Goal: Task Accomplishment & Management: Use online tool/utility

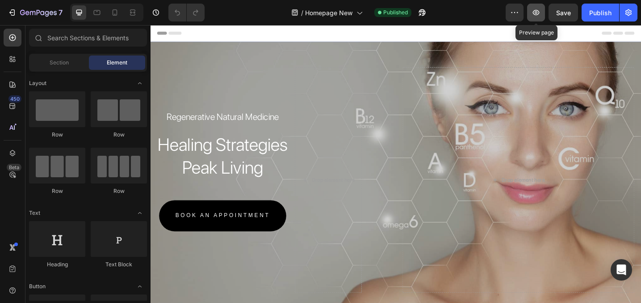
click at [535, 21] on button "button" at bounding box center [536, 13] width 18 height 18
click at [534, 9] on icon "button" at bounding box center [536, 12] width 9 height 9
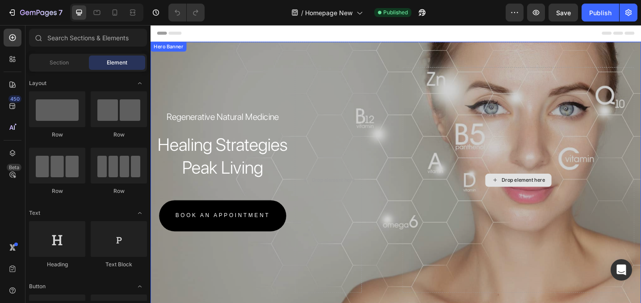
click at [486, 93] on div "Drop element here" at bounding box center [553, 194] width 254 height 247
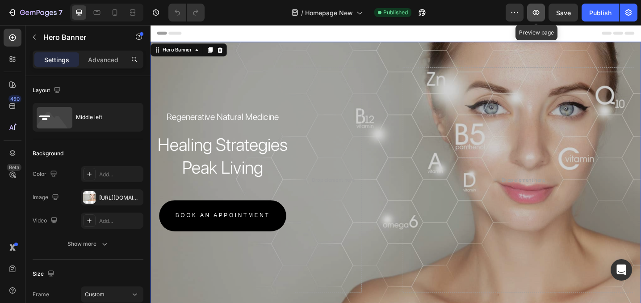
click at [544, 16] on button "button" at bounding box center [536, 13] width 18 height 18
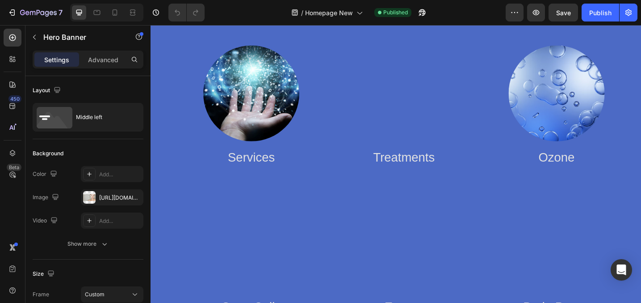
scroll to position [1471, 0]
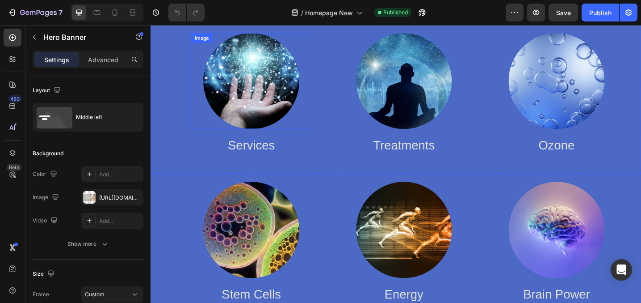
click at [254, 107] on img at bounding box center [260, 86] width 105 height 105
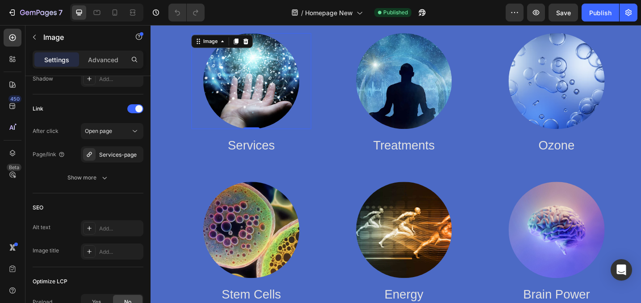
scroll to position [372, 0]
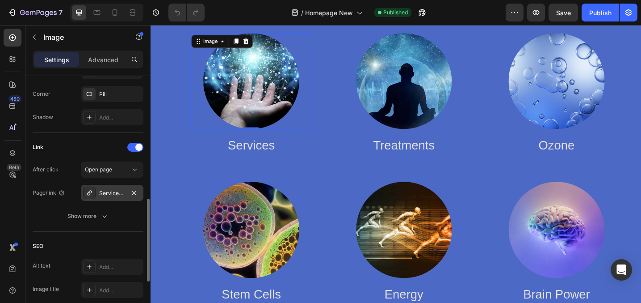
click at [117, 194] on div "Services-page" at bounding box center [112, 193] width 26 height 8
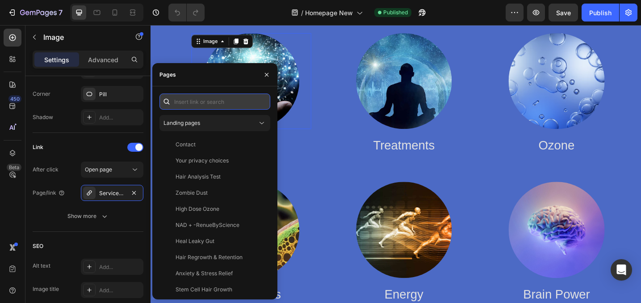
click at [205, 101] on input "text" at bounding box center [215, 101] width 111 height 16
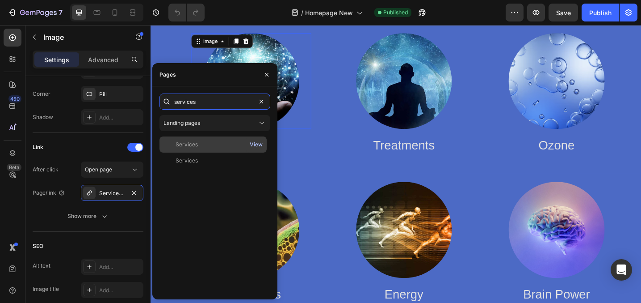
type input "services"
click at [255, 142] on div "View" at bounding box center [256, 144] width 13 height 8
click at [225, 145] on div "Services" at bounding box center [213, 144] width 100 height 8
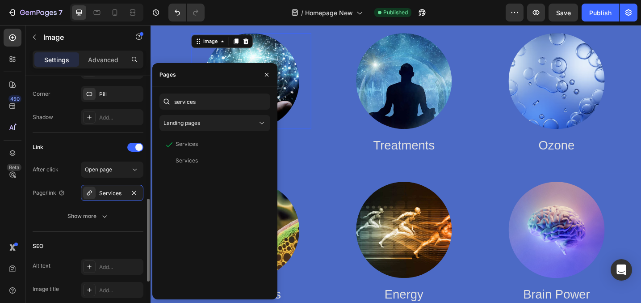
click at [135, 240] on div "SEO" at bounding box center [88, 246] width 111 height 14
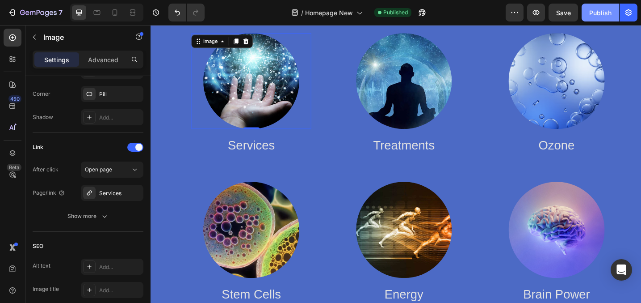
click at [602, 17] on div "Publish" at bounding box center [600, 12] width 22 height 9
click at [451, 61] on img at bounding box center [427, 86] width 105 height 105
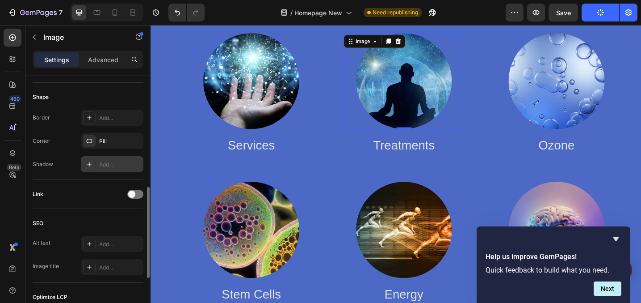
scroll to position [320, 0]
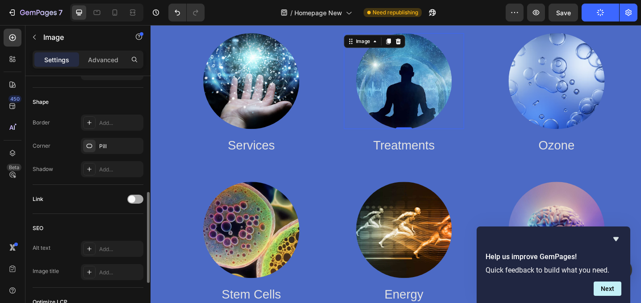
click at [134, 198] on span at bounding box center [131, 198] width 7 height 7
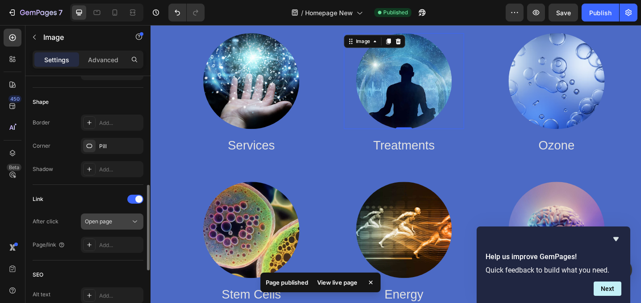
click at [122, 223] on div "Open page" at bounding box center [108, 221] width 46 height 8
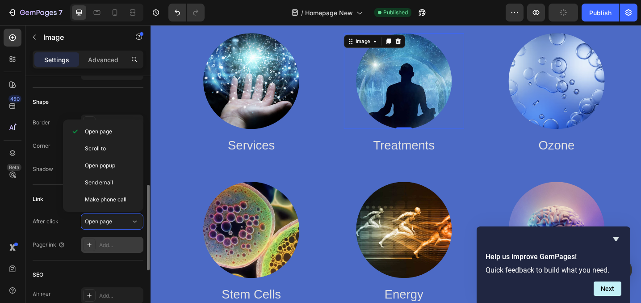
click at [97, 239] on div "Add..." at bounding box center [112, 244] width 63 height 16
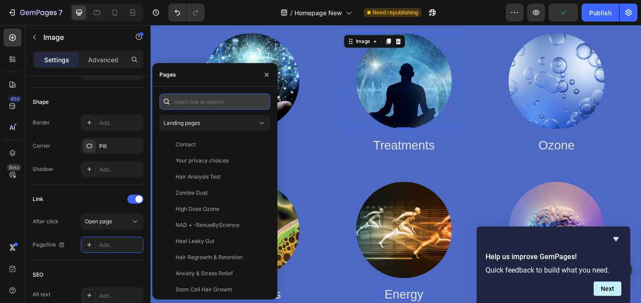
click at [193, 102] on input "text" at bounding box center [215, 101] width 111 height 16
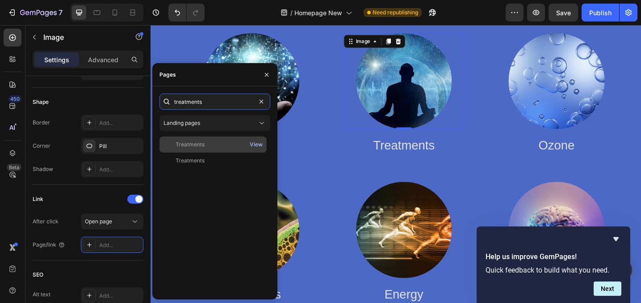
type input "treatments"
click at [254, 143] on div "View" at bounding box center [256, 144] width 13 height 8
click at [198, 146] on div "Treatments" at bounding box center [190, 144] width 29 height 8
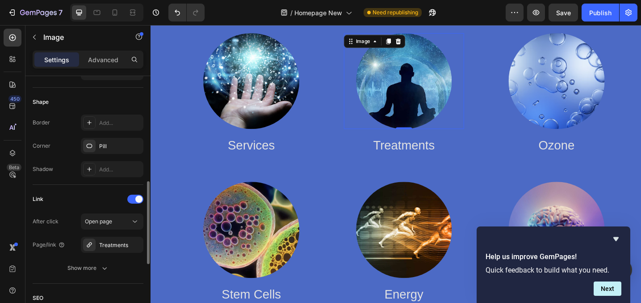
click at [88, 202] on div "Link" at bounding box center [88, 199] width 111 height 14
click at [601, 13] on div "Publish" at bounding box center [600, 12] width 22 height 9
click at [602, 92] on img at bounding box center [594, 86] width 105 height 105
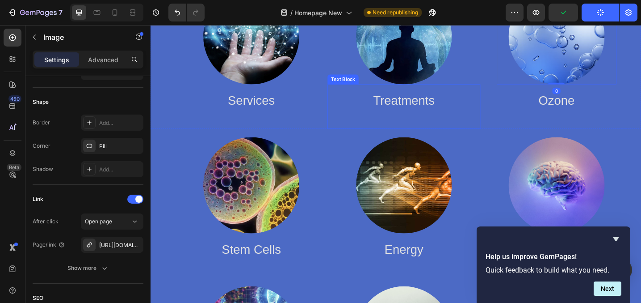
scroll to position [1530, 0]
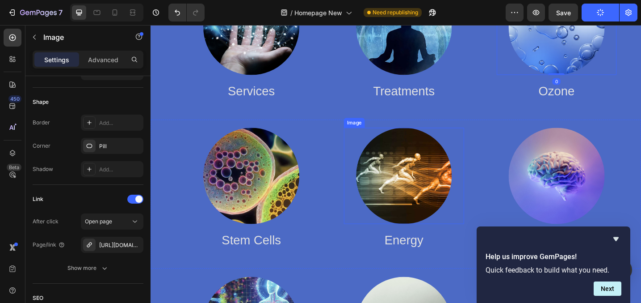
click at [421, 178] on img at bounding box center [427, 189] width 105 height 105
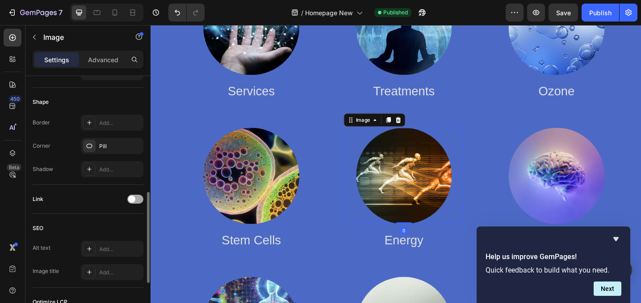
click at [136, 201] on div at bounding box center [135, 198] width 16 height 9
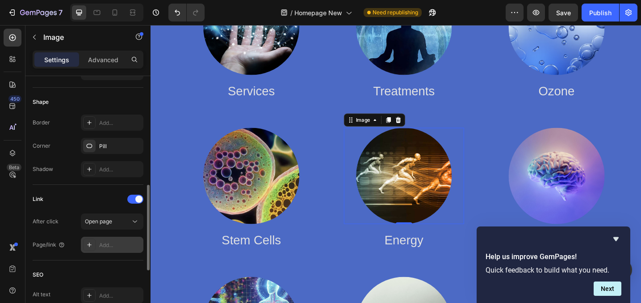
click at [105, 247] on div "Add..." at bounding box center [120, 245] width 42 height 8
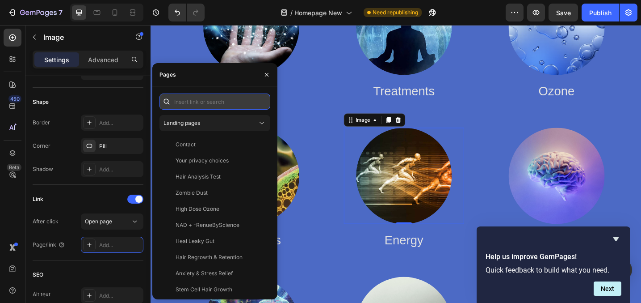
click at [203, 103] on input "text" at bounding box center [215, 101] width 111 height 16
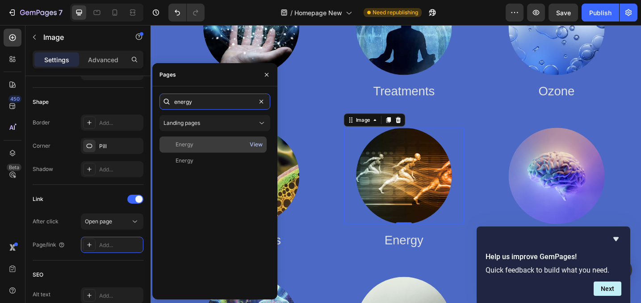
type input "energy"
click at [253, 142] on div "View" at bounding box center [256, 144] width 13 height 8
click at [192, 143] on div "Energy" at bounding box center [185, 144] width 18 height 8
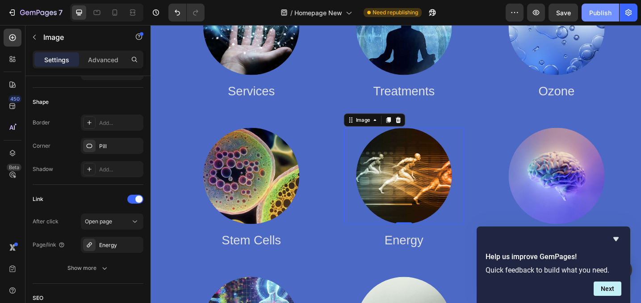
click at [598, 14] on div "Publish" at bounding box center [600, 12] width 22 height 9
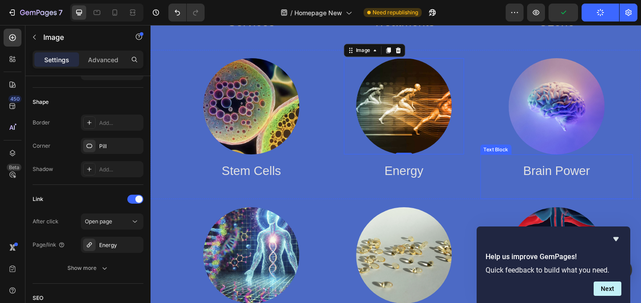
scroll to position [1609, 0]
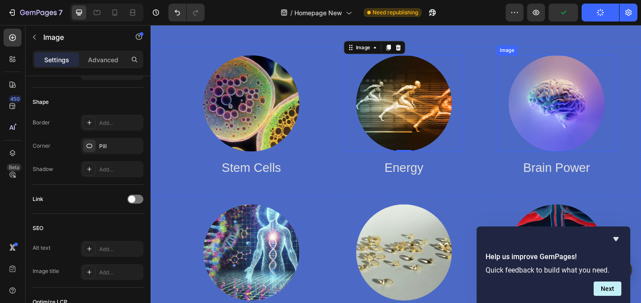
click at [601, 98] on img at bounding box center [594, 110] width 105 height 105
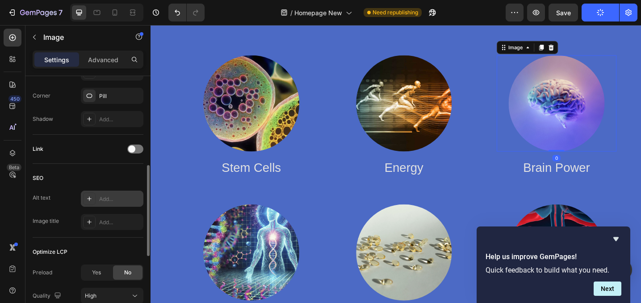
scroll to position [395, 0]
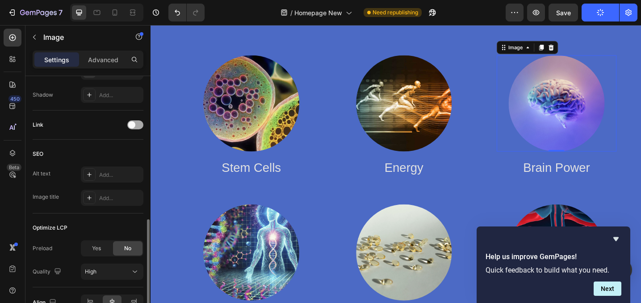
click at [135, 124] on span at bounding box center [131, 124] width 7 height 7
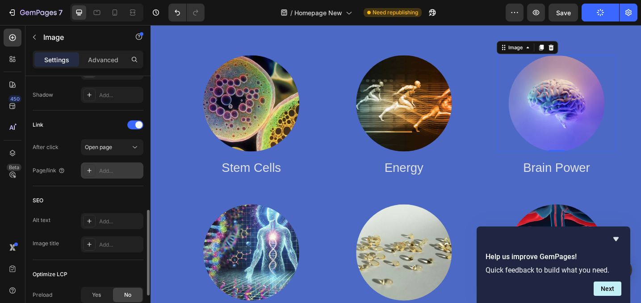
click at [109, 169] on div "Add..." at bounding box center [120, 171] width 42 height 8
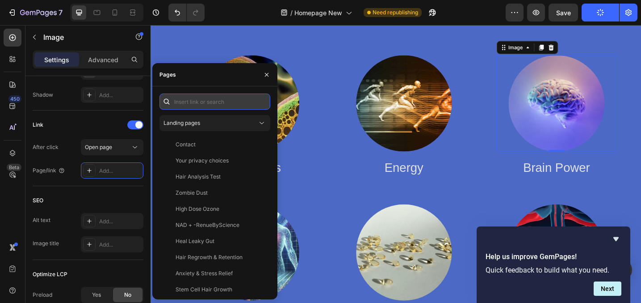
click at [187, 96] on input "text" at bounding box center [215, 101] width 111 height 16
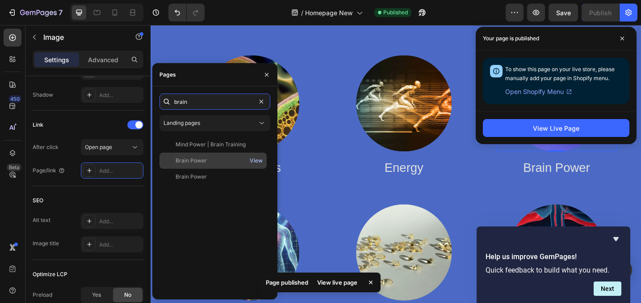
type input "brain"
click at [255, 158] on div "View" at bounding box center [256, 160] width 13 height 8
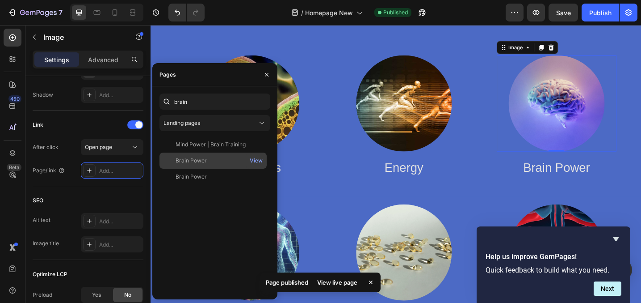
click at [213, 157] on div "Brain Power" at bounding box center [213, 160] width 100 height 8
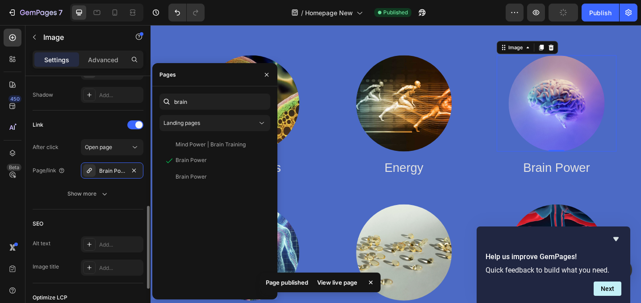
click at [76, 216] on div "SEO" at bounding box center [88, 223] width 111 height 14
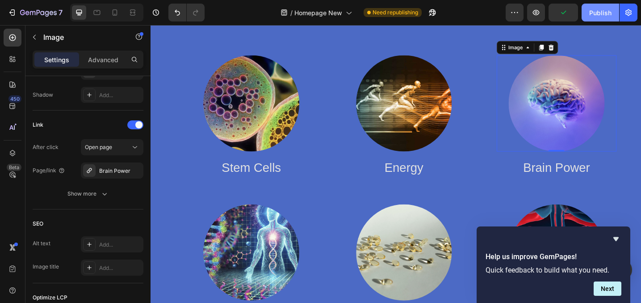
click at [599, 14] on div "Publish" at bounding box center [600, 12] width 22 height 9
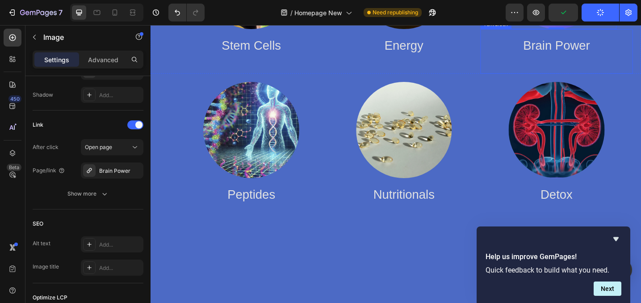
scroll to position [1747, 0]
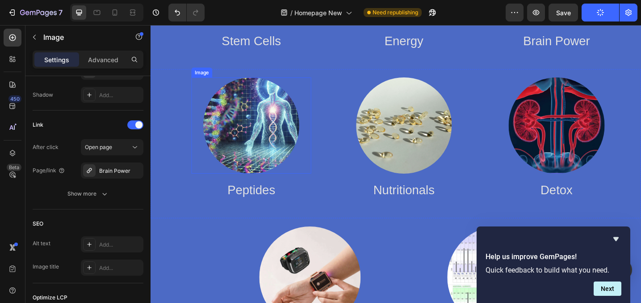
click at [274, 135] on img at bounding box center [260, 134] width 105 height 105
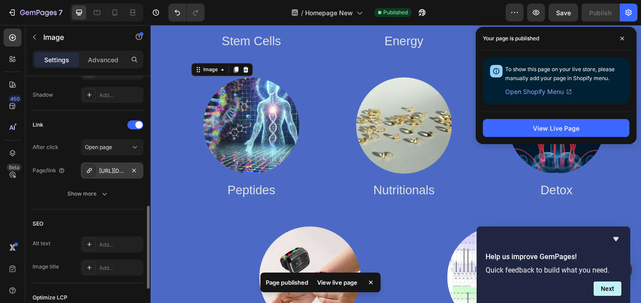
click at [110, 172] on div "https://advancedbiocell.com/regenalyn-the-peptide-regenerator" at bounding box center [112, 171] width 26 height 8
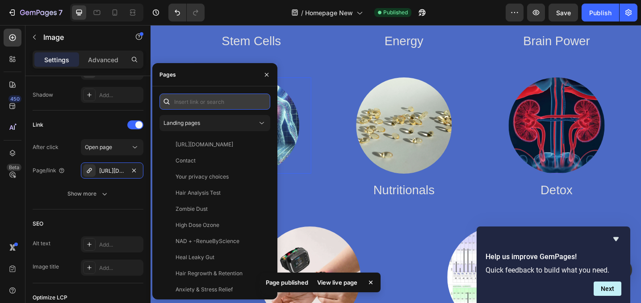
click at [213, 98] on input "text" at bounding box center [215, 101] width 111 height 16
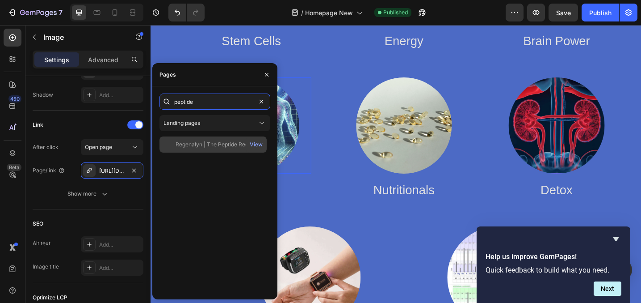
type input "peptide"
click at [222, 142] on div "Regenalyn | The Peptide Regenerator" at bounding box center [219, 144] width 86 height 8
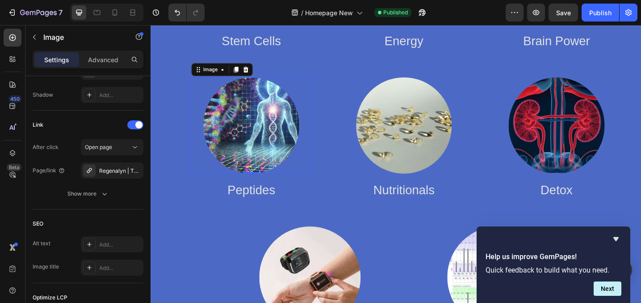
click at [23, 193] on div "450 Beta" at bounding box center [12, 164] width 25 height 278
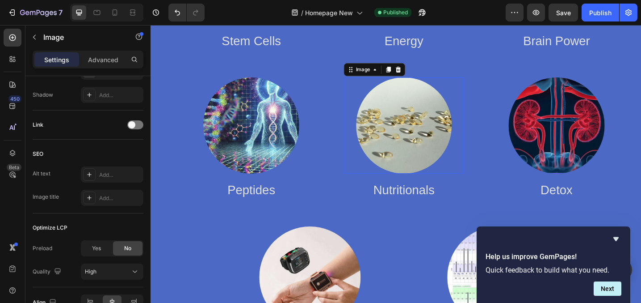
click at [429, 126] on img at bounding box center [427, 134] width 105 height 105
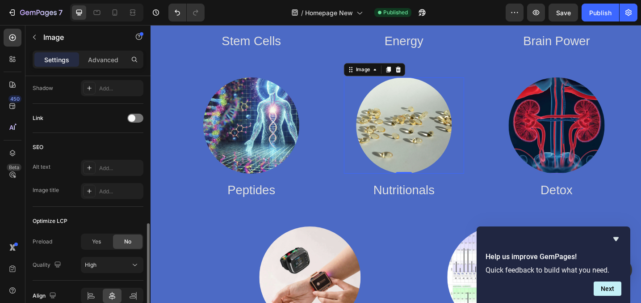
scroll to position [376, 0]
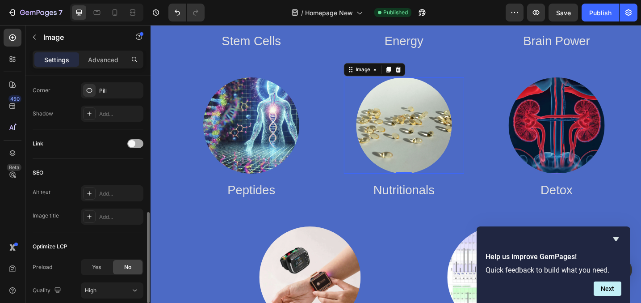
click at [137, 140] on div at bounding box center [135, 143] width 16 height 9
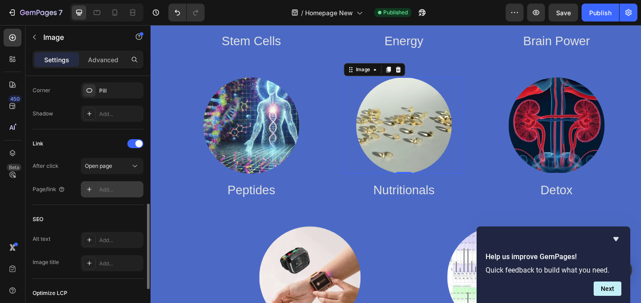
click at [107, 191] on div "Add..." at bounding box center [120, 189] width 42 height 8
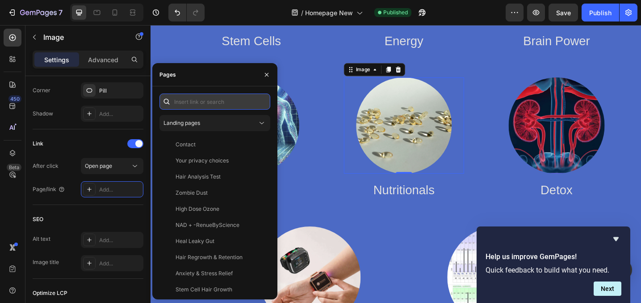
click at [210, 106] on input "text" at bounding box center [215, 101] width 111 height 16
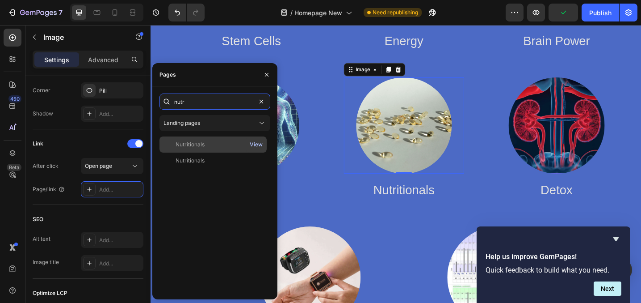
type input "nutr"
click at [254, 142] on div "View" at bounding box center [256, 144] width 13 height 8
click at [187, 146] on div "Nutritionals" at bounding box center [190, 144] width 29 height 8
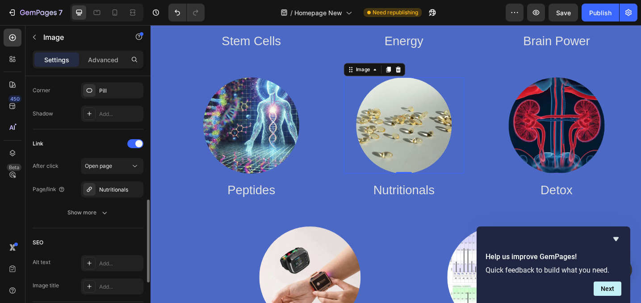
click at [60, 238] on div "SEO" at bounding box center [88, 242] width 111 height 14
click at [598, 15] on div "Publish" at bounding box center [600, 12] width 22 height 9
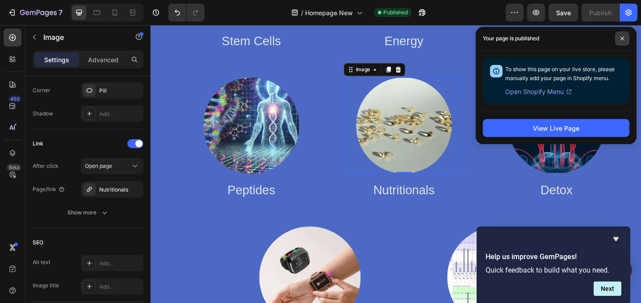
click at [619, 39] on span at bounding box center [622, 38] width 14 height 14
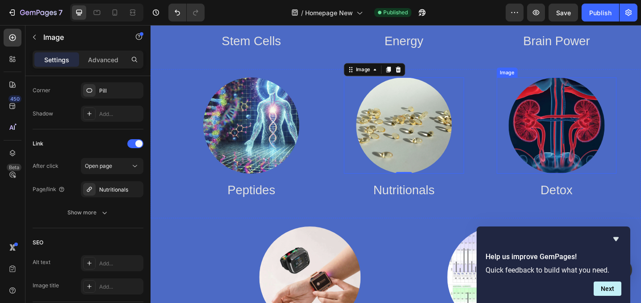
click at [599, 147] on img at bounding box center [594, 134] width 105 height 105
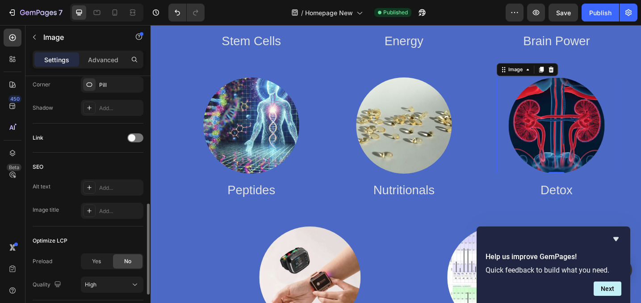
scroll to position [374, 0]
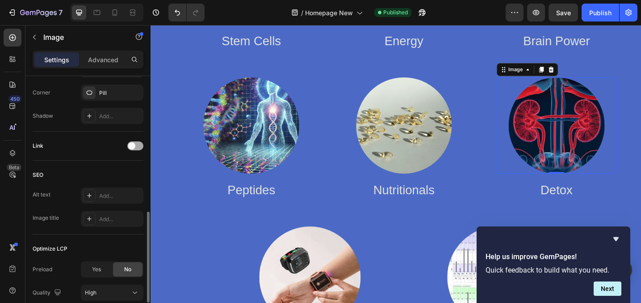
click at [137, 146] on div at bounding box center [135, 145] width 16 height 9
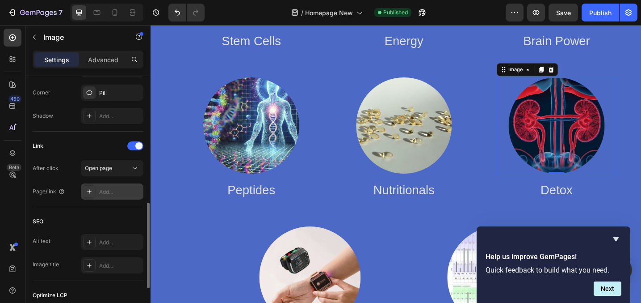
click at [111, 197] on div "Add..." at bounding box center [112, 191] width 63 height 16
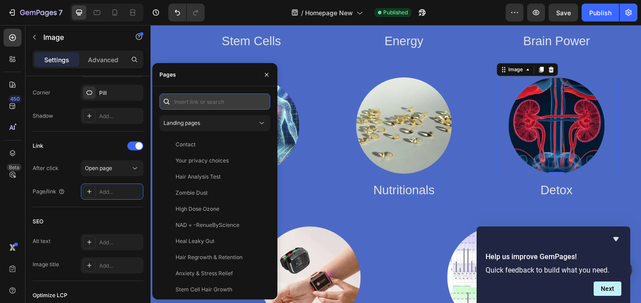
click at [192, 101] on input "text" at bounding box center [215, 101] width 111 height 16
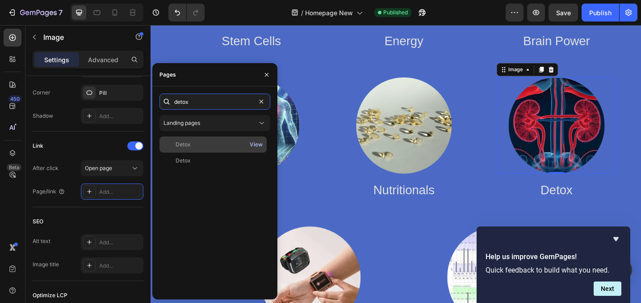
type input "detox"
click at [261, 143] on div "View" at bounding box center [256, 144] width 13 height 8
click at [190, 139] on div "Detox View" at bounding box center [213, 144] width 107 height 16
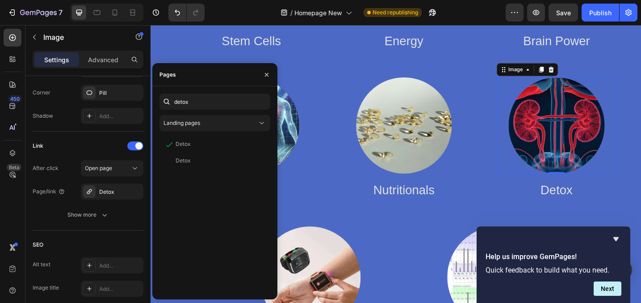
click at [14, 201] on div "450 Beta" at bounding box center [13, 134] width 18 height 210
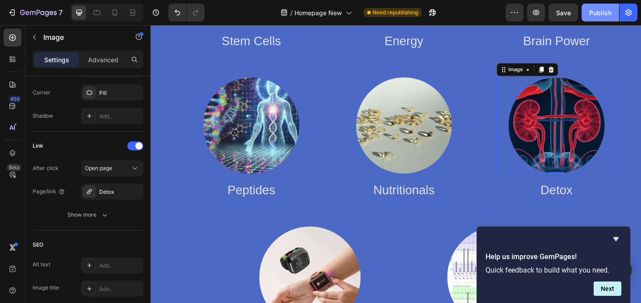
click at [590, 6] on button "Publish" at bounding box center [601, 13] width 38 height 18
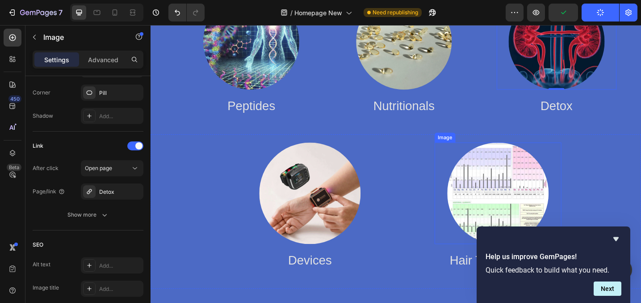
scroll to position [1878, 0]
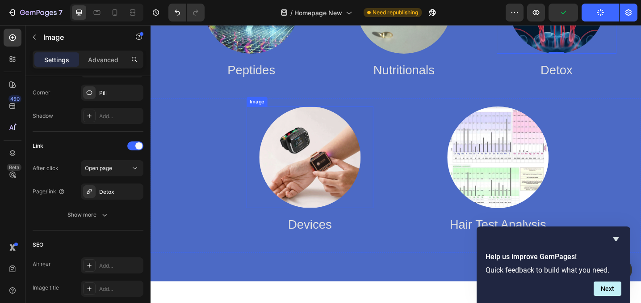
click at [321, 164] on img at bounding box center [324, 169] width 111 height 111
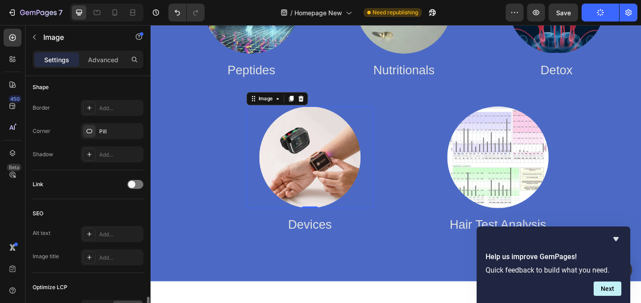
scroll to position [318, 0]
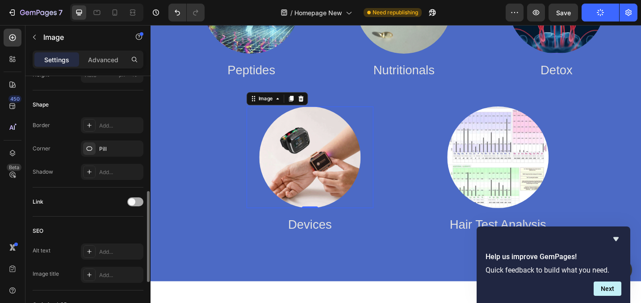
click at [137, 203] on div at bounding box center [135, 201] width 16 height 9
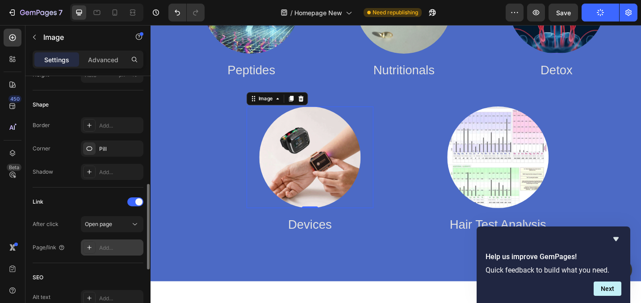
click at [112, 242] on div "Add..." at bounding box center [112, 247] width 63 height 16
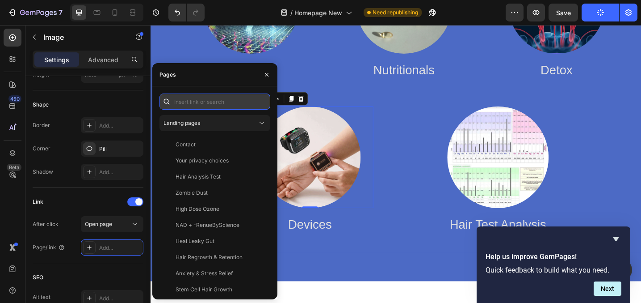
click at [187, 95] on input "text" at bounding box center [215, 101] width 111 height 16
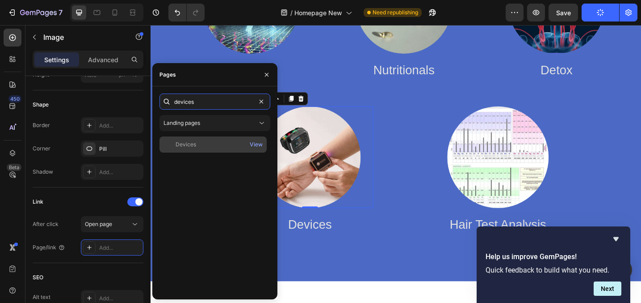
type input "devices"
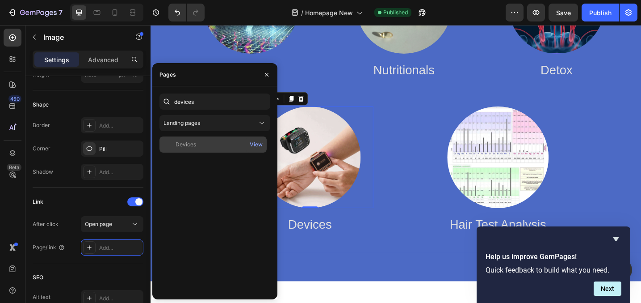
click at [210, 141] on div "Devices" at bounding box center [213, 144] width 100 height 8
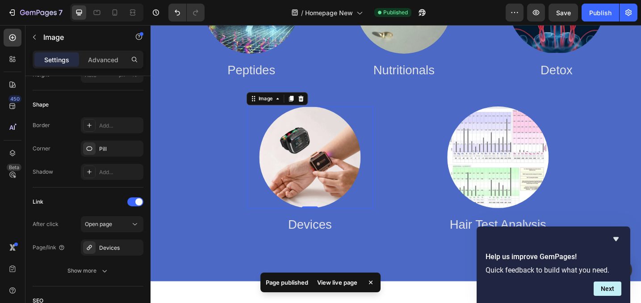
click at [10, 209] on div "450 Beta" at bounding box center [13, 134] width 18 height 210
click at [604, 9] on div "Publish" at bounding box center [600, 12] width 22 height 9
click at [549, 166] on img at bounding box center [530, 169] width 111 height 111
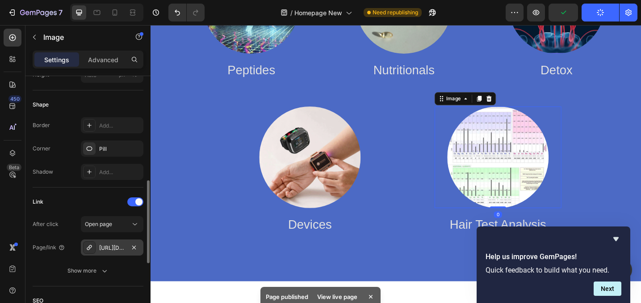
click at [122, 248] on div "https://advancedbiocell.com/hair-analysis-test" at bounding box center [112, 248] width 26 height 8
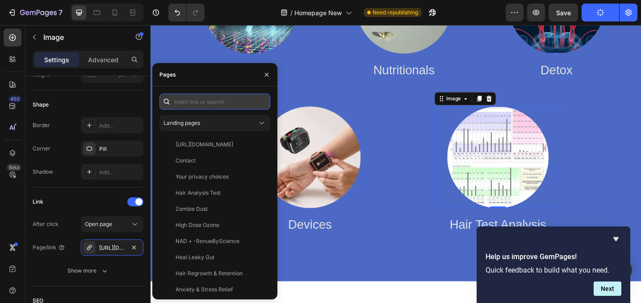
click at [202, 104] on input "text" at bounding box center [215, 101] width 111 height 16
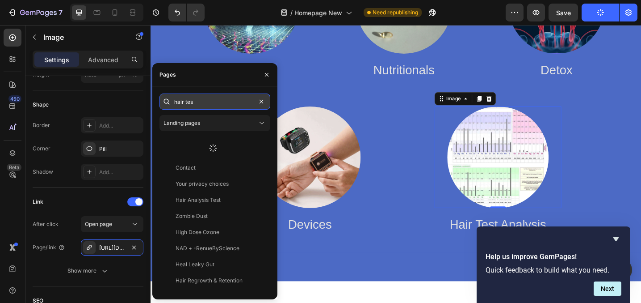
type input "hair test"
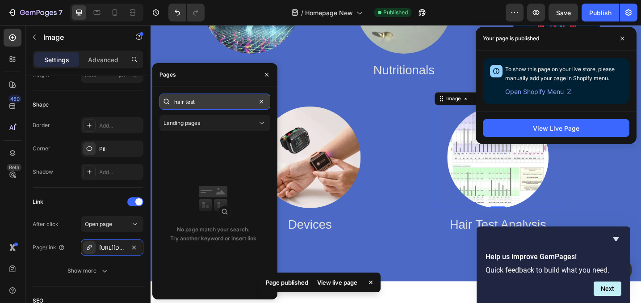
click at [212, 102] on input "hair test" at bounding box center [215, 101] width 111 height 16
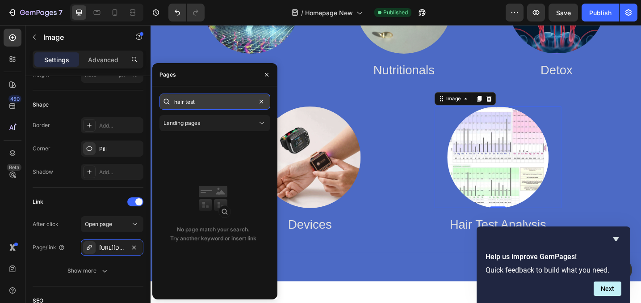
drag, startPoint x: 241, startPoint y: 103, endPoint x: 176, endPoint y: 97, distance: 65.5
click at [176, 98] on input "hair test" at bounding box center [215, 101] width 111 height 16
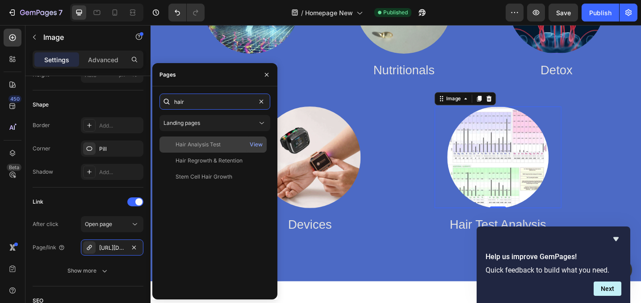
type input "hair"
click at [233, 145] on div "Hair Analysis Test" at bounding box center [213, 144] width 100 height 8
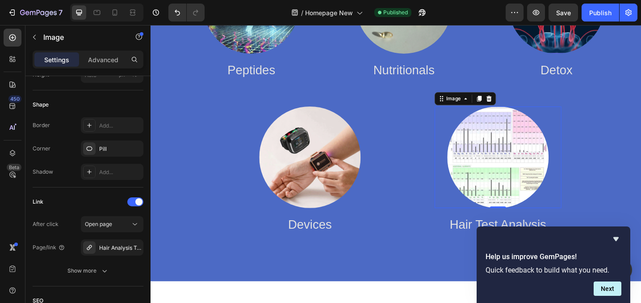
click at [12, 207] on div "450 Beta" at bounding box center [13, 134] width 18 height 210
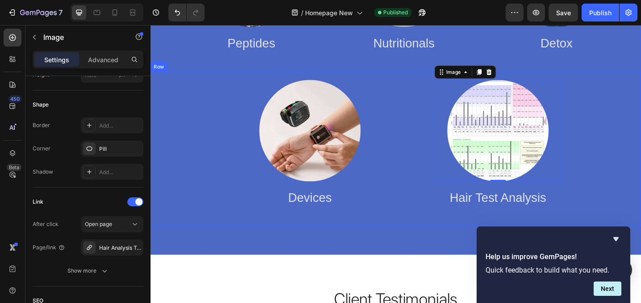
scroll to position [1912, 0]
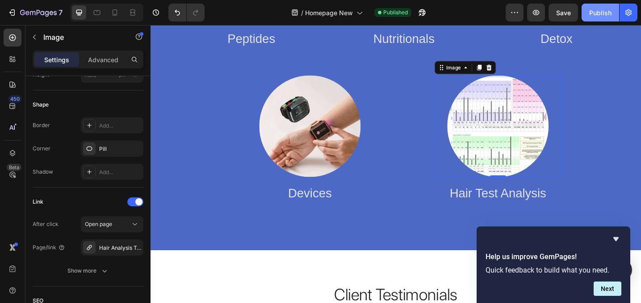
click at [598, 10] on div "Publish" at bounding box center [600, 12] width 22 height 9
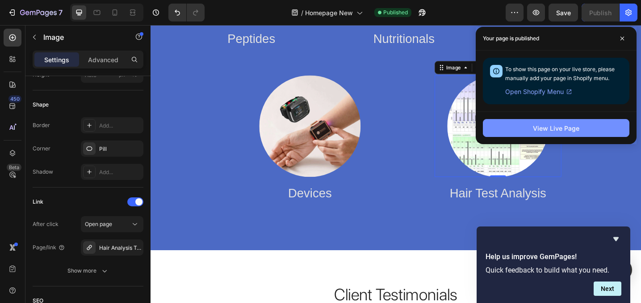
click at [543, 129] on div "View Live Page" at bounding box center [556, 127] width 46 height 9
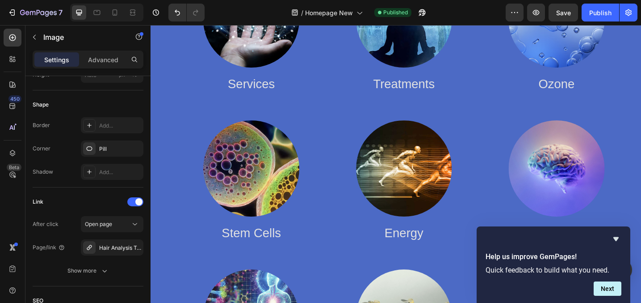
scroll to position [1530, 0]
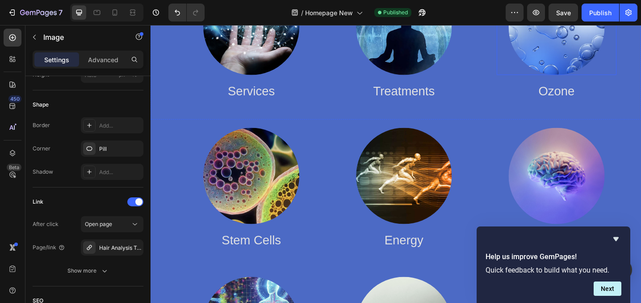
click at [591, 67] on img at bounding box center [594, 27] width 105 height 105
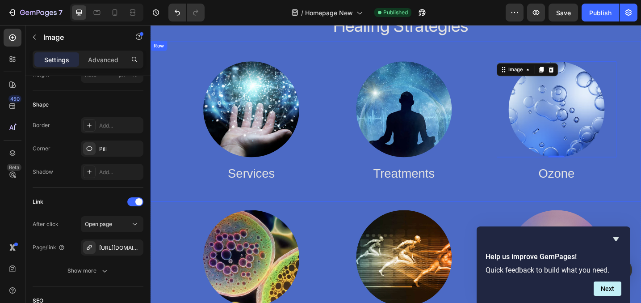
scroll to position [1436, 0]
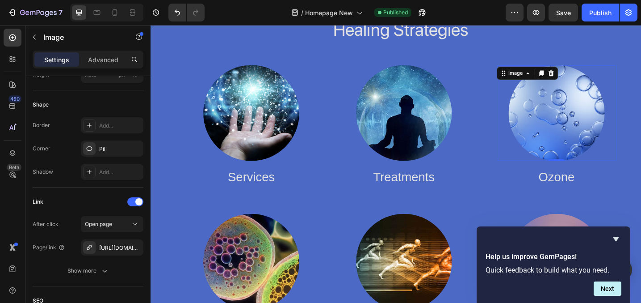
click at [588, 114] on img at bounding box center [594, 121] width 105 height 105
click at [118, 254] on div "http://www.highdoseozone.com" at bounding box center [112, 247] width 63 height 16
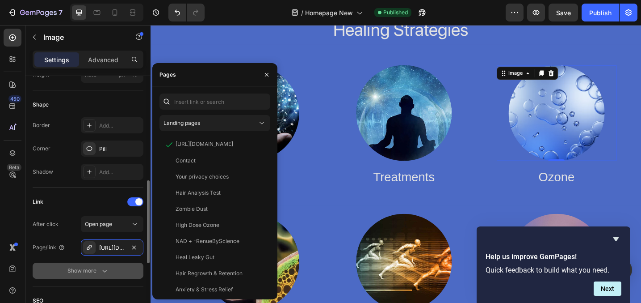
click at [105, 272] on icon "button" at bounding box center [104, 270] width 9 height 9
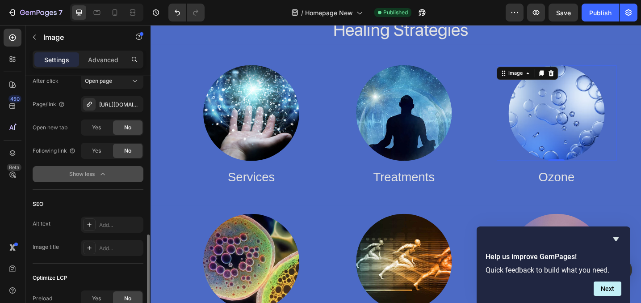
scroll to position [472, 0]
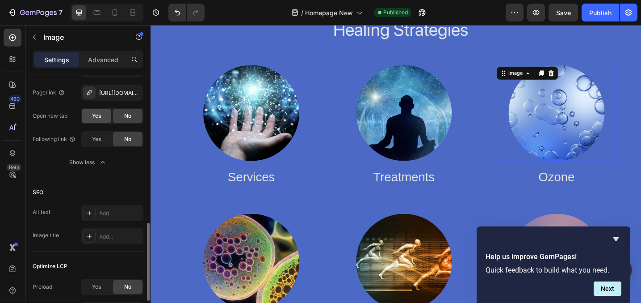
click at [93, 112] on span "Yes" at bounding box center [96, 116] width 9 height 8
click at [595, 11] on div "Publish" at bounding box center [600, 12] width 22 height 9
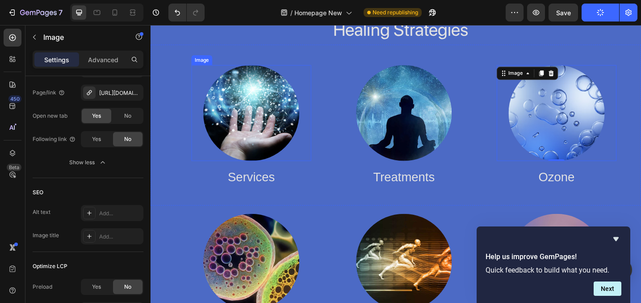
click at [269, 119] on img at bounding box center [260, 121] width 105 height 105
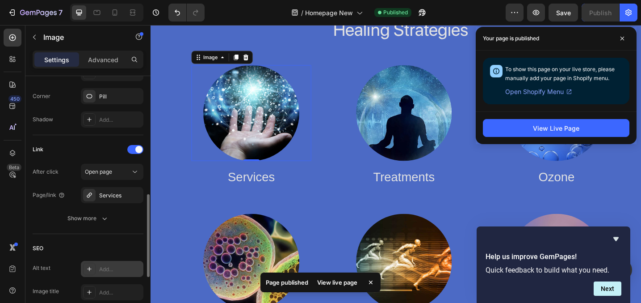
scroll to position [367, 0]
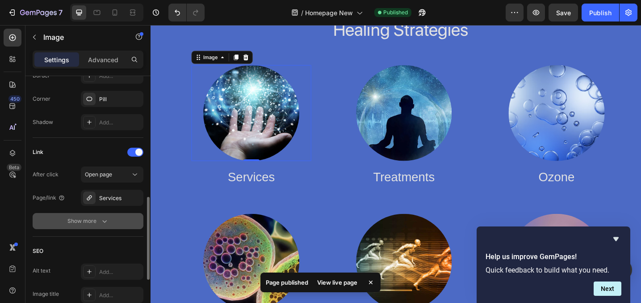
click at [98, 217] on div "Show more" at bounding box center [88, 220] width 42 height 9
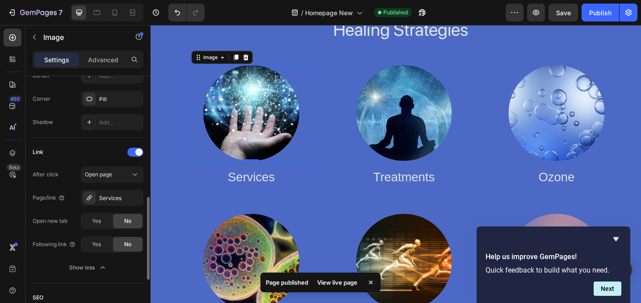
click at [91, 213] on div "Yes No" at bounding box center [112, 221] width 63 height 16
click at [91, 221] on div "Yes" at bounding box center [96, 221] width 29 height 14
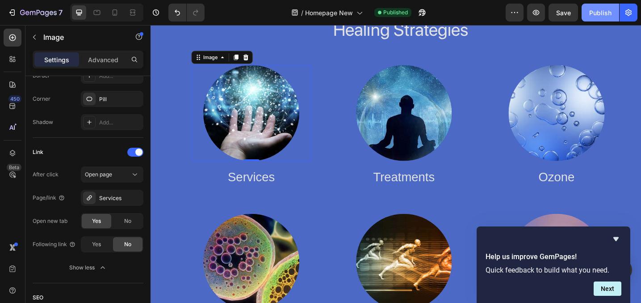
click at [599, 8] on div "Publish" at bounding box center [600, 12] width 22 height 9
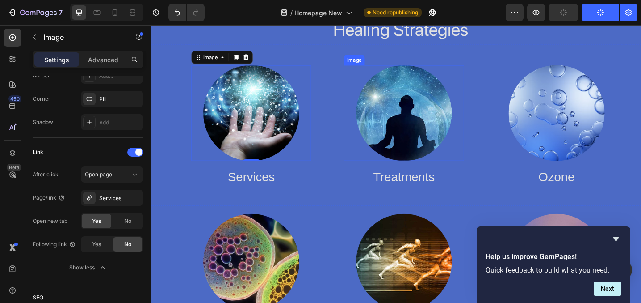
click at [434, 125] on img at bounding box center [427, 121] width 105 height 105
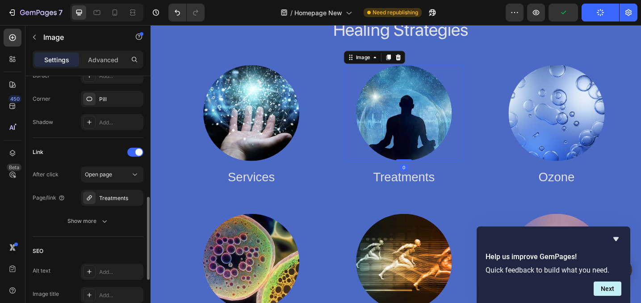
scroll to position [382, 0]
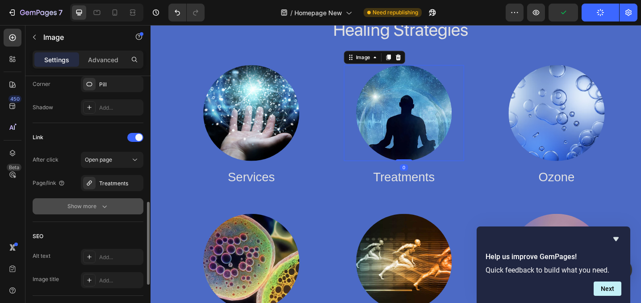
click at [104, 205] on icon "button" at bounding box center [104, 206] width 9 height 9
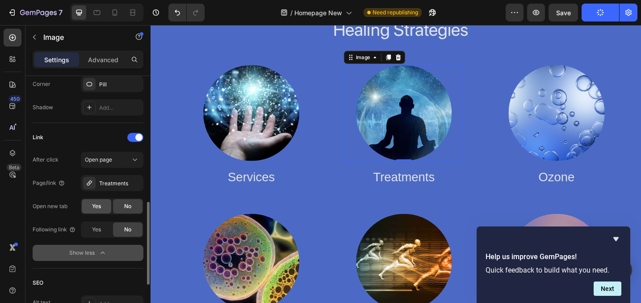
click at [99, 206] on span "Yes" at bounding box center [96, 206] width 9 height 8
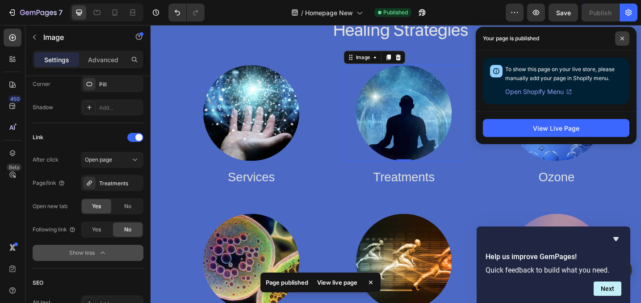
click at [623, 34] on span at bounding box center [622, 38] width 14 height 14
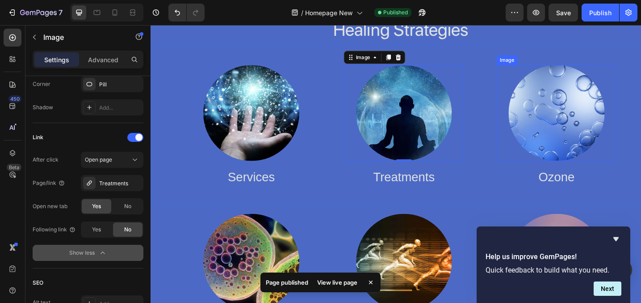
click at [597, 104] on img at bounding box center [594, 121] width 105 height 105
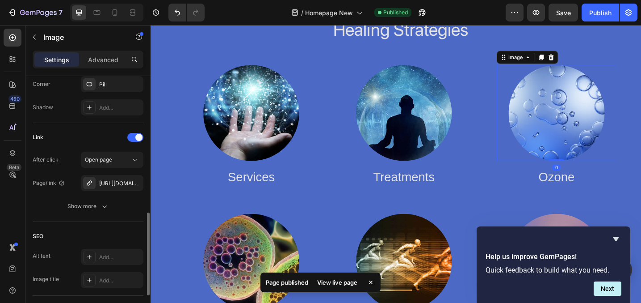
scroll to position [391, 0]
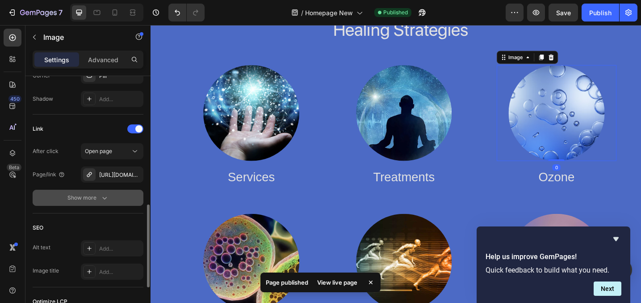
click at [91, 194] on div "Show more" at bounding box center [88, 197] width 42 height 9
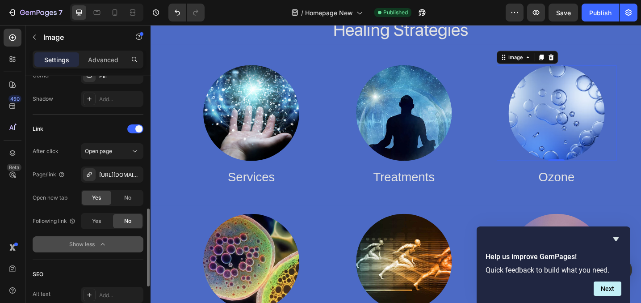
scroll to position [429, 0]
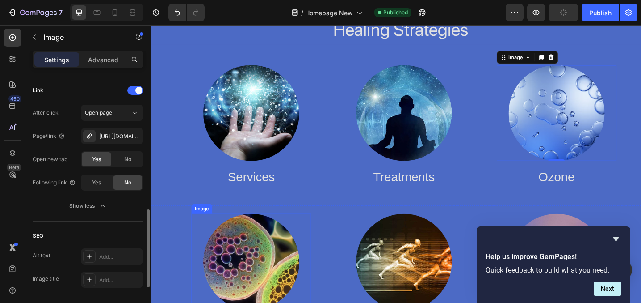
click at [271, 258] on img at bounding box center [260, 283] width 105 height 105
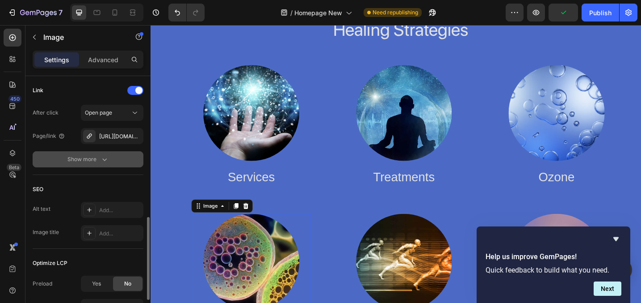
click at [96, 158] on div "Show more" at bounding box center [88, 159] width 42 height 9
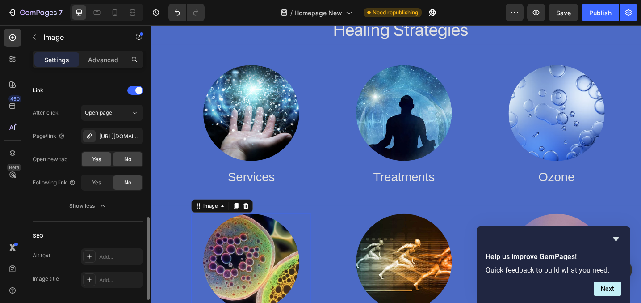
click at [93, 161] on span "Yes" at bounding box center [96, 159] width 9 height 8
click at [593, 17] on div "Publish" at bounding box center [600, 12] width 22 height 9
click at [449, 278] on img at bounding box center [427, 283] width 105 height 105
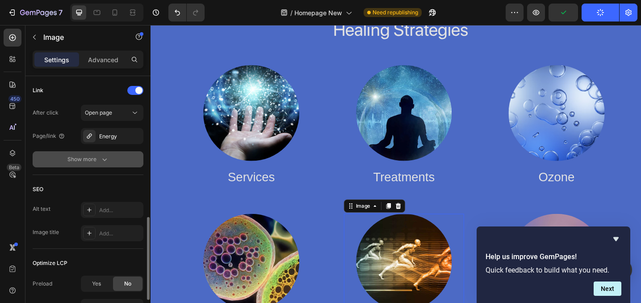
click at [93, 164] on button "Show more" at bounding box center [88, 159] width 111 height 16
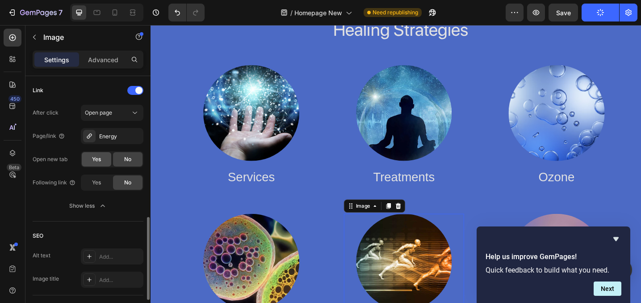
click at [93, 161] on span "Yes" at bounding box center [96, 159] width 9 height 8
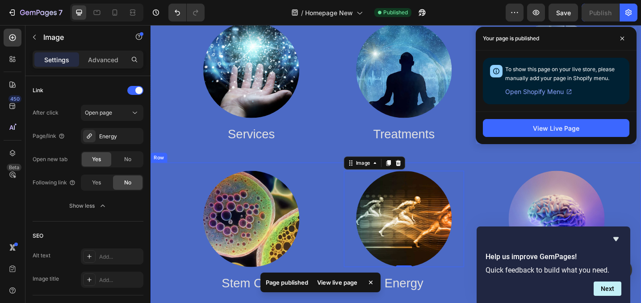
scroll to position [1488, 0]
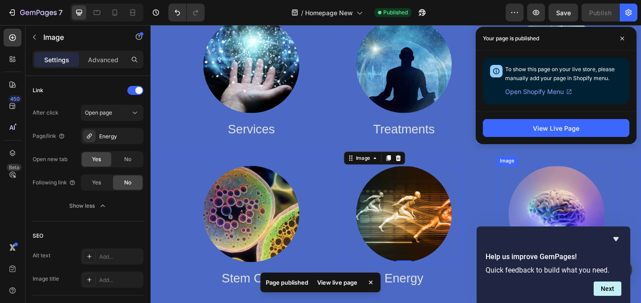
click at [575, 207] on img at bounding box center [594, 231] width 105 height 105
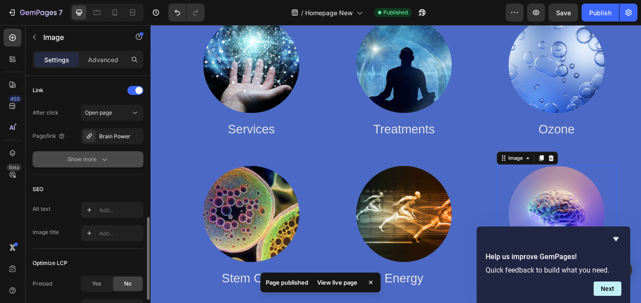
click at [91, 159] on div "Show more" at bounding box center [88, 159] width 42 height 9
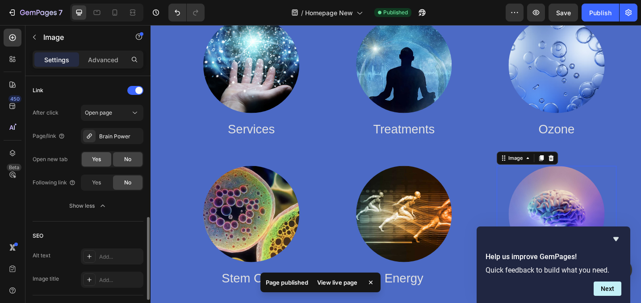
click at [90, 163] on div "Yes" at bounding box center [96, 159] width 29 height 14
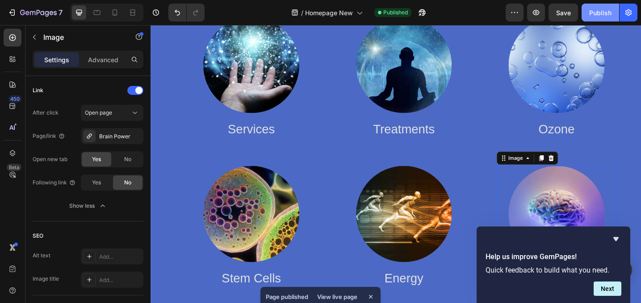
click at [596, 18] on button "Publish" at bounding box center [601, 13] width 38 height 18
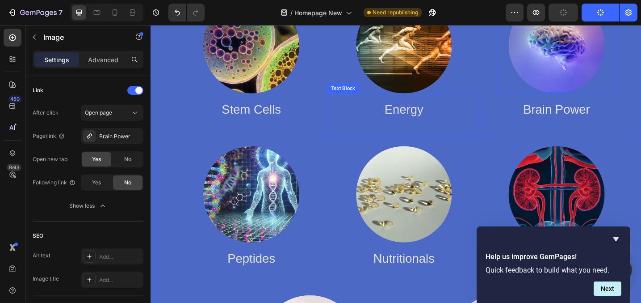
scroll to position [1676, 0]
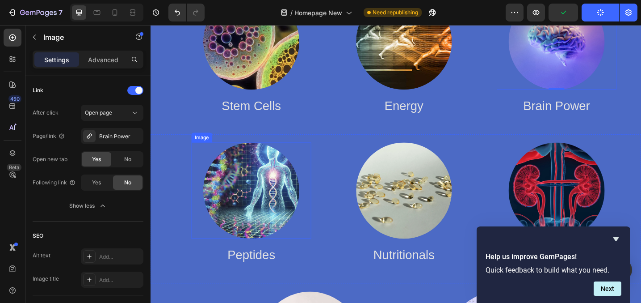
click at [282, 177] on img at bounding box center [260, 205] width 105 height 105
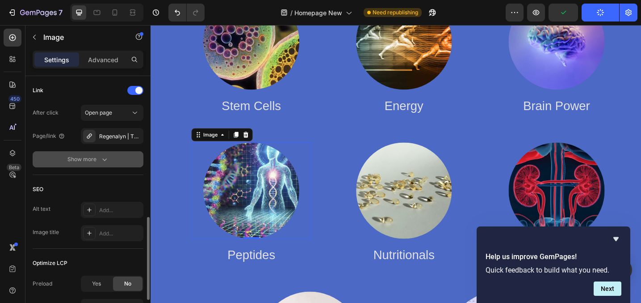
click at [103, 162] on icon "button" at bounding box center [104, 159] width 9 height 9
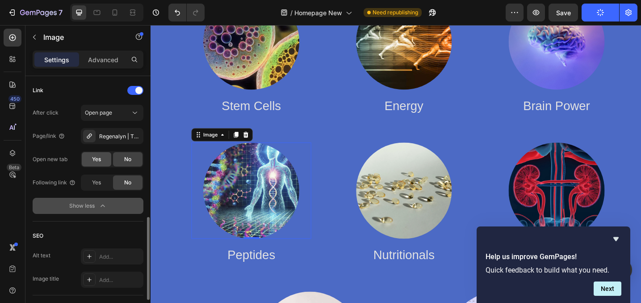
click at [94, 157] on span "Yes" at bounding box center [96, 159] width 9 height 8
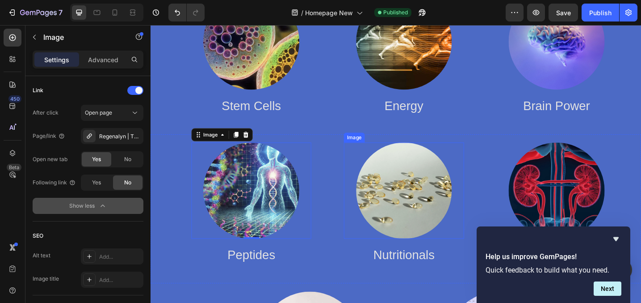
click at [442, 199] on img at bounding box center [427, 205] width 105 height 105
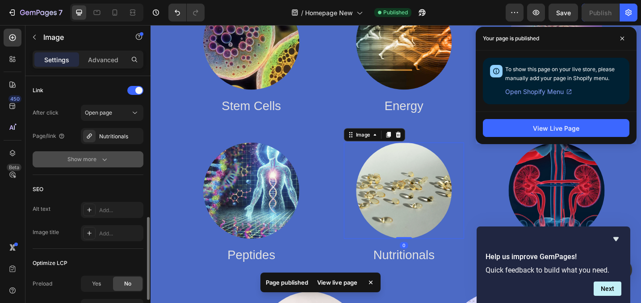
click at [95, 164] on button "Show more" at bounding box center [88, 159] width 111 height 16
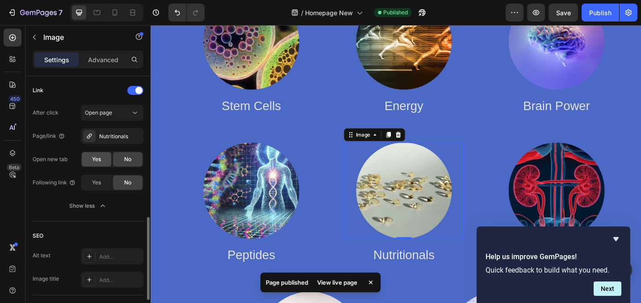
click at [91, 161] on div "Yes" at bounding box center [96, 159] width 29 height 14
click at [576, 174] on img at bounding box center [594, 205] width 105 height 105
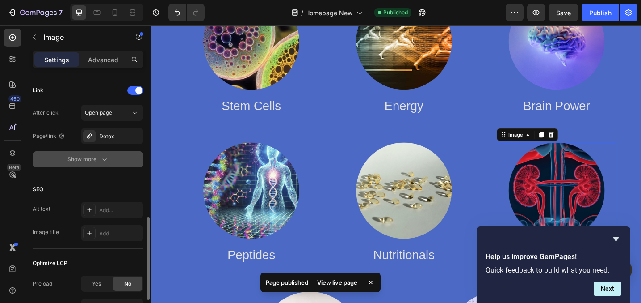
click at [92, 152] on button "Show more" at bounding box center [88, 159] width 111 height 16
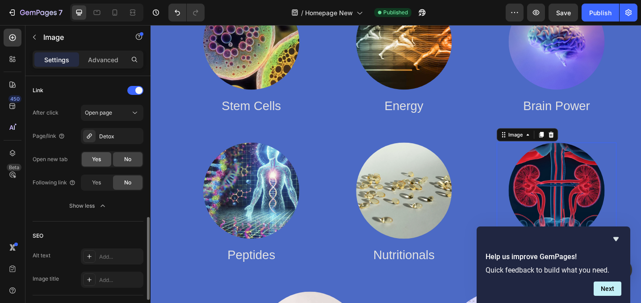
click at [92, 160] on span "Yes" at bounding box center [96, 159] width 9 height 8
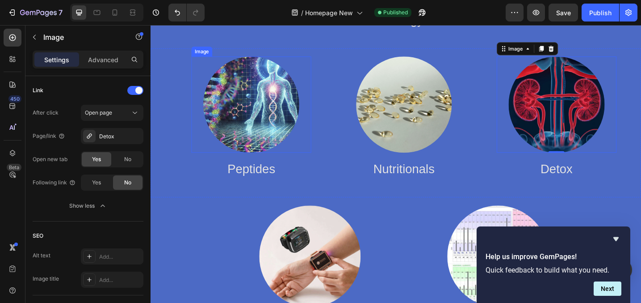
scroll to position [1834, 0]
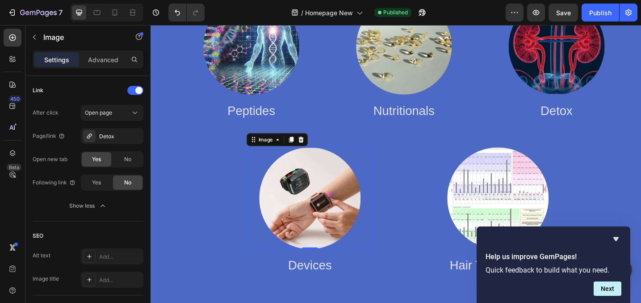
click at [330, 242] on img at bounding box center [324, 214] width 111 height 111
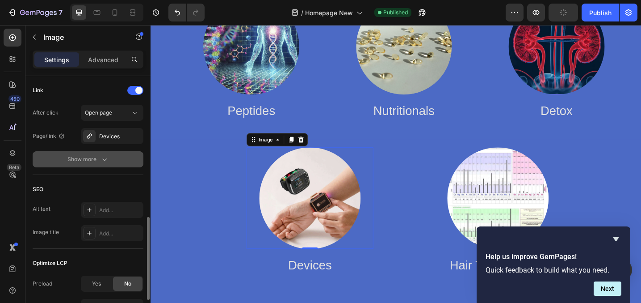
click at [95, 161] on div "Show more" at bounding box center [88, 159] width 42 height 9
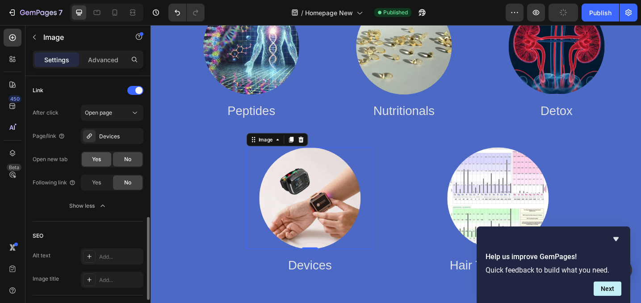
click at [95, 159] on span "Yes" at bounding box center [96, 159] width 9 height 8
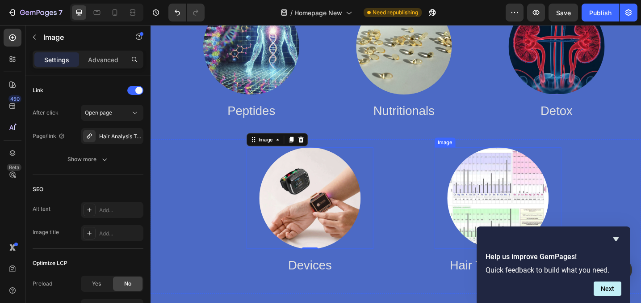
click at [518, 189] on img at bounding box center [530, 214] width 111 height 111
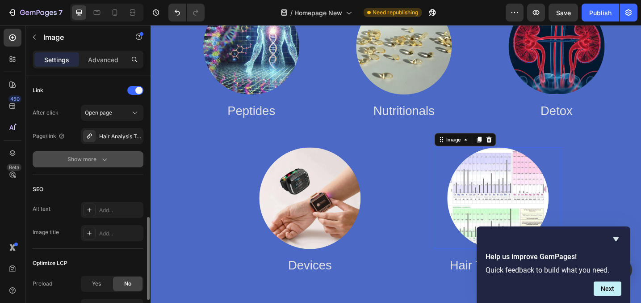
click at [103, 160] on icon "button" at bounding box center [104, 159] width 9 height 9
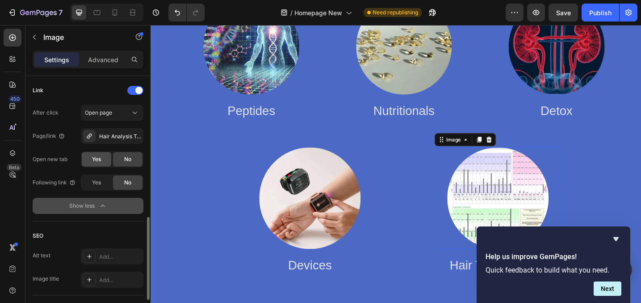
click at [92, 160] on span "Yes" at bounding box center [96, 159] width 9 height 8
click at [605, 10] on div "Publish" at bounding box center [600, 12] width 22 height 9
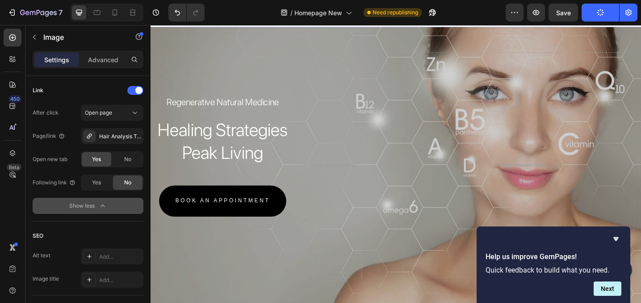
scroll to position [0, 0]
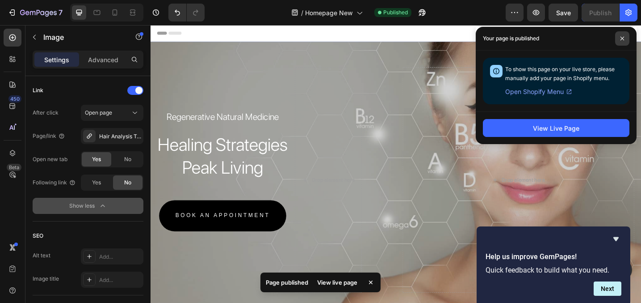
click at [621, 37] on icon at bounding box center [623, 39] width 4 height 4
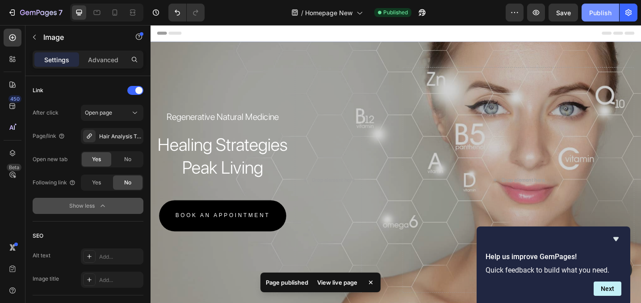
click at [610, 11] on div "Publish" at bounding box center [600, 12] width 22 height 9
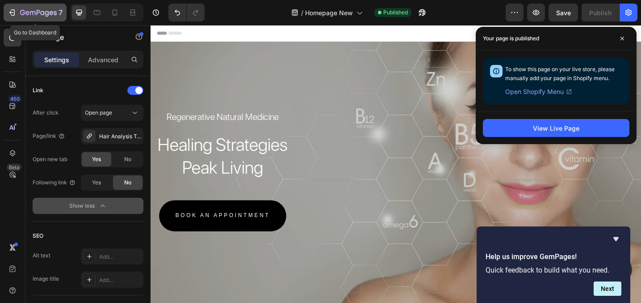
click at [13, 10] on icon "button" at bounding box center [12, 12] width 9 height 9
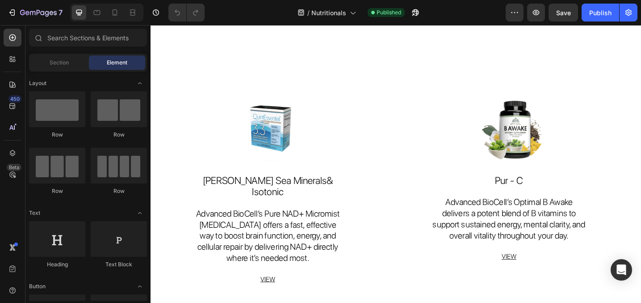
scroll to position [614, 0]
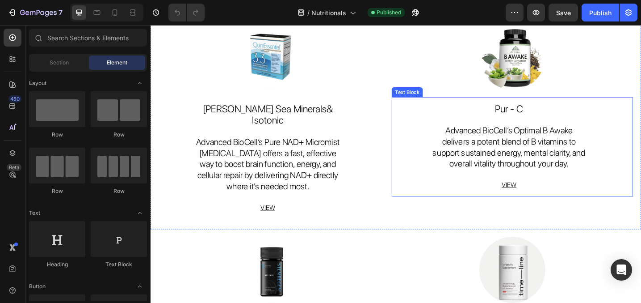
click at [552, 123] on span "Pur - C" at bounding box center [542, 116] width 30 height 13
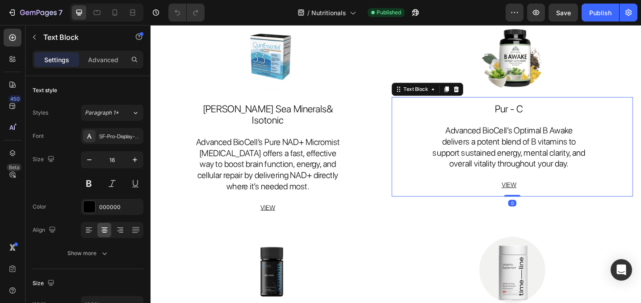
click at [551, 123] on span "Pur - C" at bounding box center [542, 116] width 30 height 13
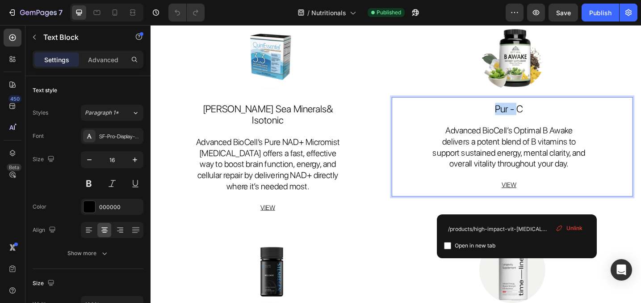
click at [551, 123] on span "Pur - C" at bounding box center [542, 116] width 30 height 13
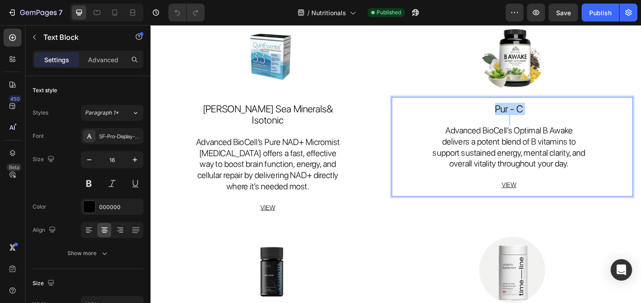
click at [551, 123] on span "Pur - C" at bounding box center [542, 116] width 30 height 13
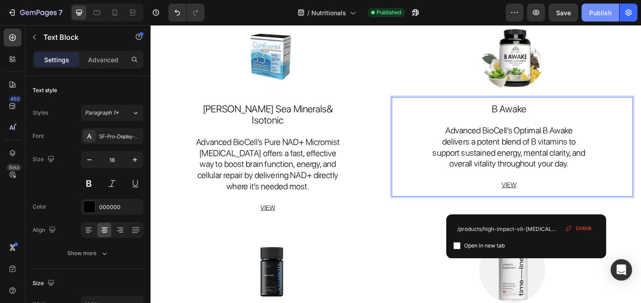
click at [595, 9] on div "Publish" at bounding box center [600, 12] width 22 height 9
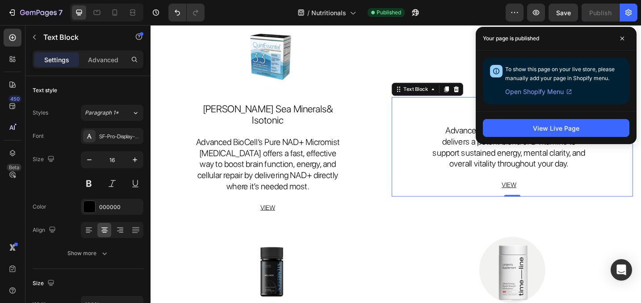
click at [626, 40] on span at bounding box center [622, 38] width 14 height 14
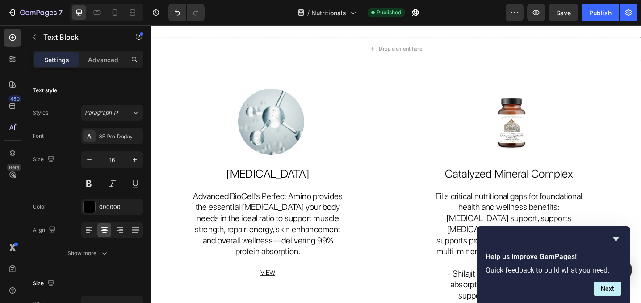
scroll to position [63, 0]
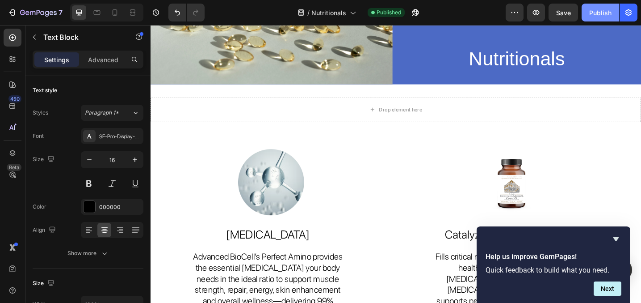
click at [600, 16] on div "Publish" at bounding box center [600, 12] width 22 height 9
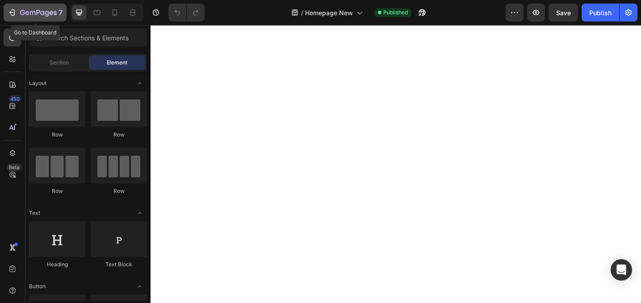
click at [11, 13] on icon "button" at bounding box center [11, 12] width 4 height 3
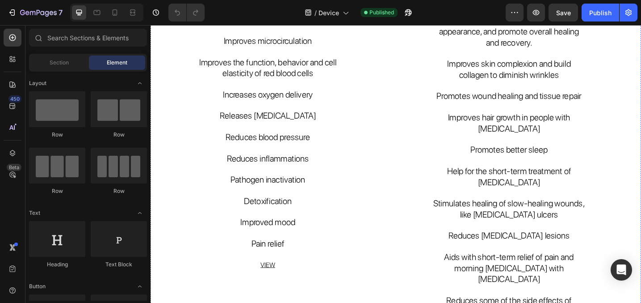
scroll to position [904, 0]
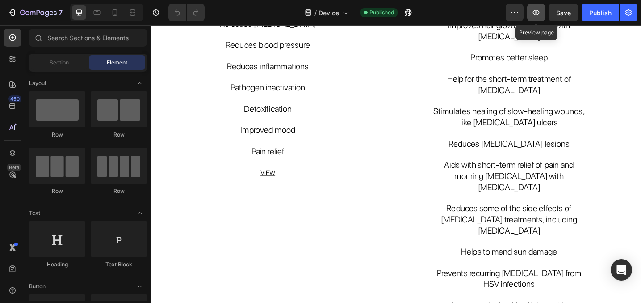
click at [536, 15] on icon "button" at bounding box center [536, 12] width 9 height 9
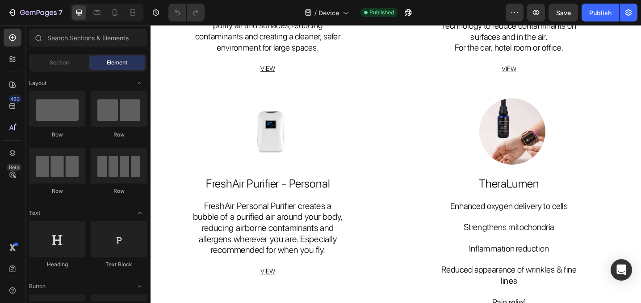
scroll to position [300, 0]
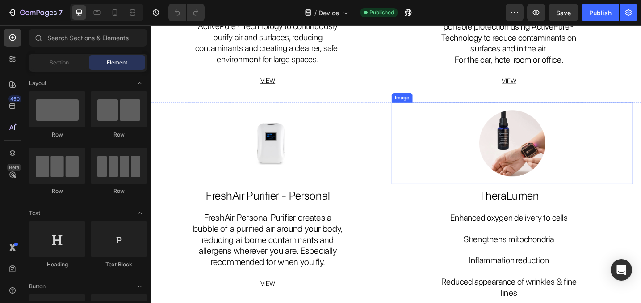
click at [516, 133] on img at bounding box center [546, 154] width 93 height 88
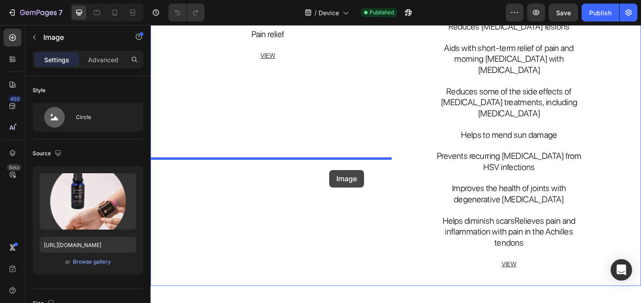
drag, startPoint x: 422, startPoint y: 100, endPoint x: 346, endPoint y: 183, distance: 113.2
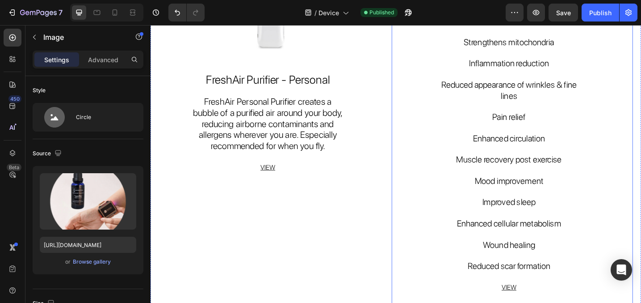
click at [559, 133] on p at bounding box center [542, 137] width 167 height 11
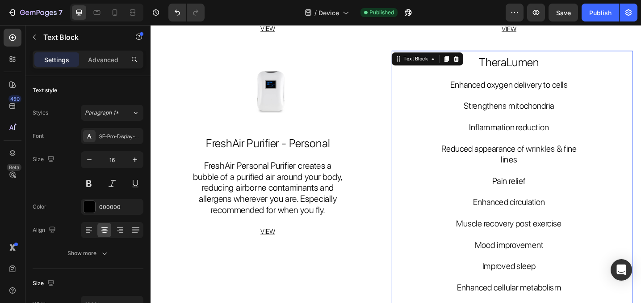
scroll to position [258, 0]
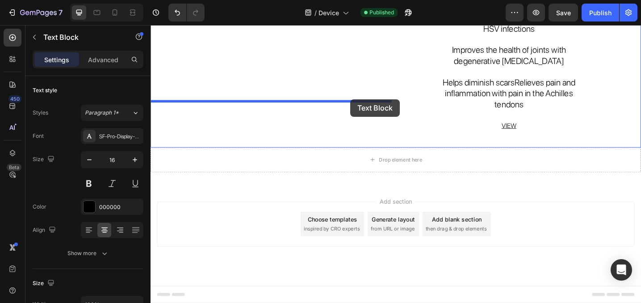
drag, startPoint x: 421, startPoint y: 161, endPoint x: 369, endPoint y: 106, distance: 75.6
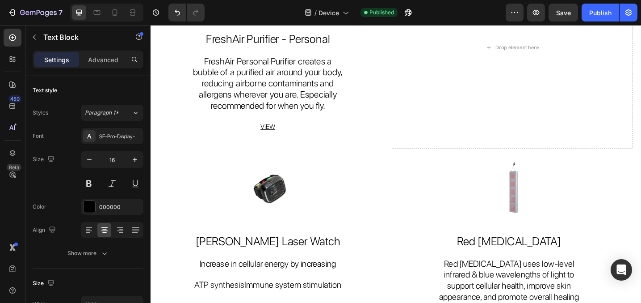
scroll to position [446, 0]
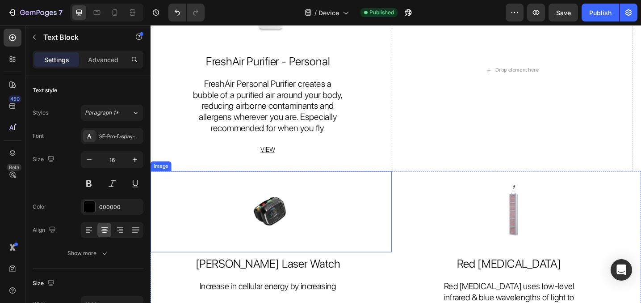
click at [287, 214] on img at bounding box center [282, 229] width 93 height 88
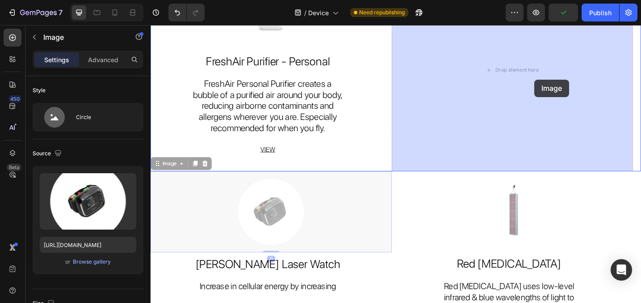
drag, startPoint x: 158, startPoint y: 177, endPoint x: 570, endPoint y: 84, distance: 422.2
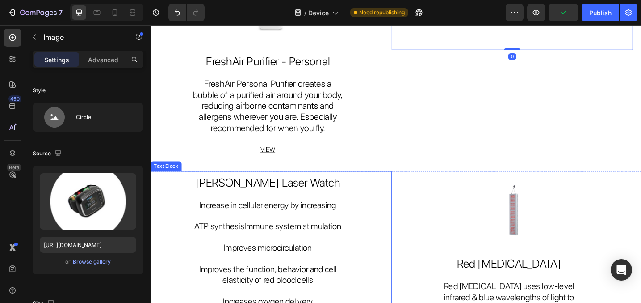
click at [267, 226] on span "Increase in cellular energy by increasing" at bounding box center [278, 221] width 149 height 11
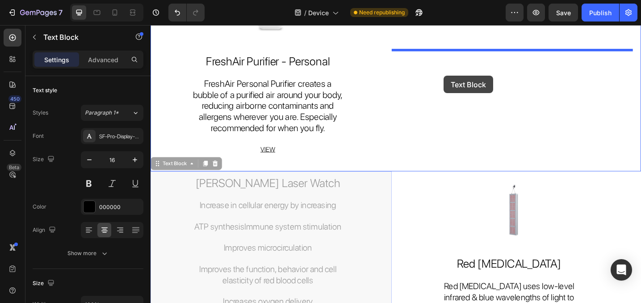
drag, startPoint x: 157, startPoint y: 174, endPoint x: 471, endPoint y: 80, distance: 327.5
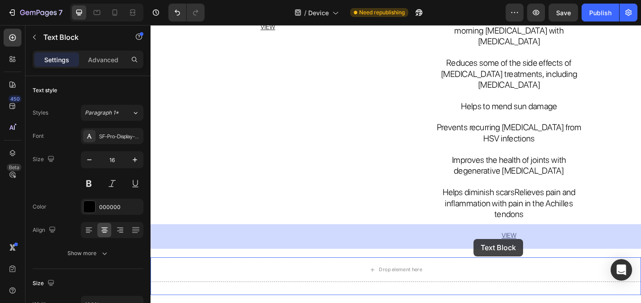
scroll to position [1278, 0]
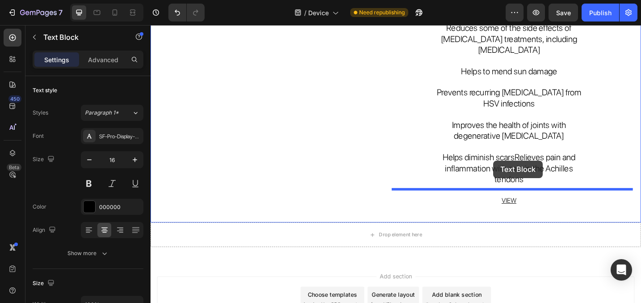
drag, startPoint x: 421, startPoint y: 154, endPoint x: 526, endPoint y: 173, distance: 106.2
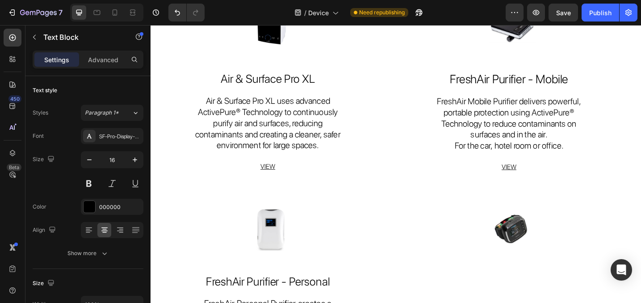
scroll to position [154, 0]
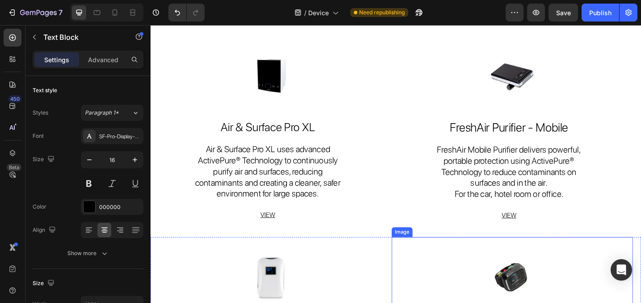
click at [543, 287] on img at bounding box center [546, 301] width 93 height 88
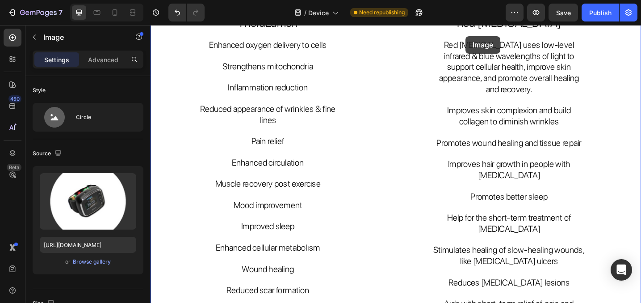
scroll to position [669, 0]
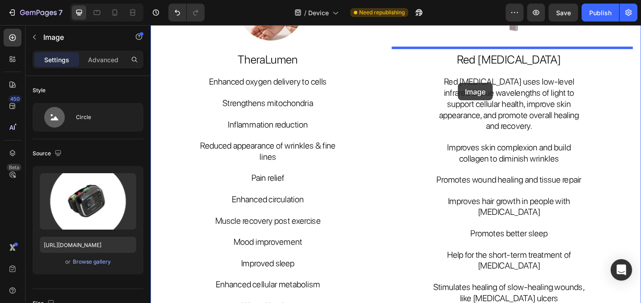
drag, startPoint x: 421, startPoint y: 116, endPoint x: 487, endPoint y: 88, distance: 71.1
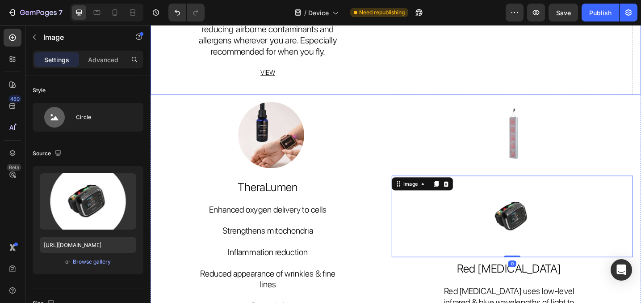
scroll to position [529, 0]
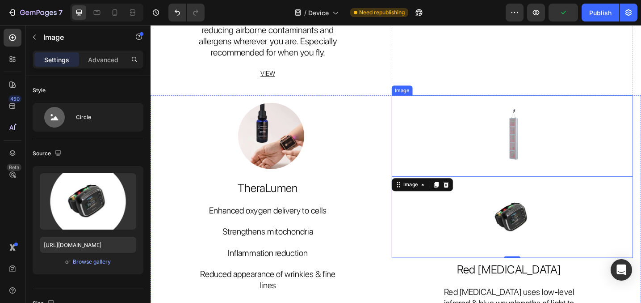
click at [509, 143] on img at bounding box center [546, 146] width 93 height 88
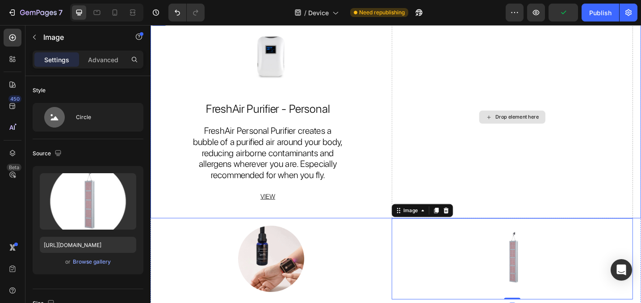
scroll to position [381, 0]
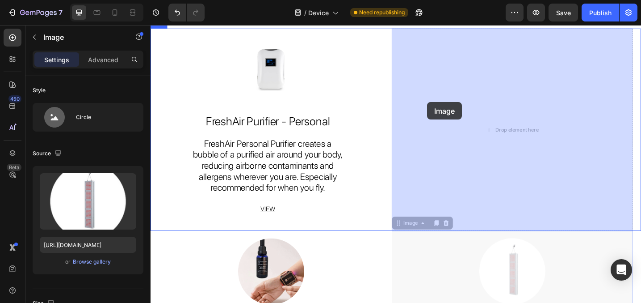
drag, startPoint x: 420, startPoint y: 237, endPoint x: 452, endPoint y: 109, distance: 132.2
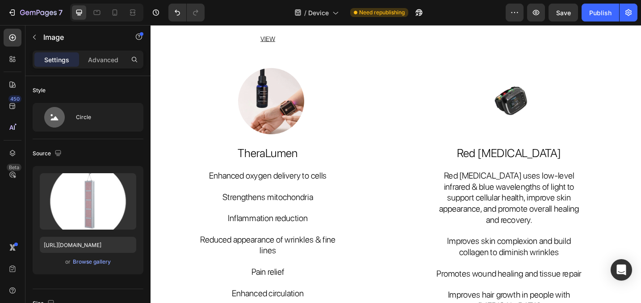
scroll to position [594, 0]
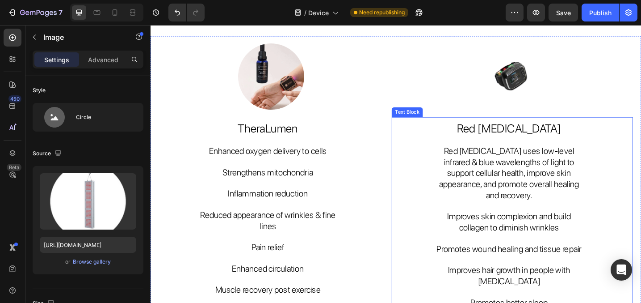
click at [503, 182] on span "Red Light Therapy uses low-level infrared & blue wavelengths of light to suppor…" at bounding box center [542, 186] width 153 height 59
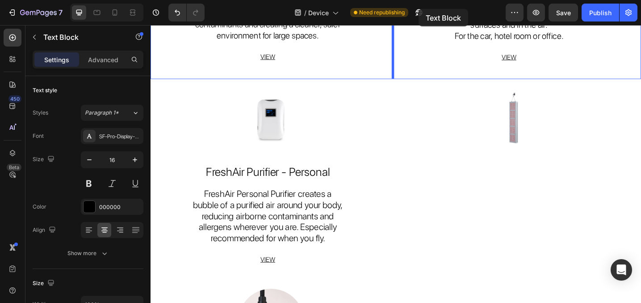
scroll to position [323, 0]
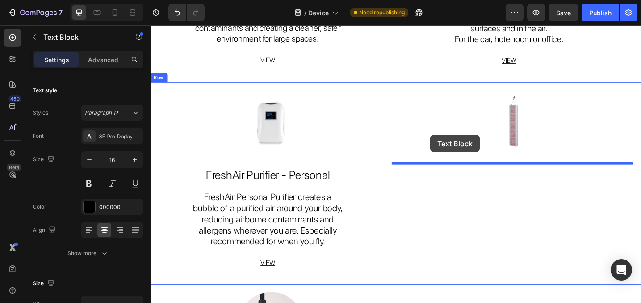
drag, startPoint x: 422, startPoint y: 117, endPoint x: 456, endPoint y: 145, distance: 43.8
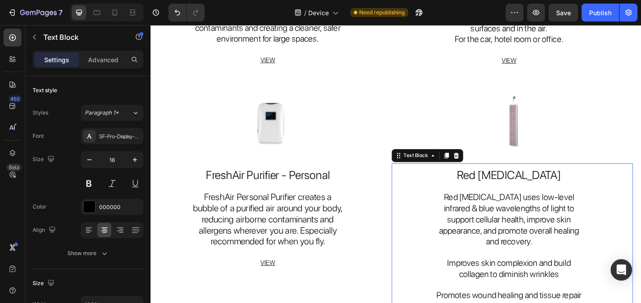
click at [503, 225] on span "Red Light Therapy uses low-level infrared & blue wavelengths of light to suppor…" at bounding box center [542, 236] width 153 height 59
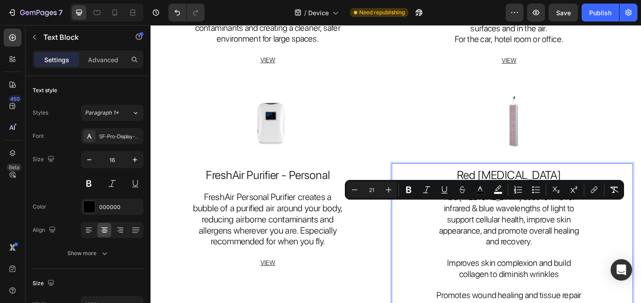
click at [480, 279] on span "Improves skin complexion and build collagen to diminish wrinkles" at bounding box center [542, 290] width 135 height 23
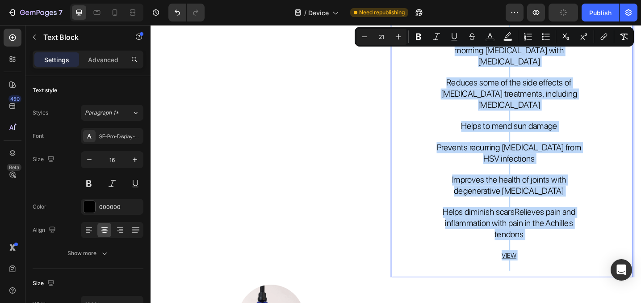
scroll to position [832, 0]
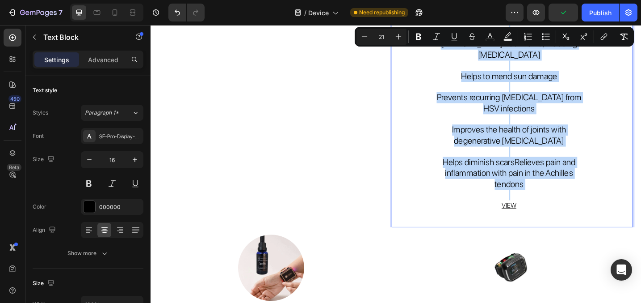
drag, startPoint x: 470, startPoint y: 266, endPoint x: 581, endPoint y: 177, distance: 142.4
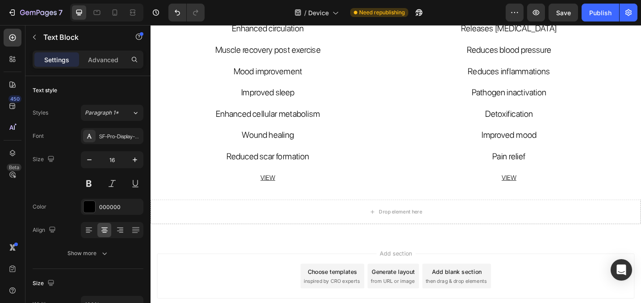
scroll to position [766, 0]
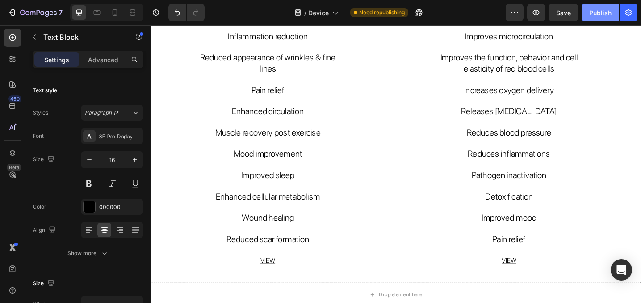
click at [589, 16] on button "Publish" at bounding box center [601, 13] width 38 height 18
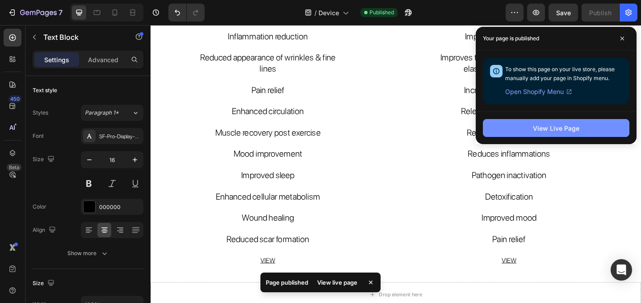
click at [535, 136] on button "View Live Page" at bounding box center [556, 128] width 147 height 18
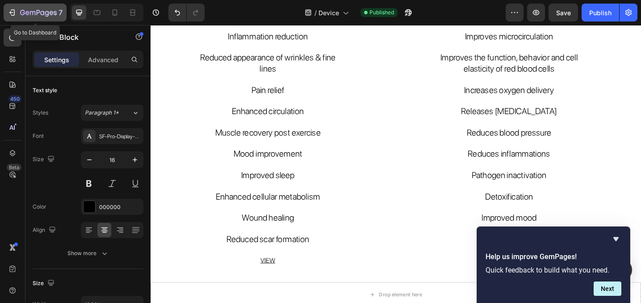
click at [12, 14] on icon "button" at bounding box center [12, 12] width 9 height 9
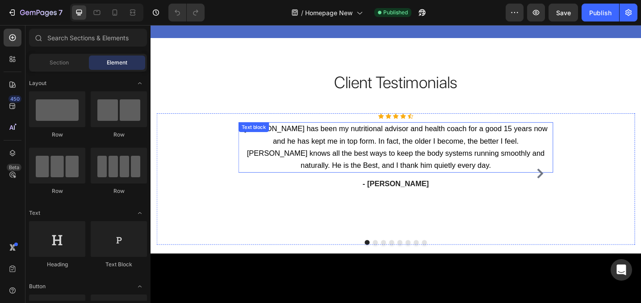
scroll to position [2083, 0]
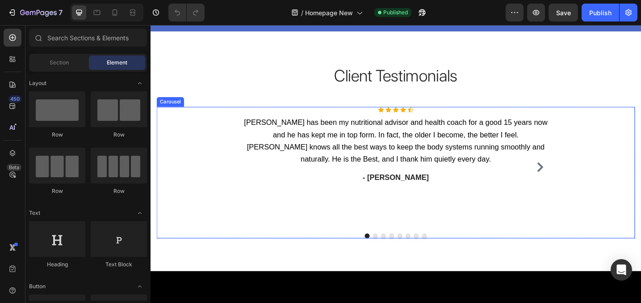
click at [578, 185] on icon "Carousel Next Arrow" at bounding box center [576, 180] width 7 height 11
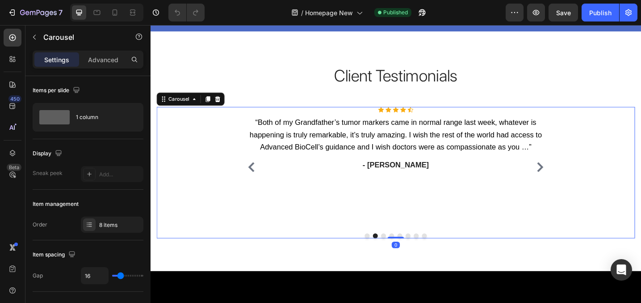
click at [259, 185] on icon "Carousel Back Arrow" at bounding box center [261, 180] width 11 height 11
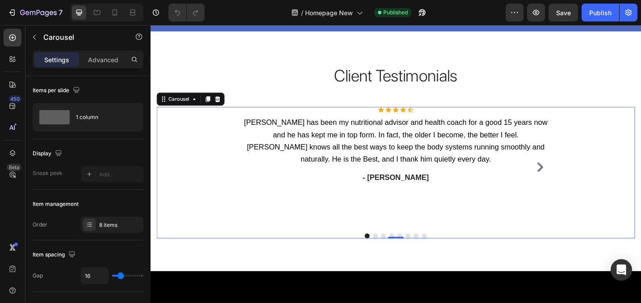
click at [577, 185] on icon "Carousel Next Arrow" at bounding box center [576, 180] width 11 height 11
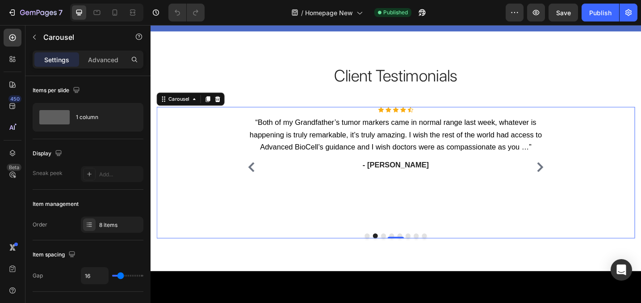
click at [576, 185] on icon "Carousel Next Arrow" at bounding box center [576, 180] width 11 height 11
click at [260, 185] on icon "Carousel Back Arrow" at bounding box center [260, 180] width 7 height 11
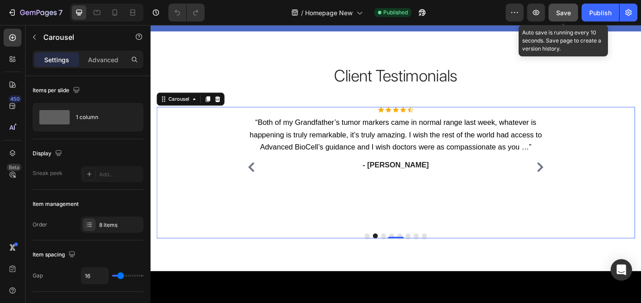
click at [568, 16] on span "Save" at bounding box center [563, 13] width 15 height 8
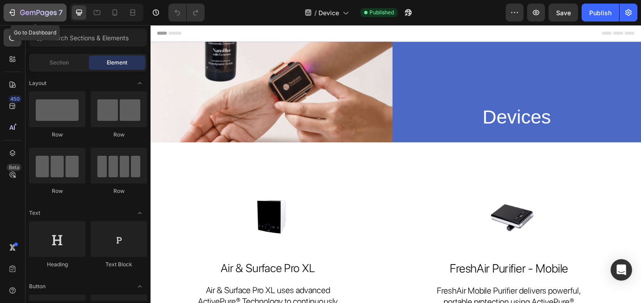
click at [10, 8] on icon "button" at bounding box center [12, 12] width 9 height 9
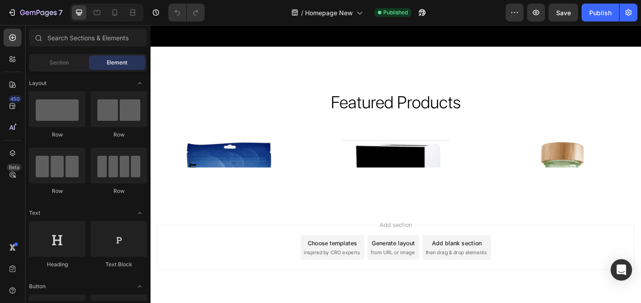
scroll to position [2173, 0]
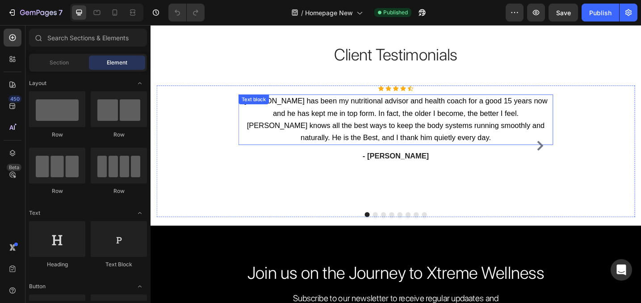
click at [363, 126] on span "[PERSON_NAME] has been my nutritional advisor and health coach for a good 15 ye…" at bounding box center [419, 115] width 332 height 22
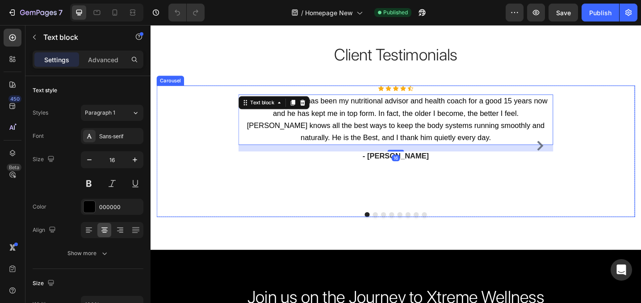
click at [575, 152] on icon "Carousel Next Arrow" at bounding box center [576, 157] width 7 height 11
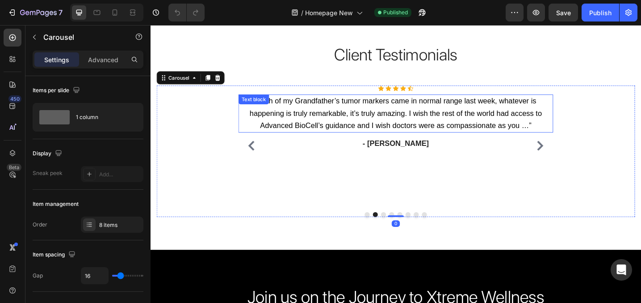
click at [462, 127] on p "“Both of my Grandfather’s tumor markers came in normal range last week, whateve…" at bounding box center [419, 122] width 342 height 40
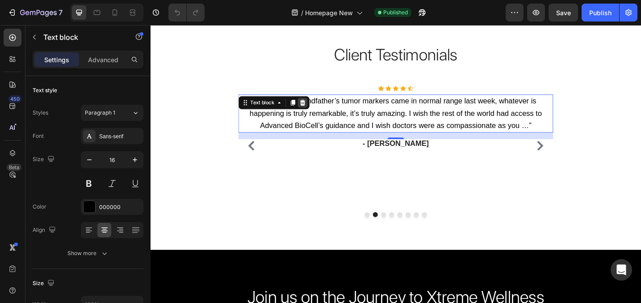
click at [318, 106] on icon at bounding box center [316, 109] width 7 height 7
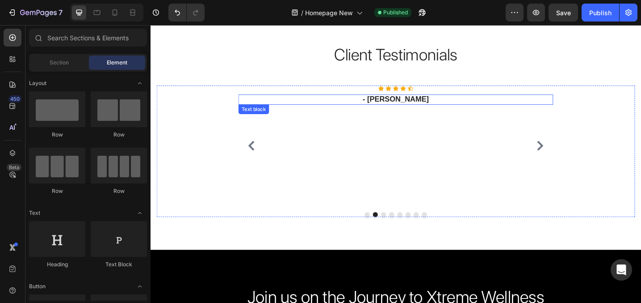
click at [422, 106] on strong "- Ryan S." at bounding box center [419, 105] width 72 height 9
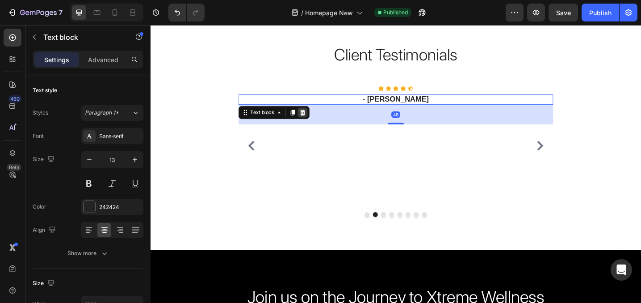
click at [317, 120] on icon at bounding box center [317, 120] width 6 height 6
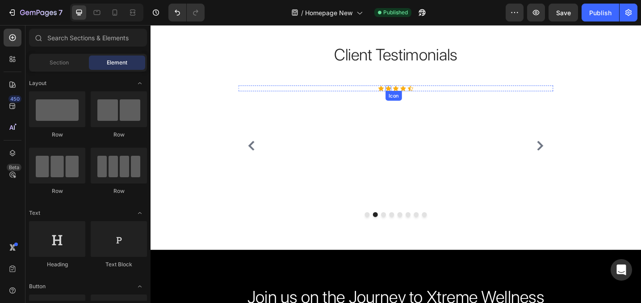
click at [413, 94] on icon at bounding box center [411, 94] width 6 height 6
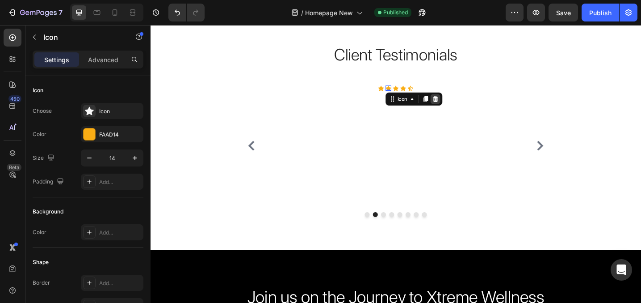
click at [466, 106] on div at bounding box center [462, 106] width 11 height 11
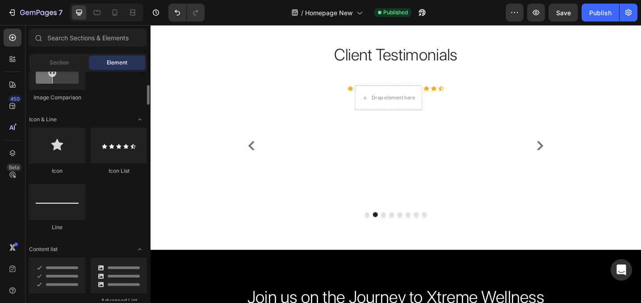
scroll to position [780, 0]
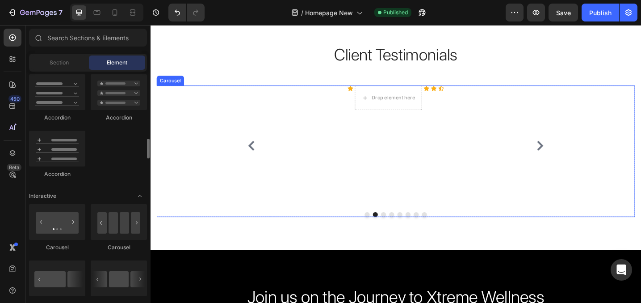
click at [269, 189] on div "Icon Drop element here Icon Icon Icon Icon List Hoz" at bounding box center [419, 156] width 344 height 131
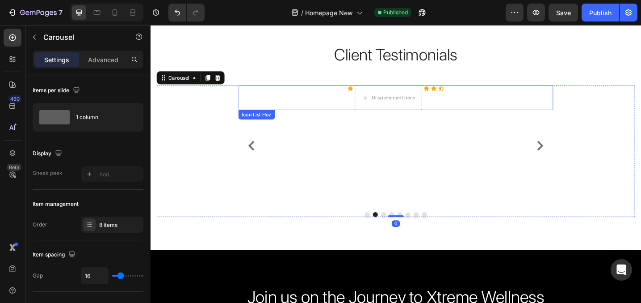
click at [464, 93] on div "Icon Drop element here Icon Icon Icon" at bounding box center [419, 104] width 344 height 27
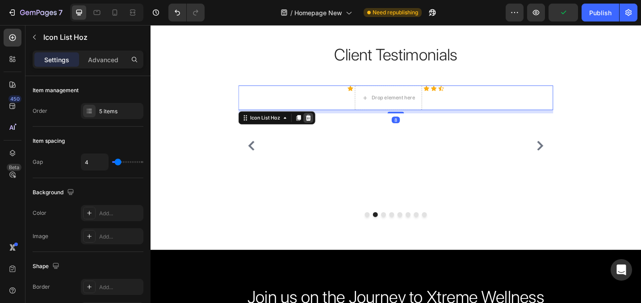
click at [324, 130] on icon at bounding box center [323, 126] width 7 height 7
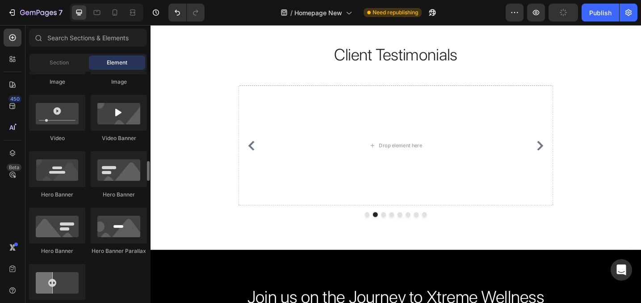
scroll to position [559, 0]
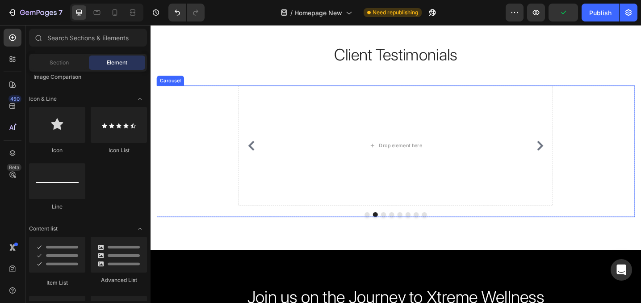
click at [241, 124] on div "Icon Icon Icon Icon Icon Icon List Hoz Bill Quateman has been my nutritional ad…" at bounding box center [418, 162] width 523 height 143
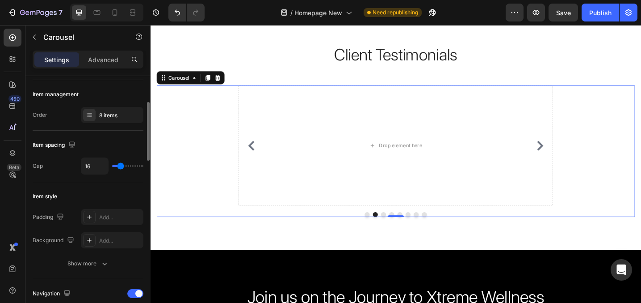
scroll to position [112, 0]
click at [104, 188] on div "Item style" at bounding box center [88, 194] width 111 height 14
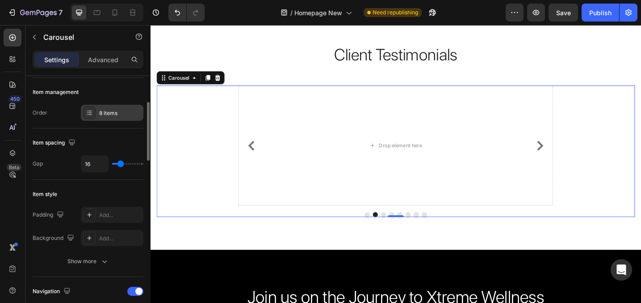
click at [107, 120] on div "8 items" at bounding box center [112, 113] width 63 height 16
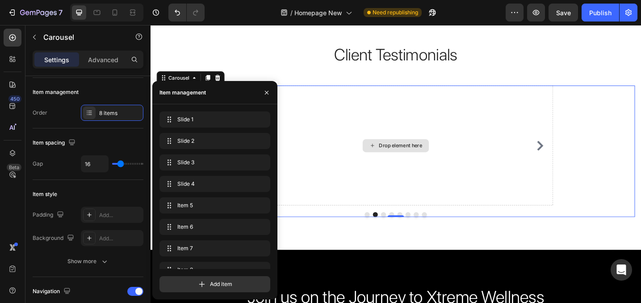
click at [335, 150] on div "Drop element here" at bounding box center [419, 156] width 344 height 131
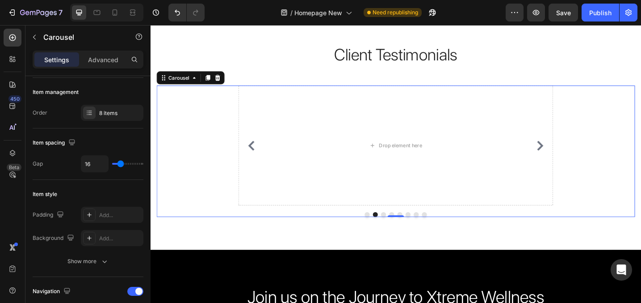
click at [258, 152] on icon "Carousel Back Arrow" at bounding box center [261, 157] width 11 height 11
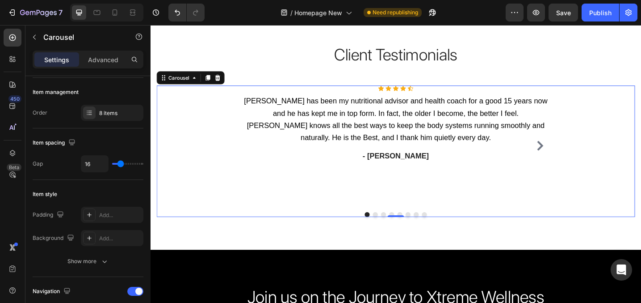
click at [258, 146] on p "Bill Quateman has been my nutritional advisor and health coach for a good 15 ye…" at bounding box center [419, 128] width 342 height 53
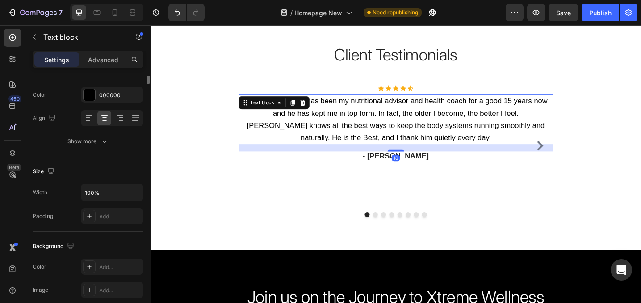
scroll to position [0, 0]
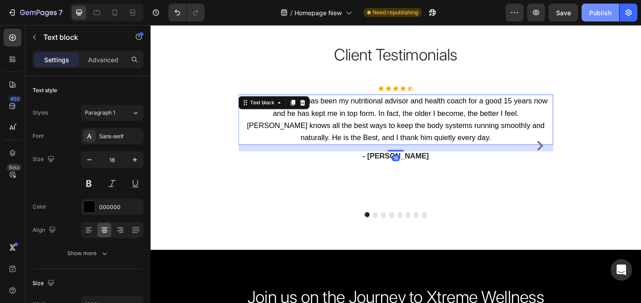
click at [602, 16] on div "Publish" at bounding box center [600, 12] width 22 height 9
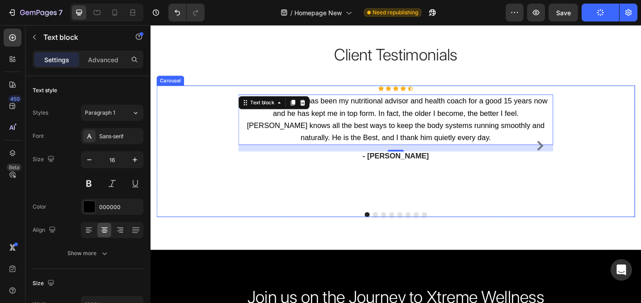
click at [577, 152] on icon "Carousel Next Arrow" at bounding box center [576, 157] width 7 height 11
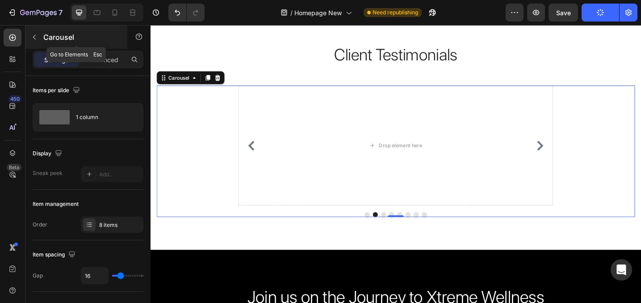
click at [34, 41] on button "button" at bounding box center [34, 37] width 14 height 14
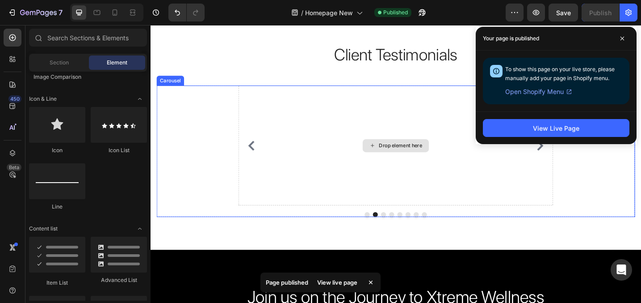
click at [317, 148] on div "Drop element here" at bounding box center [419, 156] width 344 height 131
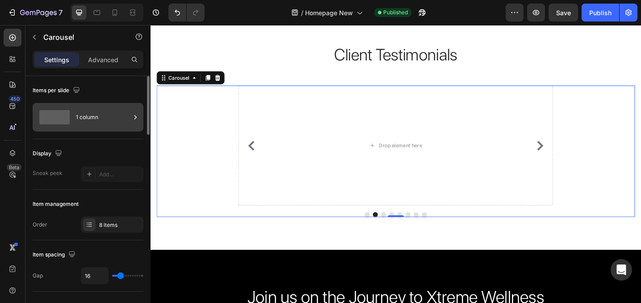
click at [87, 124] on div "1 column" at bounding box center [103, 117] width 55 height 21
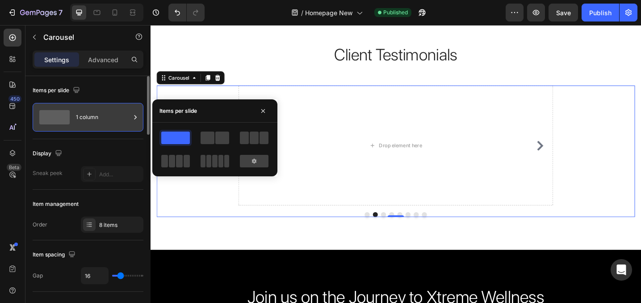
click at [87, 124] on div "1 column" at bounding box center [103, 117] width 55 height 21
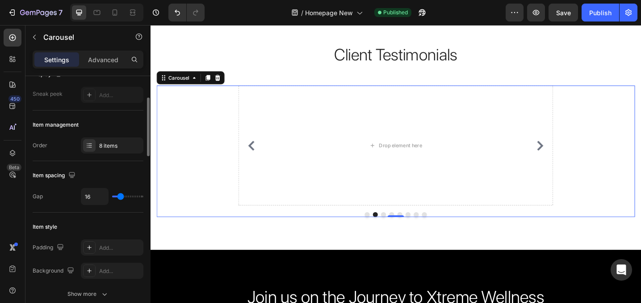
scroll to position [84, 0]
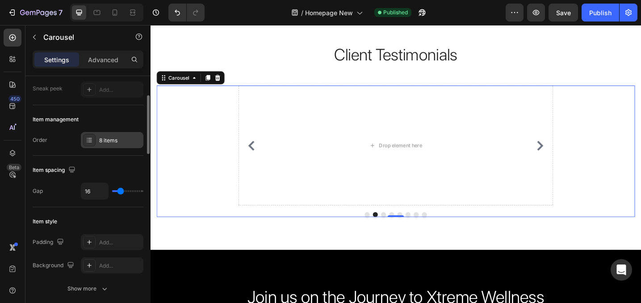
click at [106, 132] on div "8 items" at bounding box center [112, 140] width 63 height 16
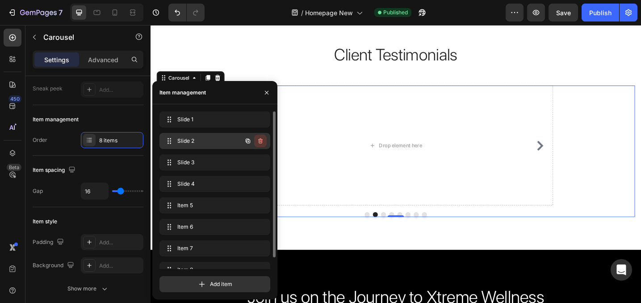
click at [259, 138] on icon "button" at bounding box center [260, 140] width 7 height 7
click at [256, 142] on div "Delete" at bounding box center [254, 141] width 17 height 8
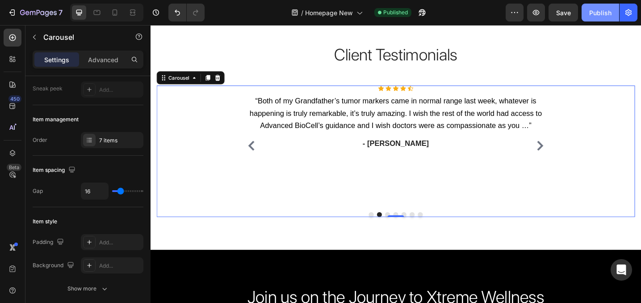
click at [605, 9] on div "Publish" at bounding box center [600, 12] width 22 height 9
click at [577, 152] on icon "Carousel Next Arrow" at bounding box center [576, 157] width 7 height 11
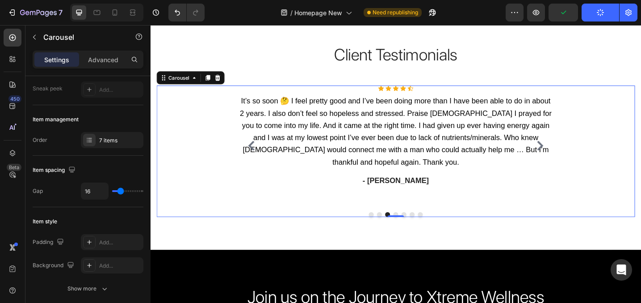
click at [577, 152] on icon "Carousel Next Arrow" at bounding box center [576, 157] width 7 height 11
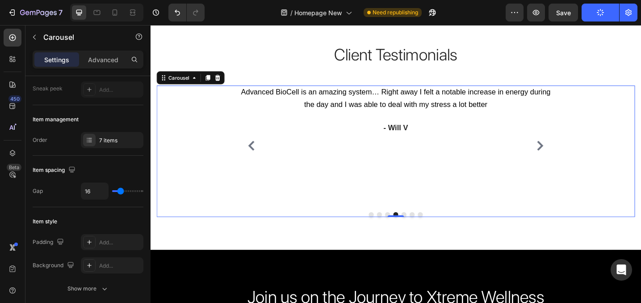
click at [577, 152] on icon "Carousel Next Arrow" at bounding box center [576, 157] width 7 height 11
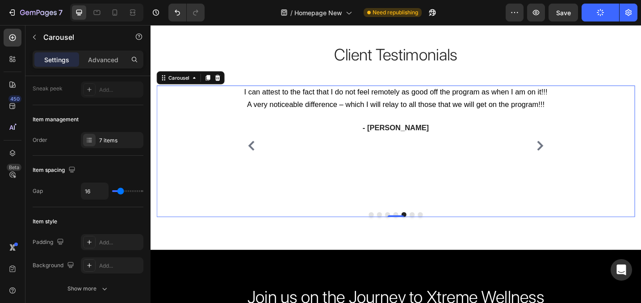
click at [577, 152] on icon "Carousel Next Arrow" at bounding box center [576, 157] width 7 height 11
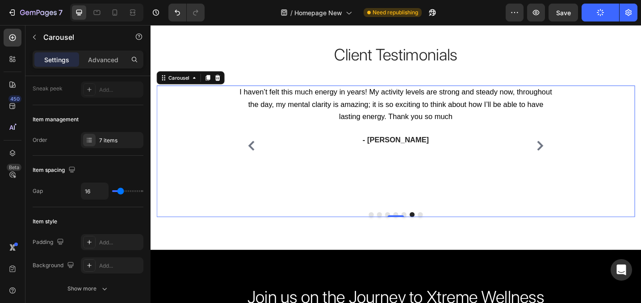
click at [577, 152] on icon "Carousel Next Arrow" at bounding box center [576, 157] width 7 height 11
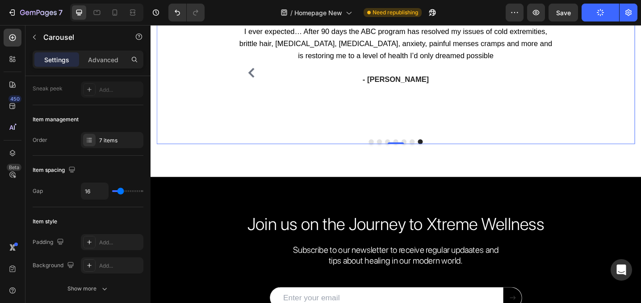
scroll to position [2433, 0]
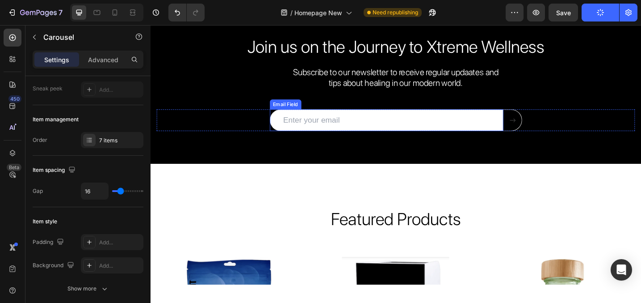
click at [452, 129] on input "email" at bounding box center [408, 129] width 255 height 24
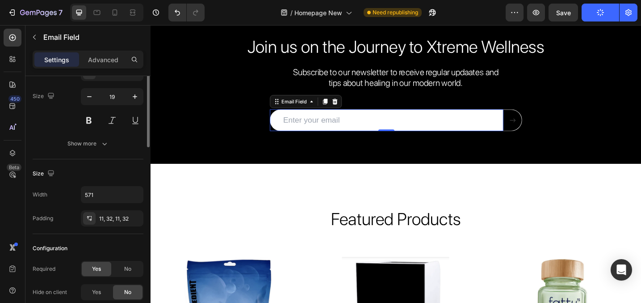
scroll to position [0, 0]
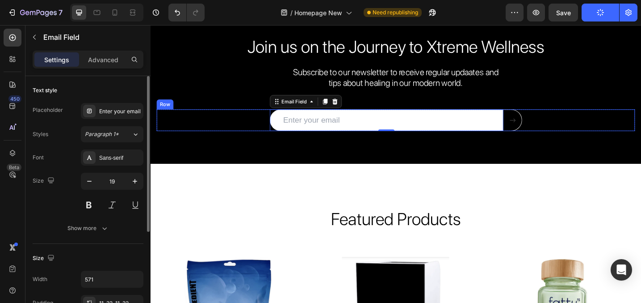
click at [587, 122] on div "Email Field 0 Submit Button Row" at bounding box center [418, 129] width 523 height 24
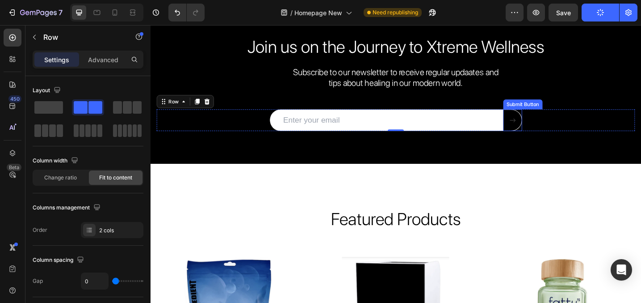
click at [549, 133] on button at bounding box center [546, 129] width 21 height 24
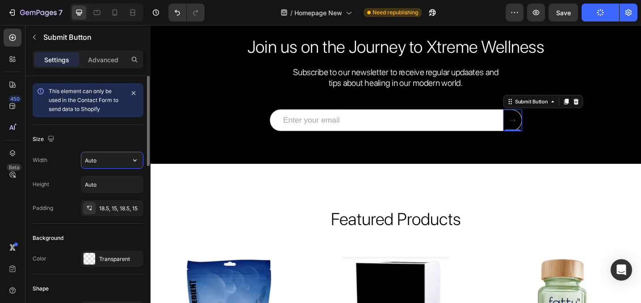
click at [106, 159] on input "Auto" at bounding box center [112, 160] width 62 height 16
click at [111, 207] on div "18.5, 15, 18.5, 15" at bounding box center [112, 208] width 26 height 8
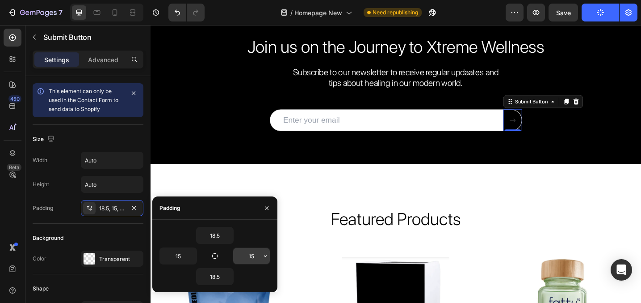
click at [252, 253] on input "15" at bounding box center [251, 256] width 37 height 16
type input "3"
type input "5"
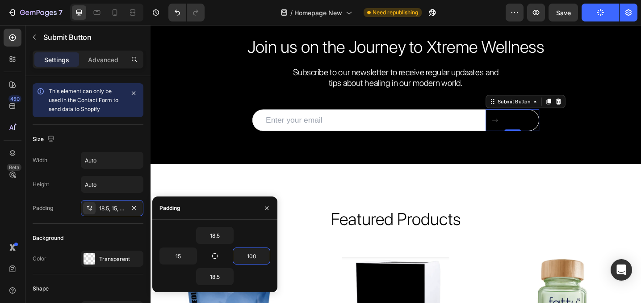
type input "100"
click at [532, 128] on button at bounding box center [546, 129] width 59 height 24
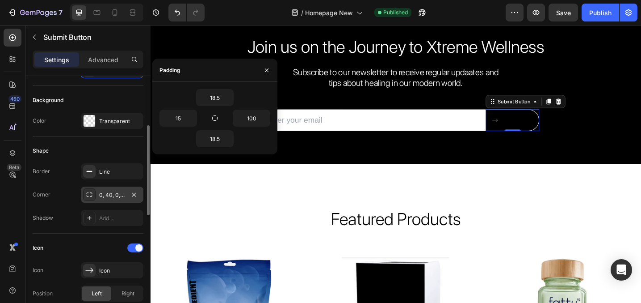
scroll to position [146, 0]
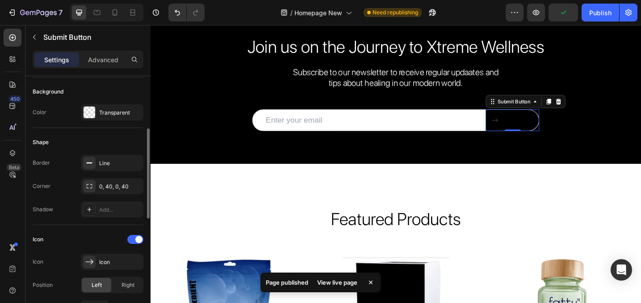
click at [103, 173] on div "Border Line Corner 0, 40, 0, 40 Shadow Add..." at bounding box center [88, 186] width 111 height 63
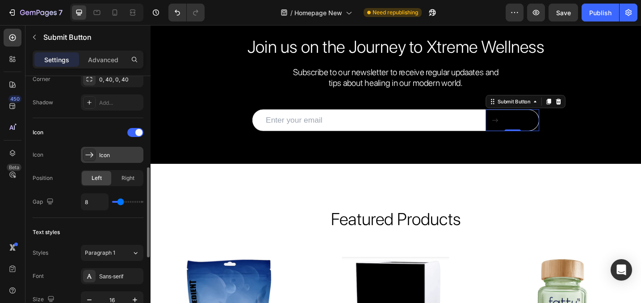
scroll to position [254, 0]
click at [99, 150] on div "Icon" at bounding box center [112, 153] width 63 height 16
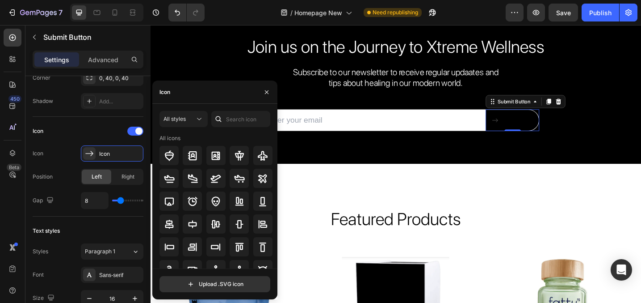
click at [182, 91] on div "Icon" at bounding box center [214, 91] width 125 height 23
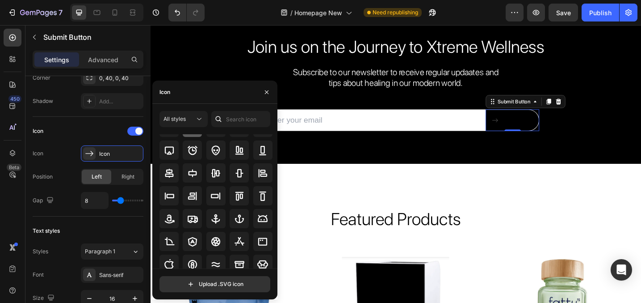
scroll to position [98, 0]
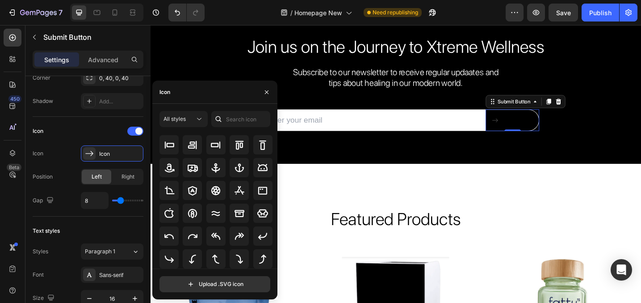
click at [170, 91] on div "Icon" at bounding box center [165, 92] width 11 height 8
click at [240, 114] on input "text" at bounding box center [240, 119] width 59 height 16
type input "arrow"
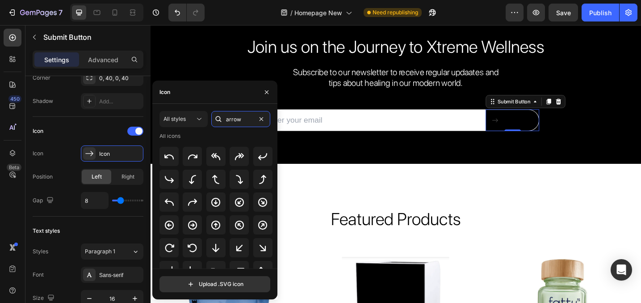
scroll to position [0, 0]
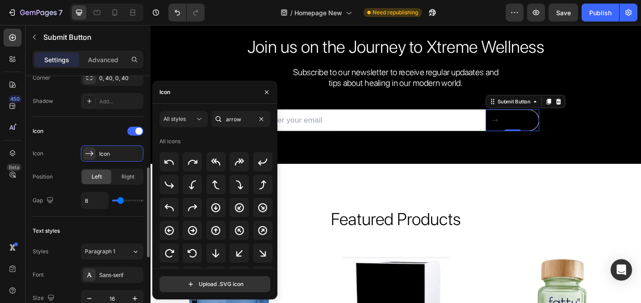
click at [119, 226] on div "Text styles" at bounding box center [88, 230] width 111 height 14
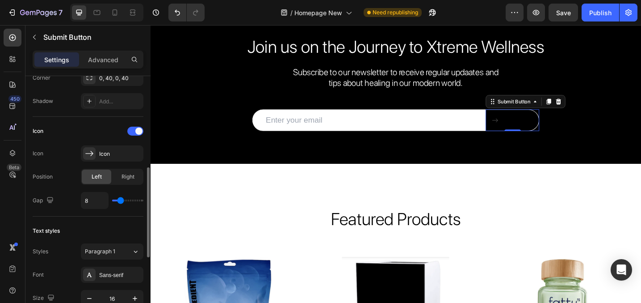
type input "9"
type input "10"
type input "11"
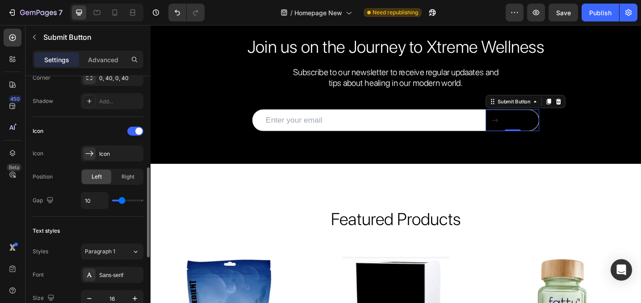
type input "11"
type input "13"
type input "15"
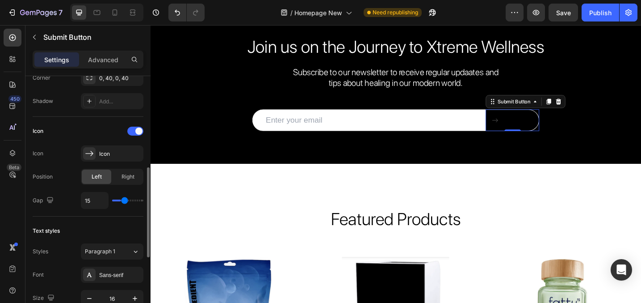
type input "16"
type input "17"
type input "18"
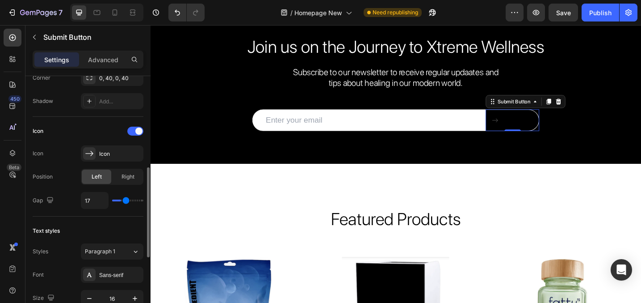
type input "18"
type input "19"
type input "18"
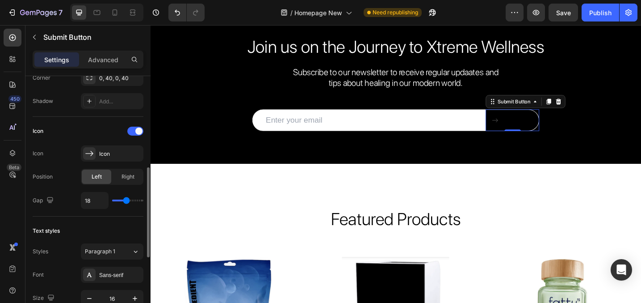
type input "17"
type input "16"
type input "15"
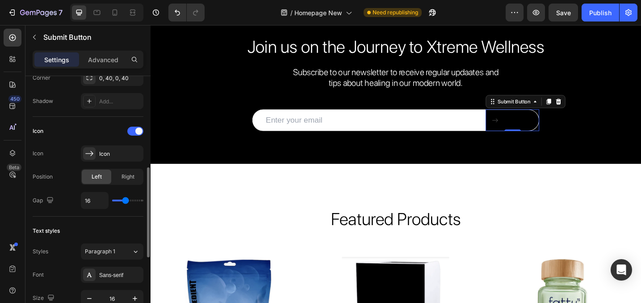
type input "15"
type input "14"
type input "13"
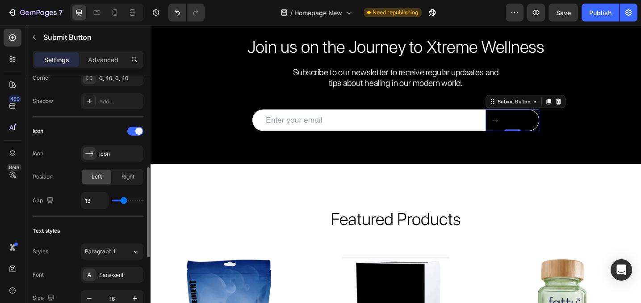
type input "12"
type input "11"
click at [122, 199] on input "range" at bounding box center [127, 200] width 31 height 2
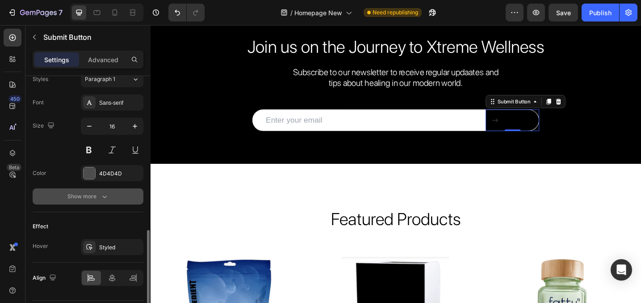
scroll to position [427, 0]
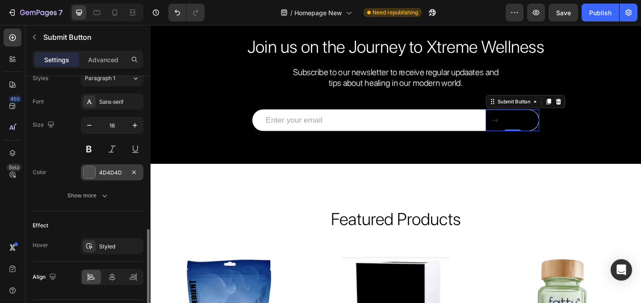
click at [90, 168] on div at bounding box center [90, 172] width 12 height 12
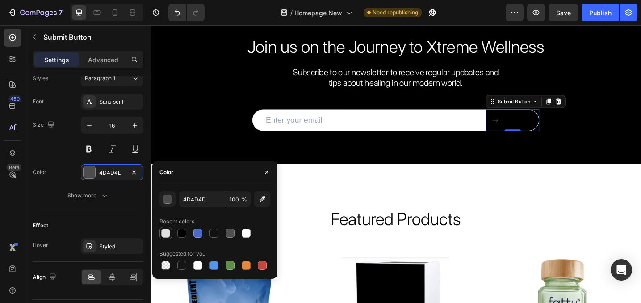
click at [166, 232] on div at bounding box center [165, 232] width 9 height 9
type input "E2E2E2"
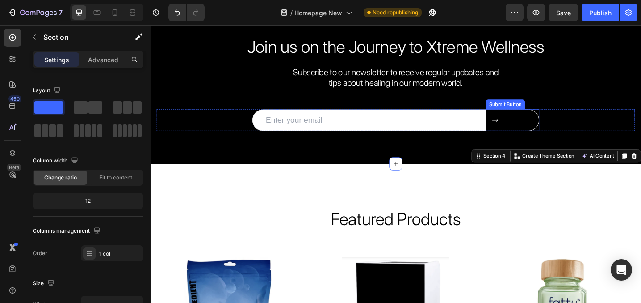
click at [531, 128] on button at bounding box center [546, 129] width 59 height 24
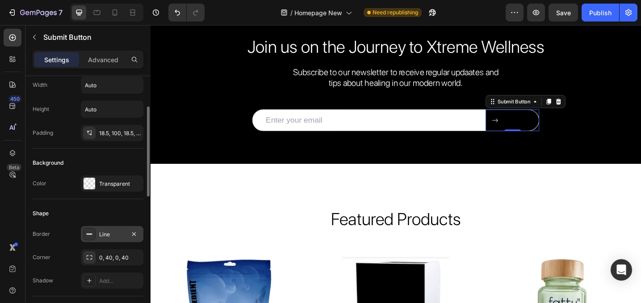
scroll to position [72, 0]
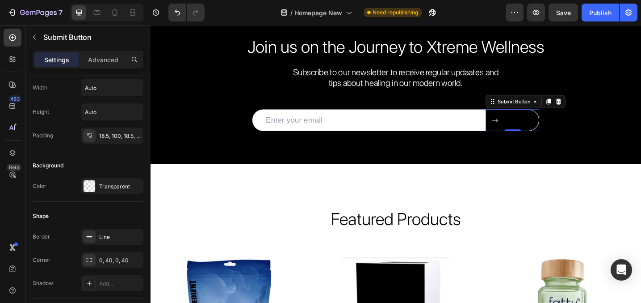
click at [529, 130] on icon at bounding box center [527, 129] width 7 height 7
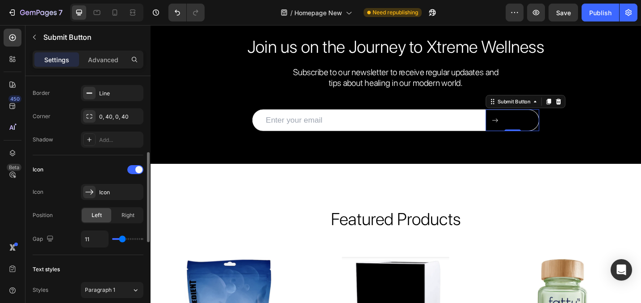
scroll to position [221, 0]
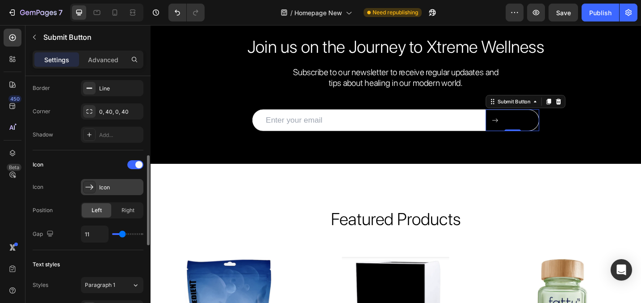
click at [97, 189] on div "Icon" at bounding box center [112, 187] width 63 height 16
click at [118, 168] on div "Icon" at bounding box center [88, 164] width 111 height 14
click at [137, 167] on span at bounding box center [138, 164] width 7 height 7
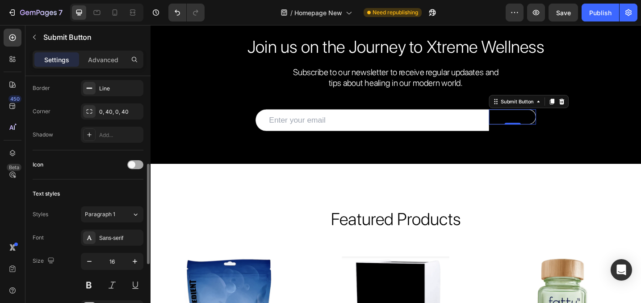
click at [137, 167] on div at bounding box center [135, 164] width 16 height 9
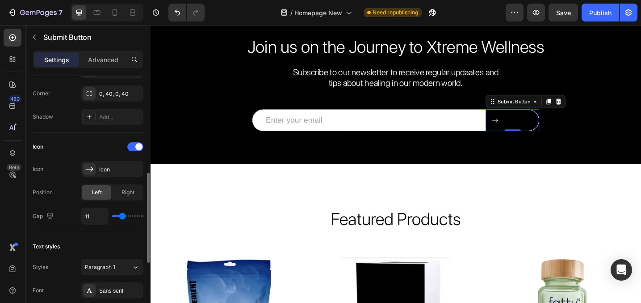
scroll to position [248, 0]
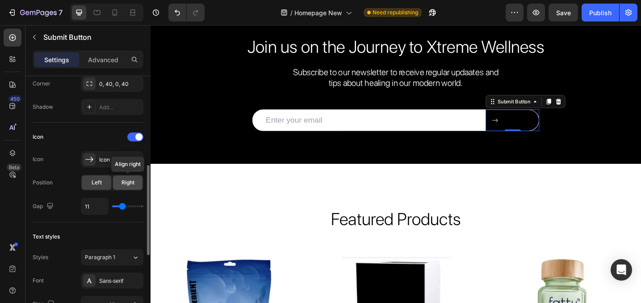
click at [124, 185] on span "Right" at bounding box center [128, 182] width 13 height 8
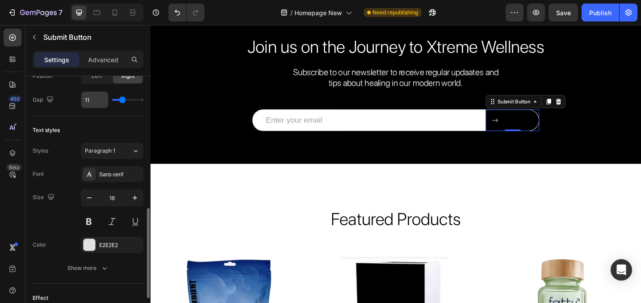
scroll to position [367, 0]
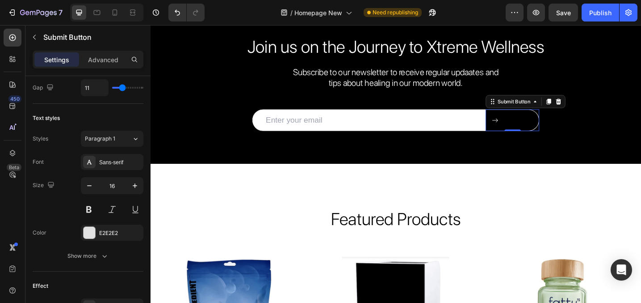
click at [549, 130] on button "Send" at bounding box center [546, 129] width 59 height 24
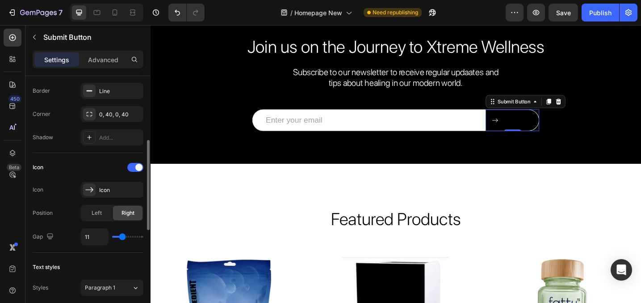
scroll to position [287, 0]
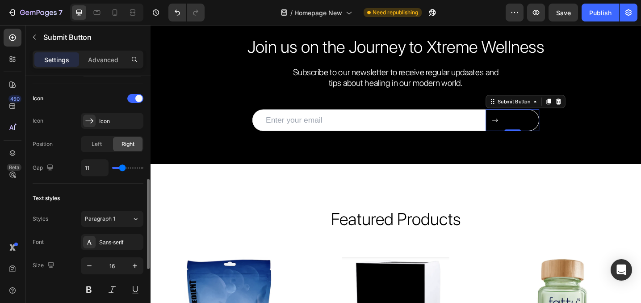
drag, startPoint x: 125, startPoint y: 170, endPoint x: 130, endPoint y: 173, distance: 5.6
click at [130, 173] on div "11" at bounding box center [112, 167] width 63 height 17
type input "12"
type input "13"
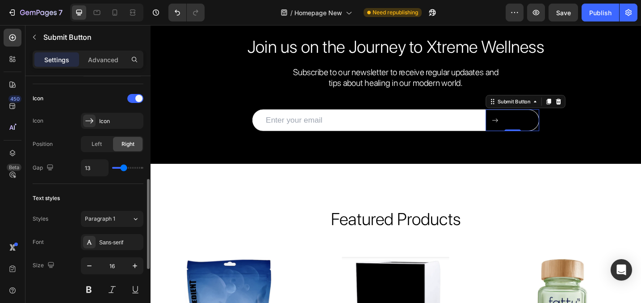
type input "13"
click at [123, 168] on input "range" at bounding box center [127, 168] width 31 height 2
type input "14"
type input "16"
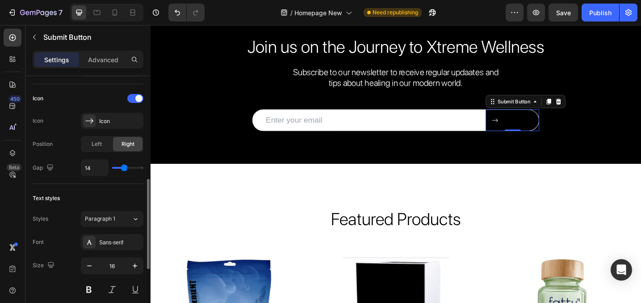
type input "16"
type input "17"
type input "19"
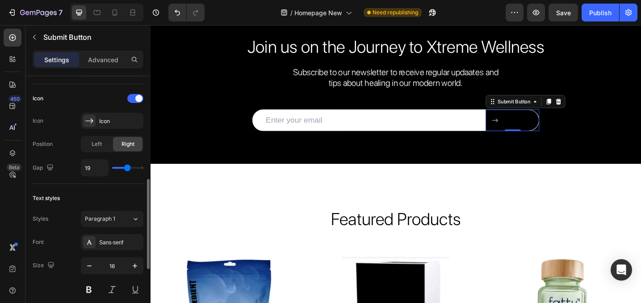
type input "20"
click at [127, 167] on input "range" at bounding box center [127, 168] width 31 height 2
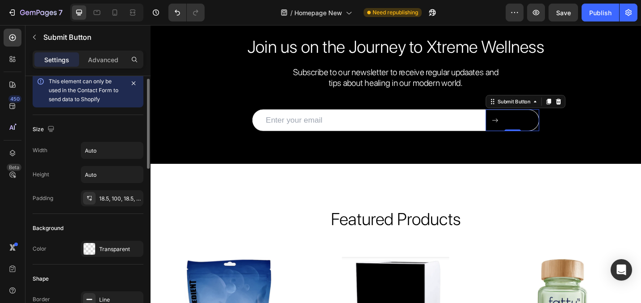
scroll to position [8, 0]
click at [109, 204] on div "18.5, 100, 18.5, 15" at bounding box center [112, 199] width 63 height 16
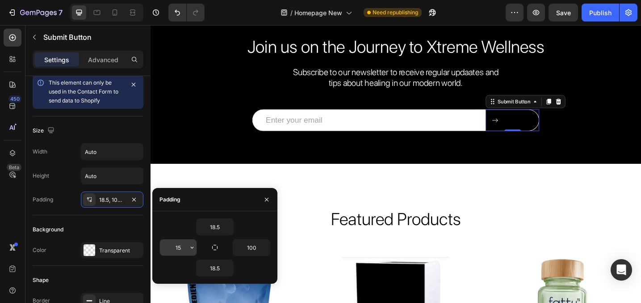
click at [175, 245] on input "15" at bounding box center [178, 247] width 37 height 16
type input "30"
click at [257, 249] on input "100" at bounding box center [251, 247] width 37 height 16
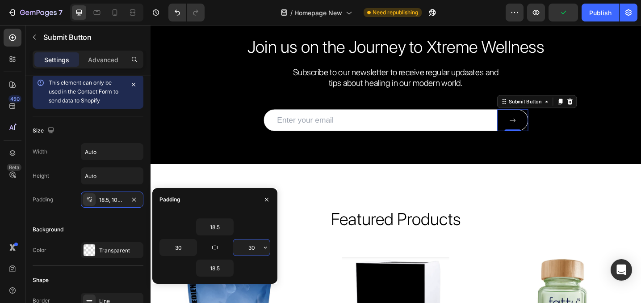
type input "3"
type input "40"
click at [614, 14] on button "Publish" at bounding box center [601, 13] width 38 height 18
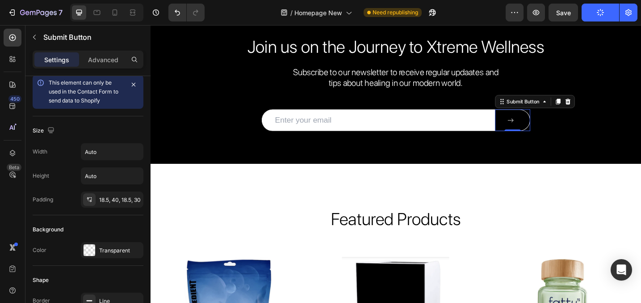
click at [534, 131] on button "Send" at bounding box center [546, 129] width 38 height 24
click at [422, 135] on input "email" at bounding box center [399, 129] width 255 height 24
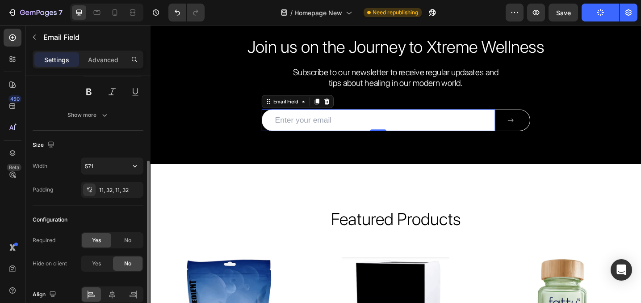
scroll to position [129, 0]
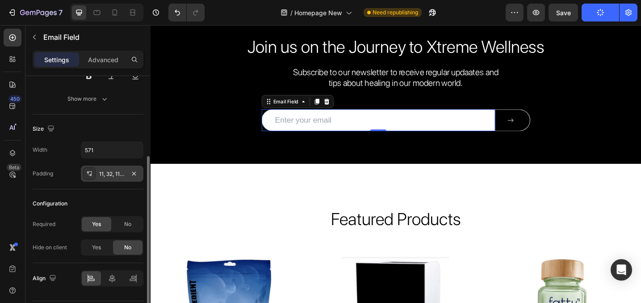
click at [111, 172] on div "11, 32, 11, 32" at bounding box center [112, 174] width 26 height 8
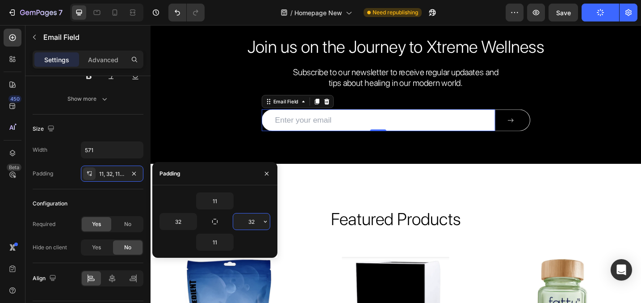
click at [246, 223] on input "32" at bounding box center [251, 221] width 37 height 16
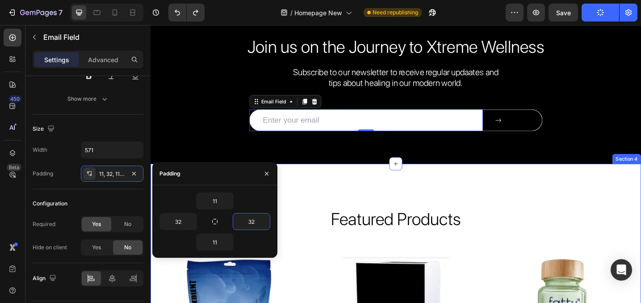
type input "0"
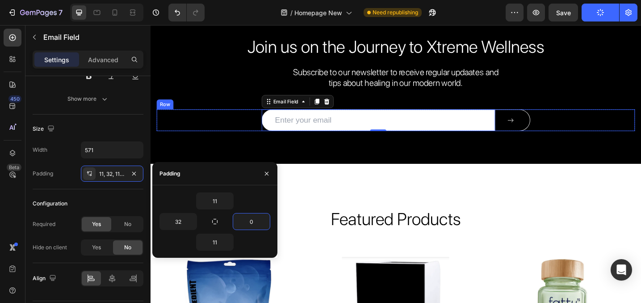
click at [234, 133] on div "Email Field 0 Submit Button Row" at bounding box center [418, 129] width 523 height 24
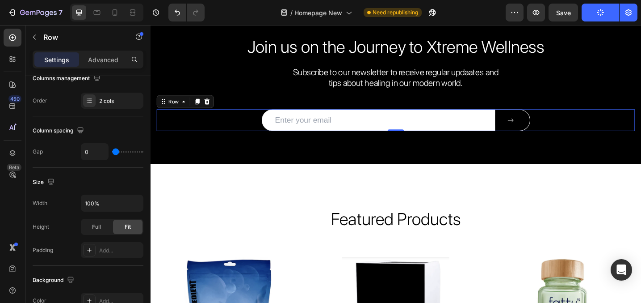
scroll to position [0, 0]
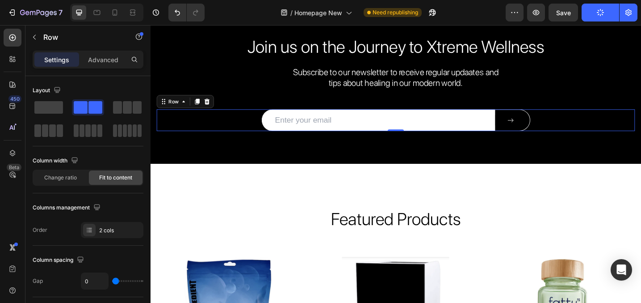
click at [248, 123] on div "Email Field Submit Button Row 0" at bounding box center [418, 129] width 523 height 24
click at [276, 129] on input "email" at bounding box center [399, 129] width 255 height 24
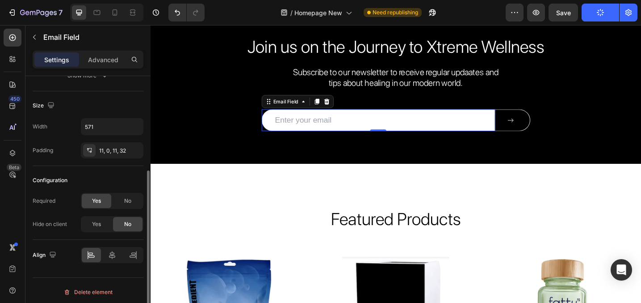
scroll to position [151, 0]
click at [109, 122] on input "571" at bounding box center [112, 128] width 62 height 16
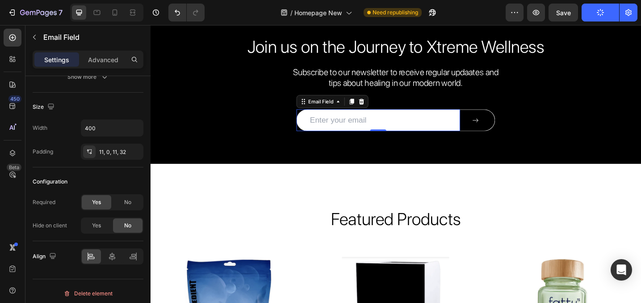
click at [610, 8] on button "Publish" at bounding box center [601, 13] width 38 height 18
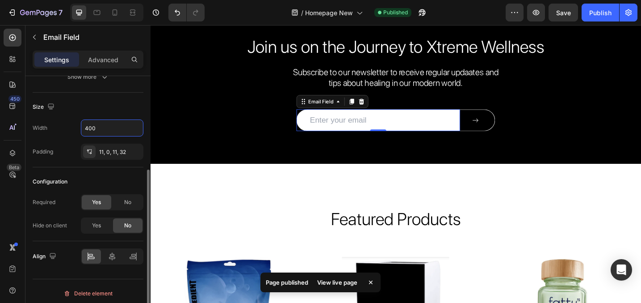
drag, startPoint x: 101, startPoint y: 129, endPoint x: 79, endPoint y: 127, distance: 21.5
click at [80, 127] on div "Width 400" at bounding box center [88, 127] width 111 height 17
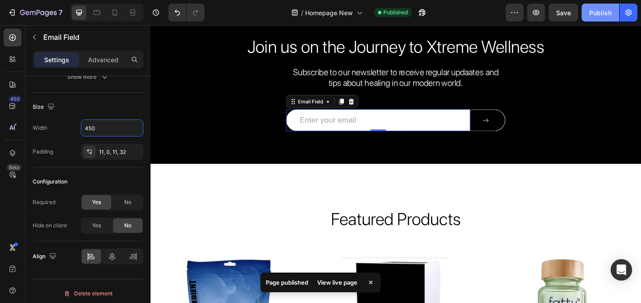
type input "450"
click at [601, 9] on div "Publish" at bounding box center [600, 12] width 22 height 9
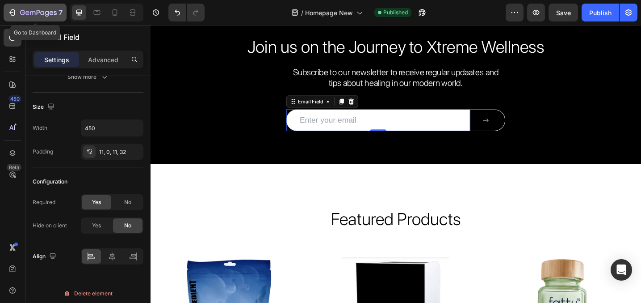
click at [7, 11] on button "7" at bounding box center [35, 13] width 63 height 18
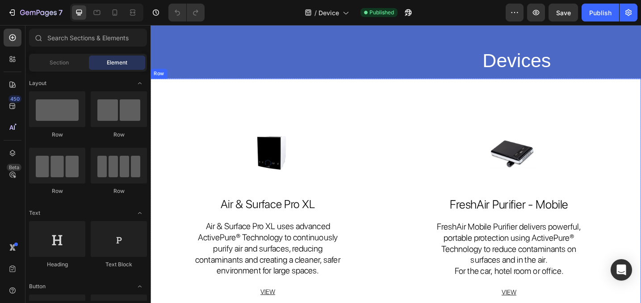
scroll to position [68, 0]
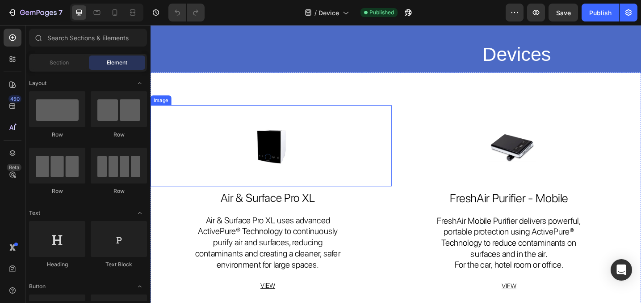
click at [277, 166] on img at bounding box center [282, 157] width 93 height 88
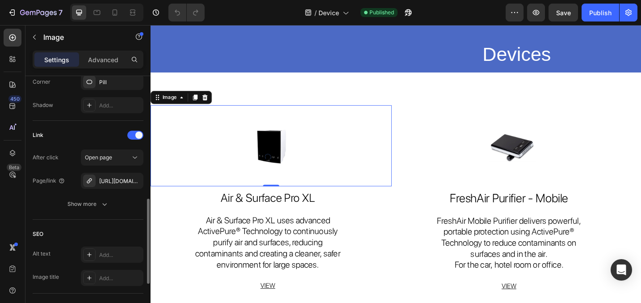
scroll to position [392, 0]
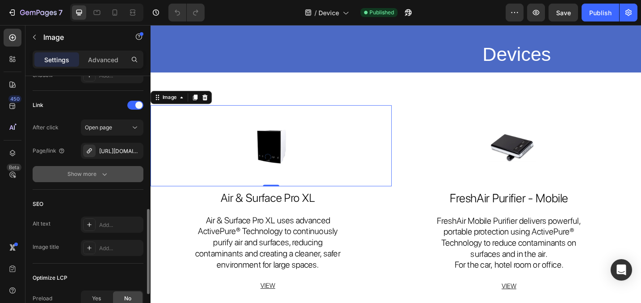
click at [97, 171] on div "Show more" at bounding box center [88, 173] width 42 height 9
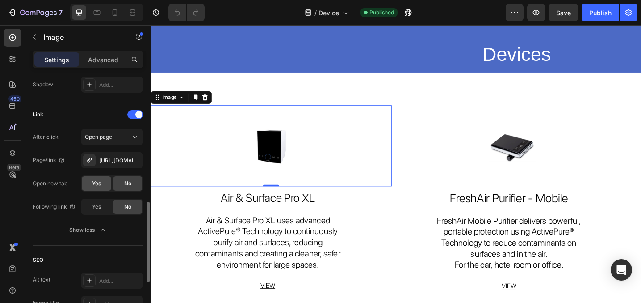
scroll to position [382, 0]
click at [101, 185] on div "Yes" at bounding box center [96, 183] width 29 height 14
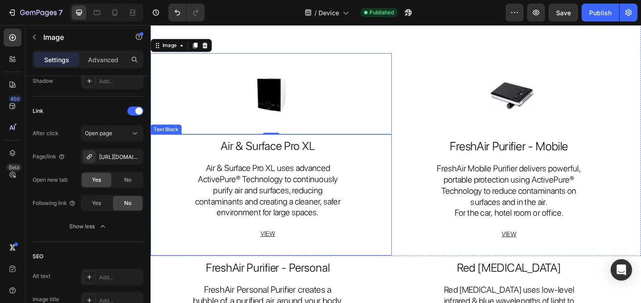
scroll to position [135, 0]
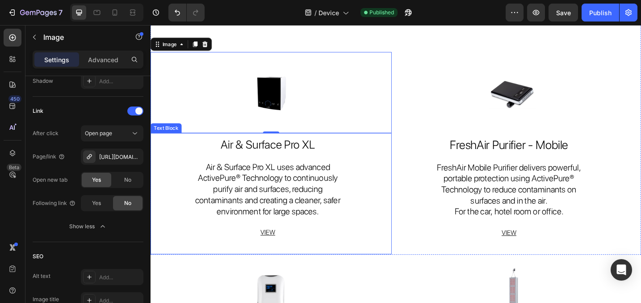
click at [297, 248] on p "VIEW" at bounding box center [278, 251] width 167 height 11
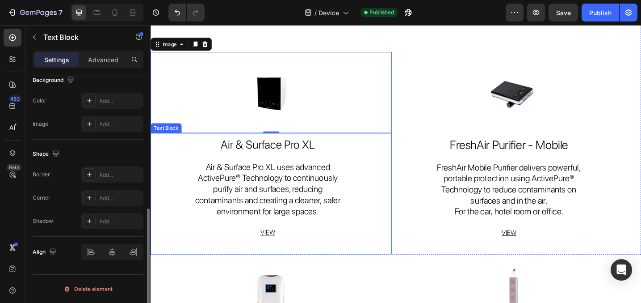
click at [297, 248] on p "VIEW" at bounding box center [278, 251] width 167 height 11
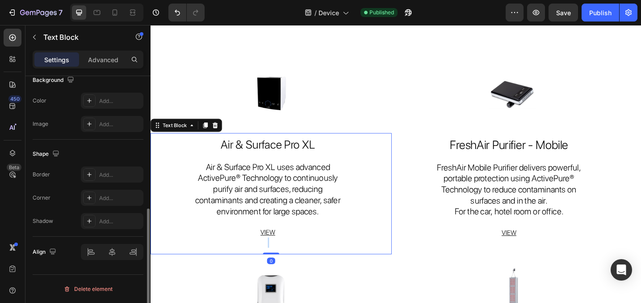
scroll to position [0, 0]
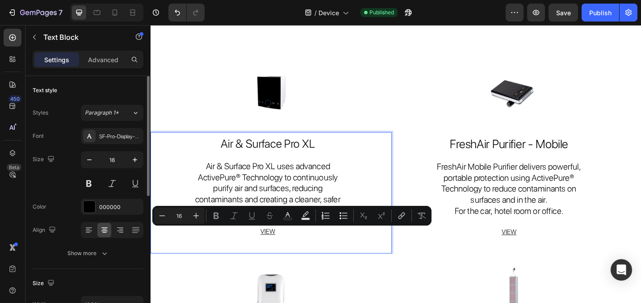
click at [277, 250] on u "VIEW" at bounding box center [279, 250] width 16 height 8
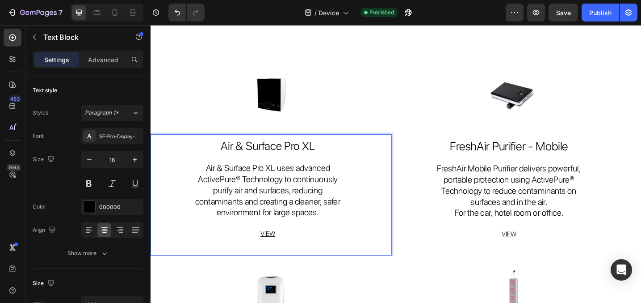
click at [277, 250] on u "VIEW" at bounding box center [279, 252] width 16 height 8
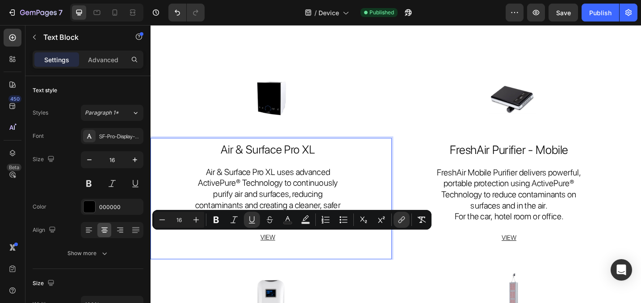
click at [279, 253] on u "VIEW" at bounding box center [279, 257] width 16 height 8
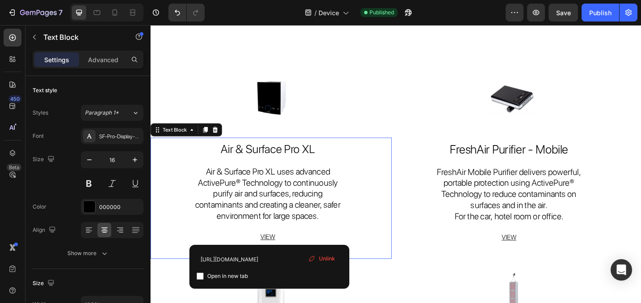
click at [201, 278] on input "checkbox" at bounding box center [200, 275] width 7 height 7
checkbox input "true"
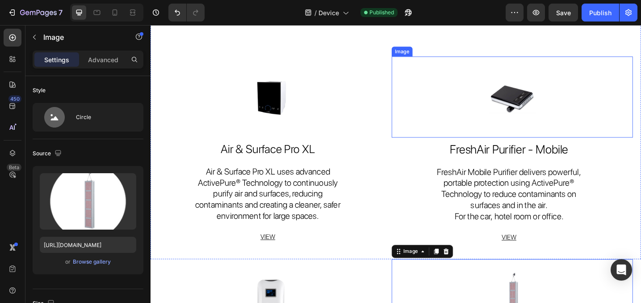
click at [544, 104] on img at bounding box center [546, 103] width 93 height 88
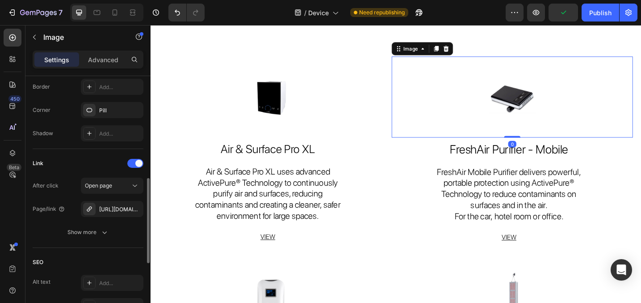
scroll to position [351, 0]
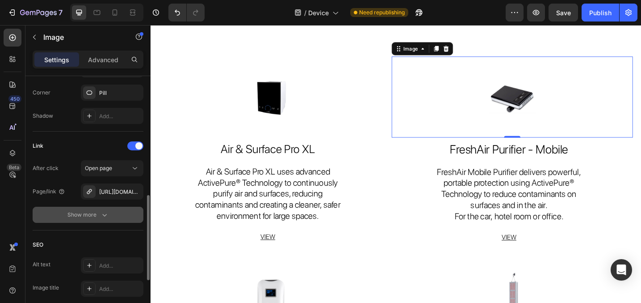
click at [93, 210] on button "Show more" at bounding box center [88, 214] width 111 height 16
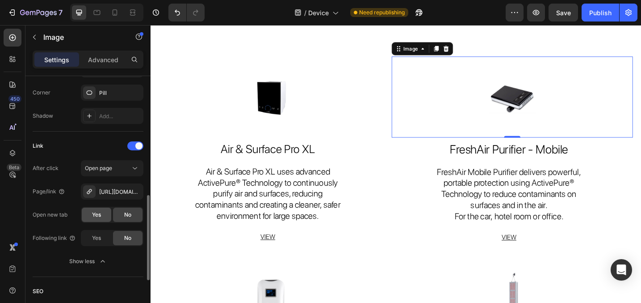
click at [93, 213] on span "Yes" at bounding box center [96, 214] width 9 height 8
click at [604, 14] on div "Publish" at bounding box center [600, 12] width 22 height 9
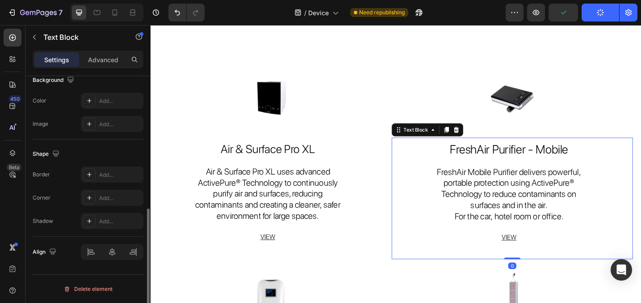
scroll to position [0, 0]
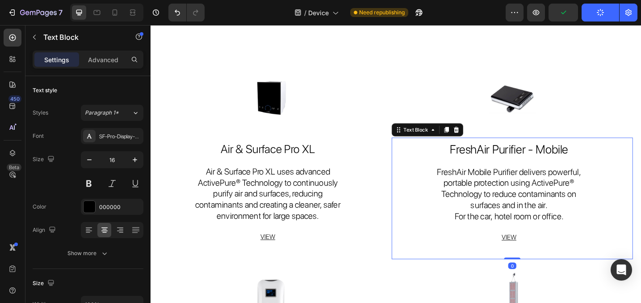
click at [543, 255] on u "VIEW" at bounding box center [543, 257] width 16 height 8
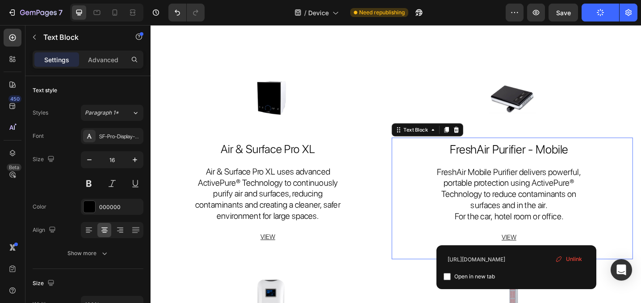
click at [555, 257] on p "VIEW" at bounding box center [542, 256] width 167 height 11
drag, startPoint x: 445, startPoint y: 275, endPoint x: 438, endPoint y: 274, distance: 6.3
click at [445, 275] on input "checkbox" at bounding box center [447, 276] width 7 height 7
checkbox input "true"
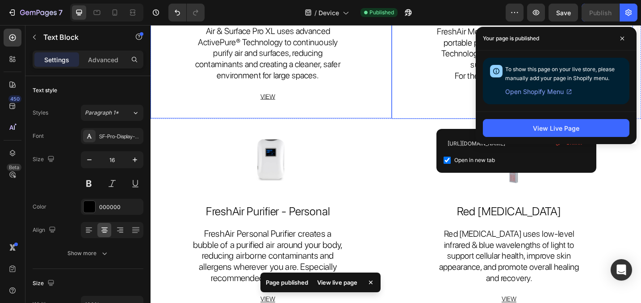
scroll to position [289, 0]
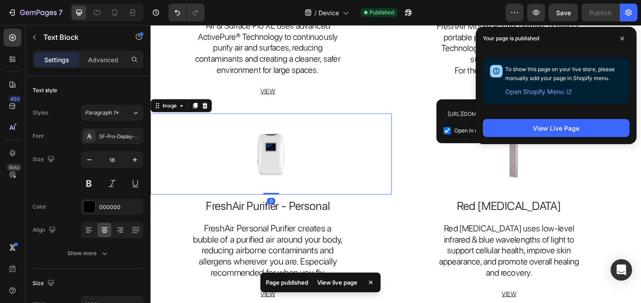
click at [299, 163] on img at bounding box center [282, 166] width 93 height 88
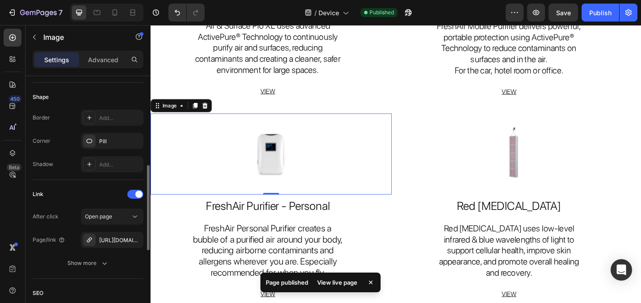
scroll to position [312, 0]
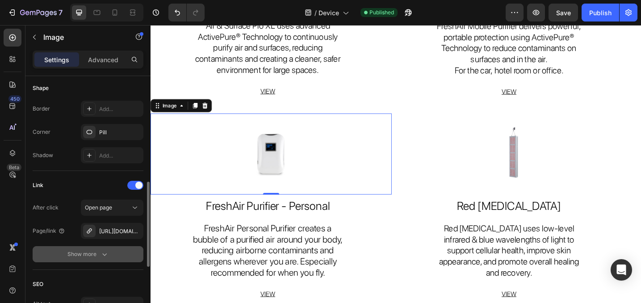
click at [96, 252] on div "Show more" at bounding box center [88, 253] width 42 height 9
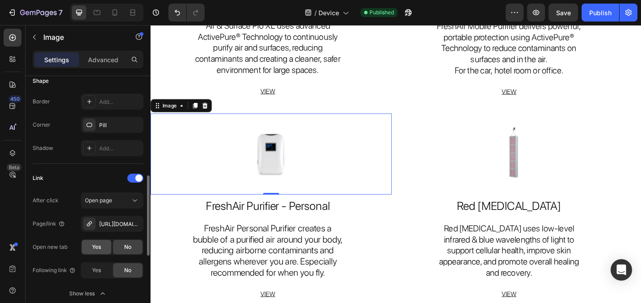
click at [88, 251] on div "Yes" at bounding box center [96, 247] width 29 height 14
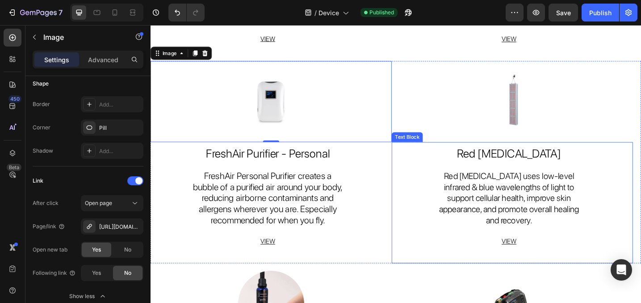
scroll to position [354, 0]
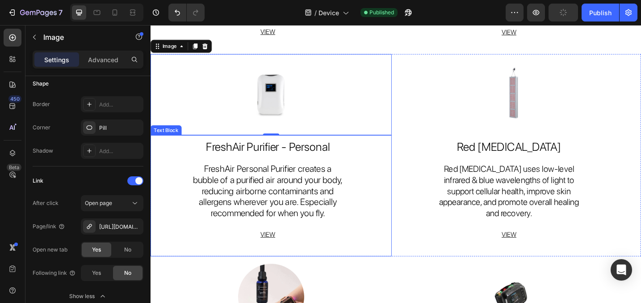
click at [285, 250] on u "VIEW" at bounding box center [279, 253] width 16 height 8
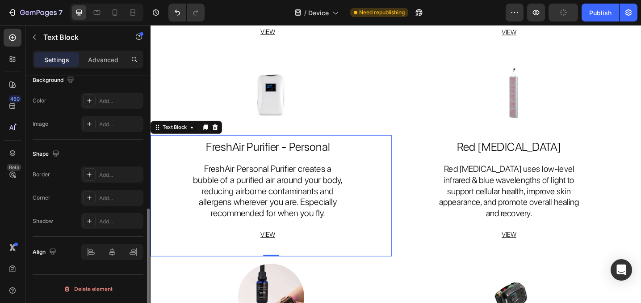
scroll to position [0, 0]
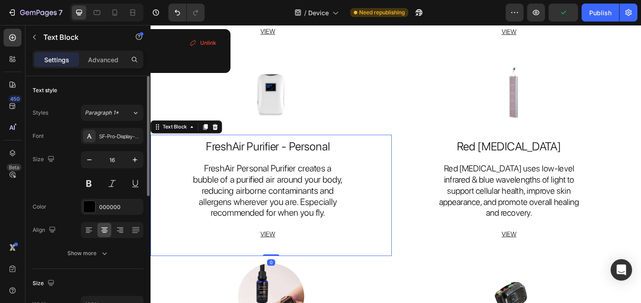
click at [296, 251] on p "VIEW" at bounding box center [278, 253] width 167 height 11
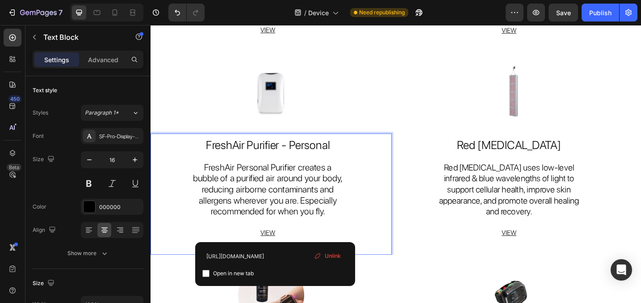
click at [206, 274] on input "checkbox" at bounding box center [205, 272] width 7 height 7
checkbox input "true"
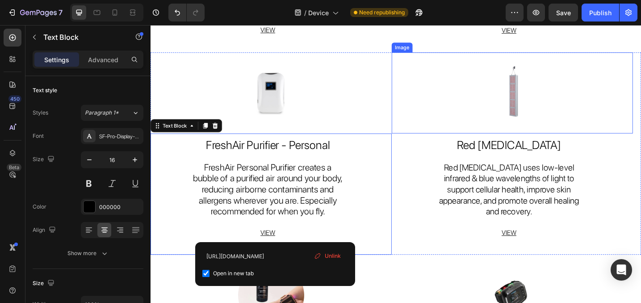
click at [556, 113] on img at bounding box center [546, 99] width 93 height 88
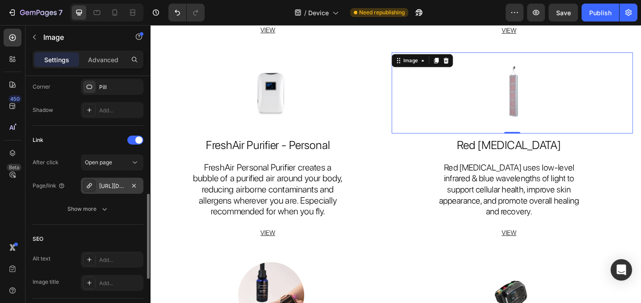
scroll to position [362, 0]
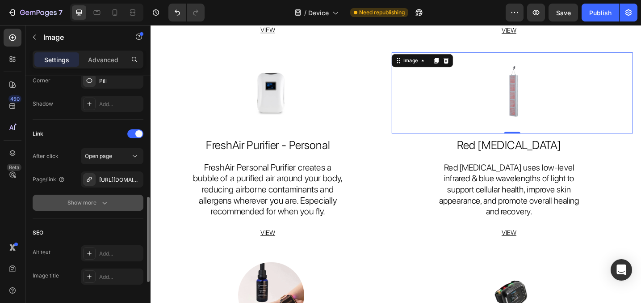
click at [98, 201] on div "Show more" at bounding box center [88, 202] width 42 height 9
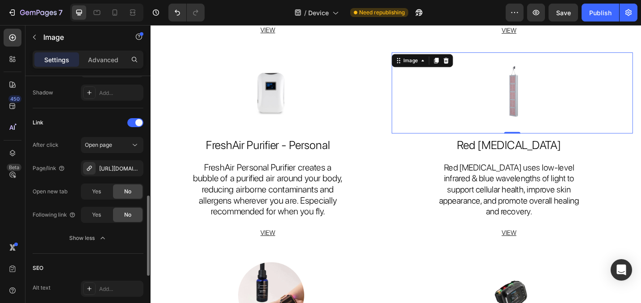
click at [97, 200] on div "After click Open page Page/link https://advancedbiocell.com/red-light-therapy O…" at bounding box center [88, 191] width 111 height 109
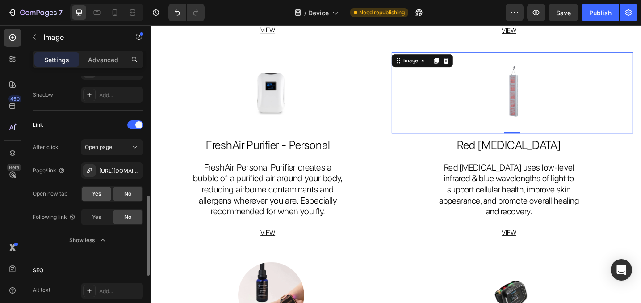
click at [97, 190] on span "Yes" at bounding box center [96, 193] width 9 height 8
click at [597, 16] on div "Publish" at bounding box center [600, 12] width 22 height 9
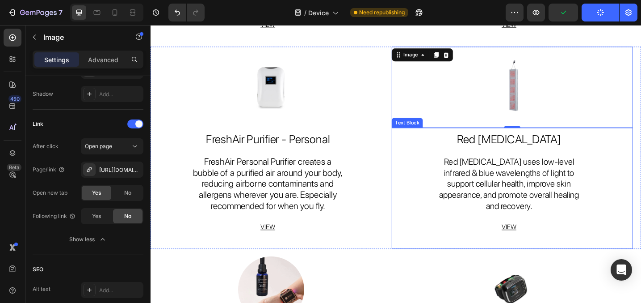
click at [551, 240] on p "VIEW" at bounding box center [542, 245] width 167 height 11
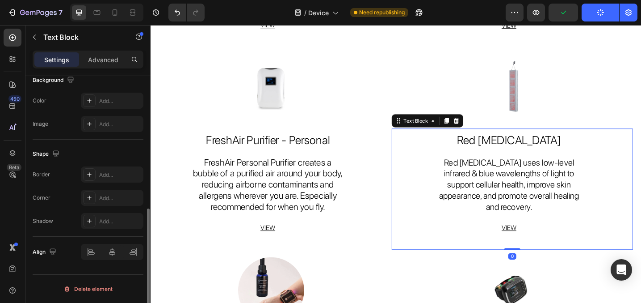
scroll to position [0, 0]
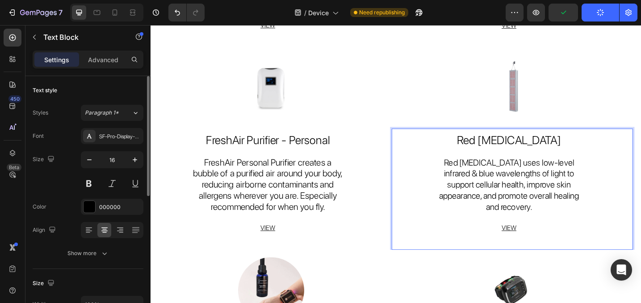
click at [545, 242] on u "VIEW" at bounding box center [543, 246] width 16 height 8
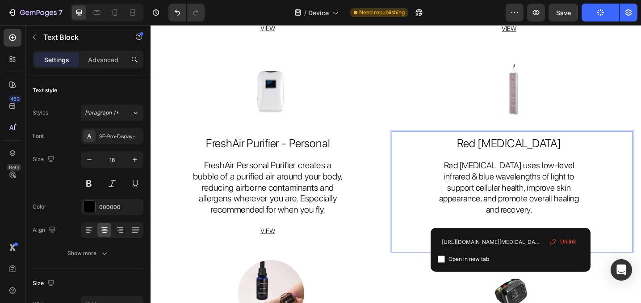
scroll to position [355, 0]
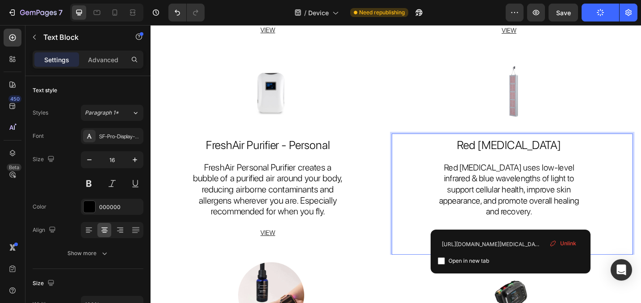
click at [442, 260] on input "checkbox" at bounding box center [441, 260] width 7 height 7
checkbox input "true"
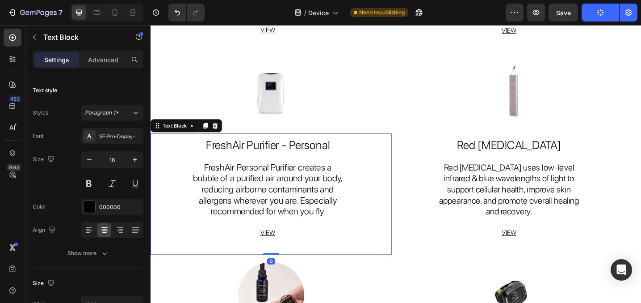
click at [387, 164] on div "FreshAir Purifier - Personal FreshAir Personal Purifier creates a bubble of a p…" at bounding box center [283, 209] width 264 height 132
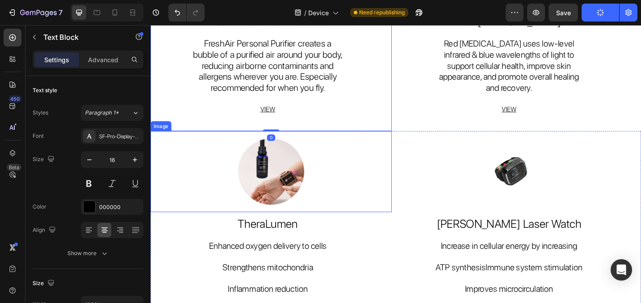
scroll to position [491, 0]
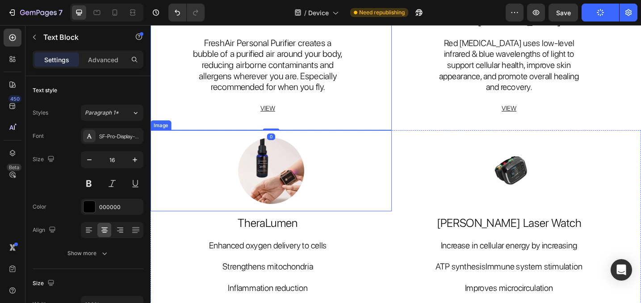
click at [313, 185] on img at bounding box center [282, 184] width 93 height 88
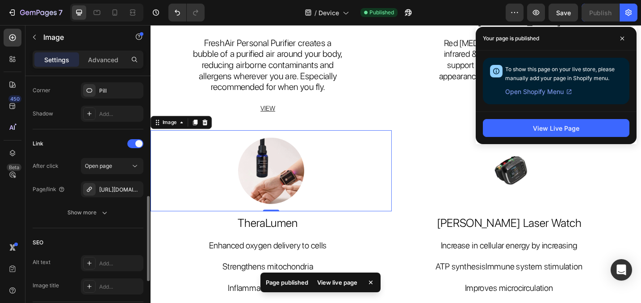
scroll to position [369, 0]
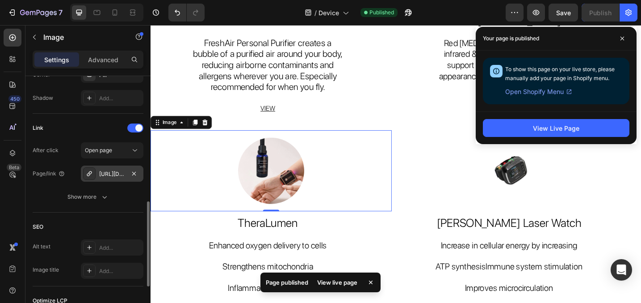
click at [114, 177] on div "https://advancedbiocell.com/theralumen" at bounding box center [112, 174] width 26 height 8
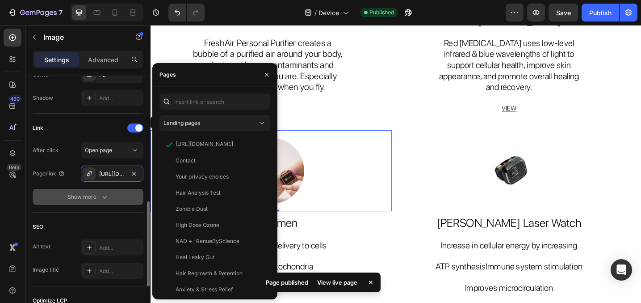
click at [101, 197] on icon "button" at bounding box center [104, 196] width 9 height 9
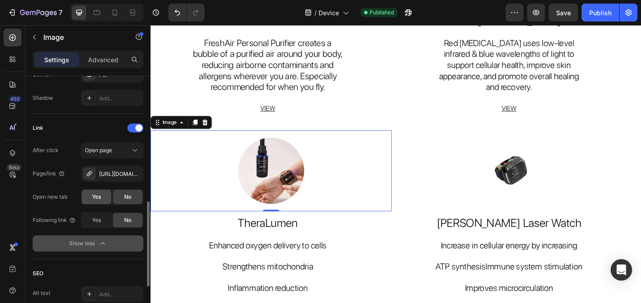
click at [95, 196] on span "Yes" at bounding box center [96, 197] width 9 height 8
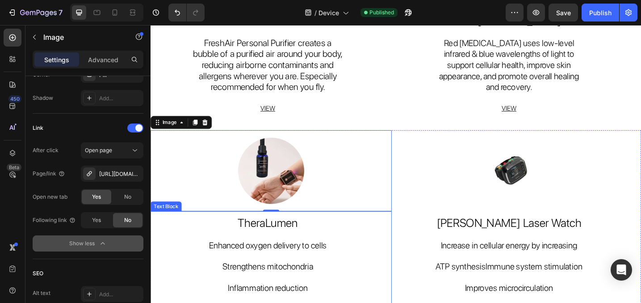
click at [362, 250] on p at bounding box center [278, 253] width 167 height 11
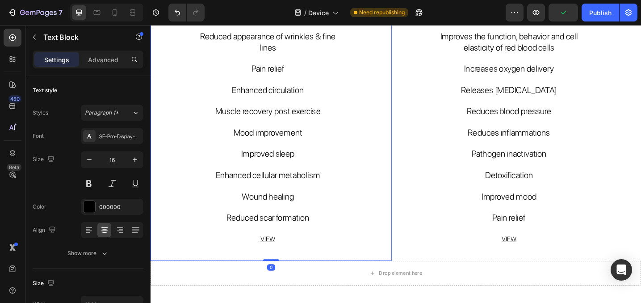
scroll to position [913, 0]
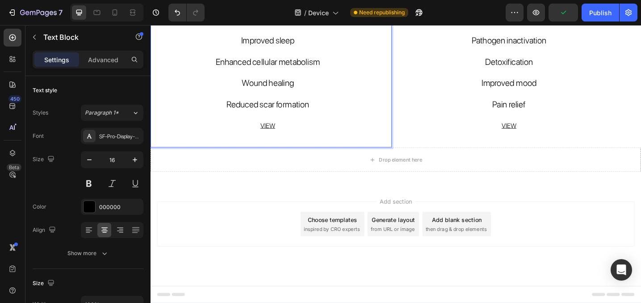
click at [290, 134] on p "VIEW" at bounding box center [278, 134] width 167 height 11
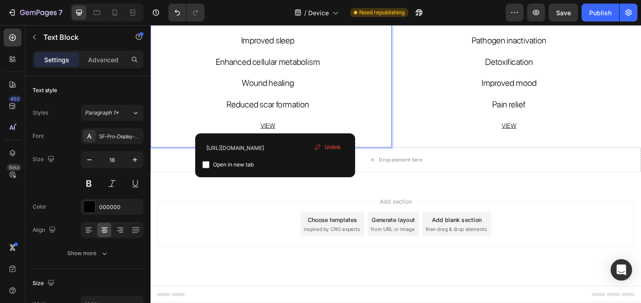
click at [207, 164] on input "checkbox" at bounding box center [205, 164] width 7 height 7
checkbox input "true"
click at [551, 139] on p "VIEW" at bounding box center [542, 134] width 167 height 11
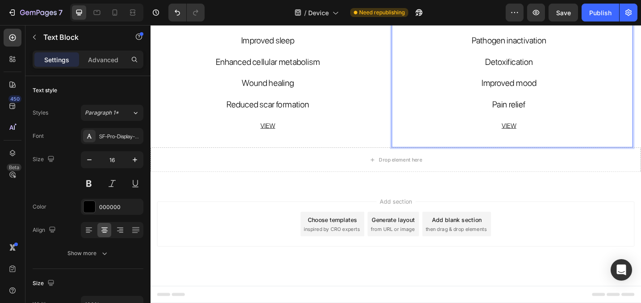
click at [550, 135] on u "VIEW" at bounding box center [543, 134] width 16 height 8
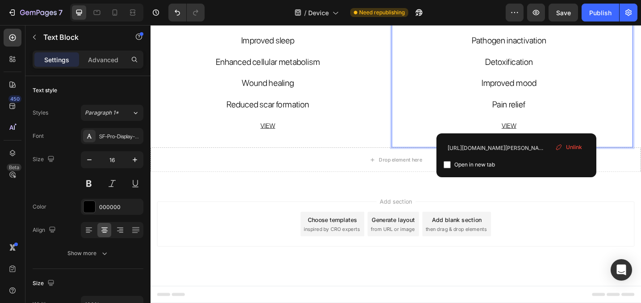
drag, startPoint x: 445, startPoint y: 166, endPoint x: 449, endPoint y: 156, distance: 10.5
click at [445, 165] on input "checkbox" at bounding box center [447, 164] width 7 height 7
checkbox input "true"
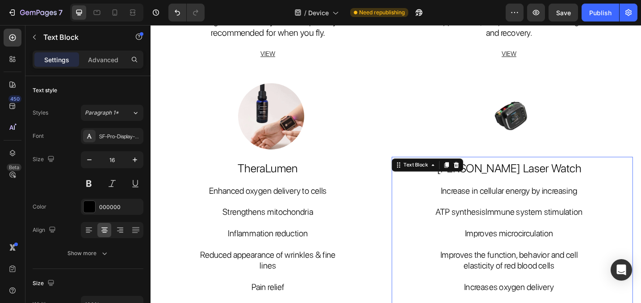
scroll to position [544, 0]
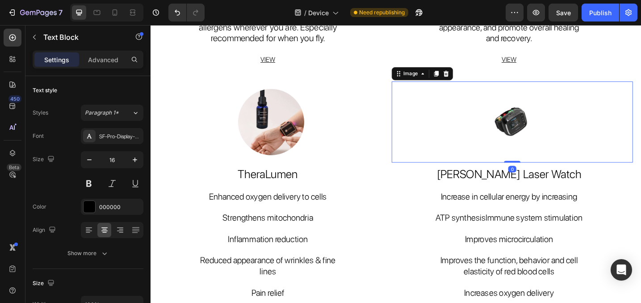
click at [527, 123] on img at bounding box center [546, 131] width 93 height 88
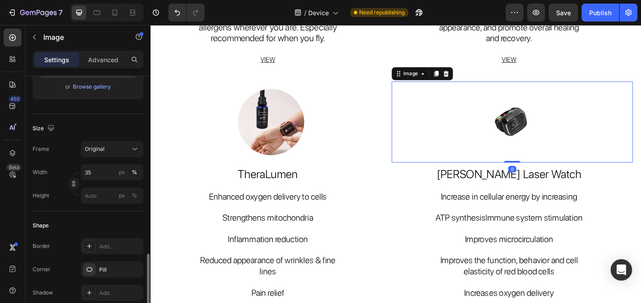
scroll to position [324, 0]
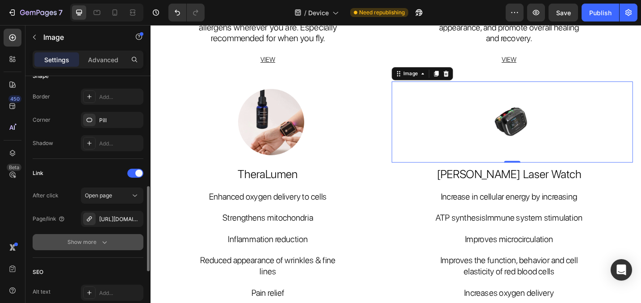
click at [89, 242] on div "Show more" at bounding box center [88, 241] width 42 height 9
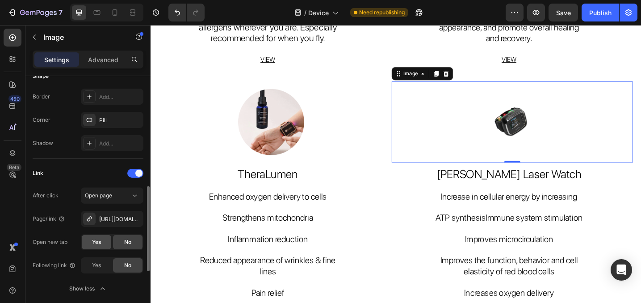
click at [100, 244] on span "Yes" at bounding box center [96, 242] width 9 height 8
click at [591, 8] on div "Publish" at bounding box center [600, 12] width 22 height 9
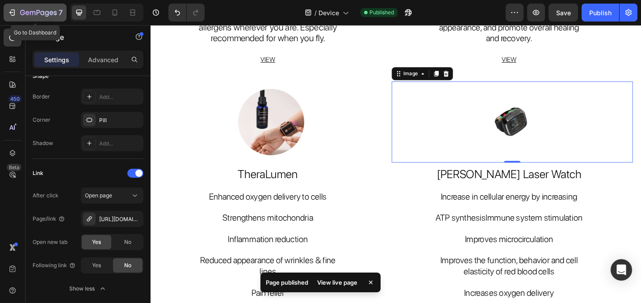
click at [10, 13] on icon "button" at bounding box center [11, 12] width 4 height 3
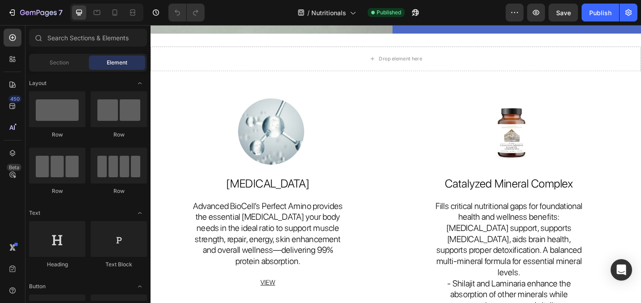
scroll to position [120, 0]
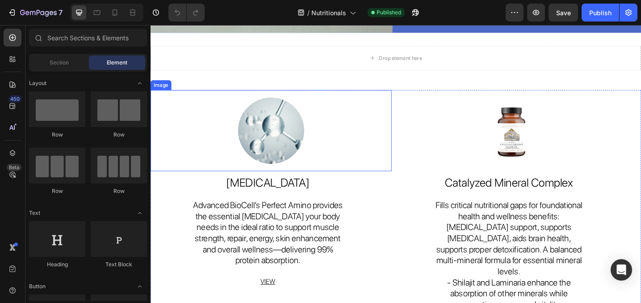
click at [302, 144] on img at bounding box center [282, 140] width 93 height 88
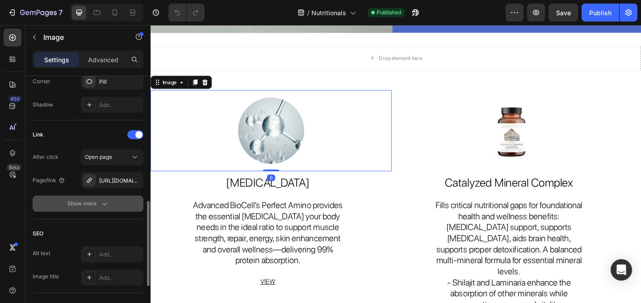
scroll to position [369, 0]
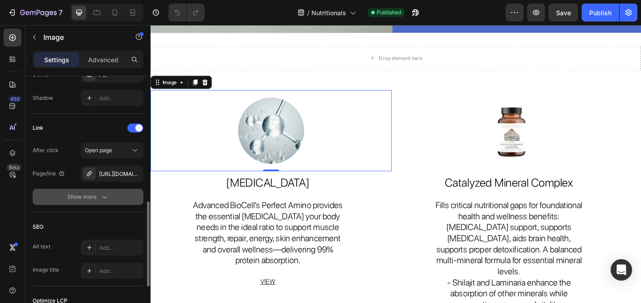
click at [88, 198] on div "Show more" at bounding box center [88, 196] width 42 height 9
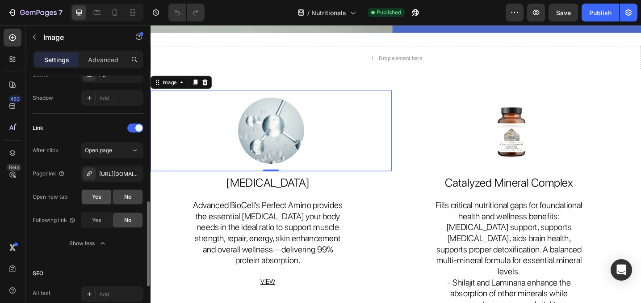
click at [92, 199] on div "Yes" at bounding box center [96, 196] width 29 height 14
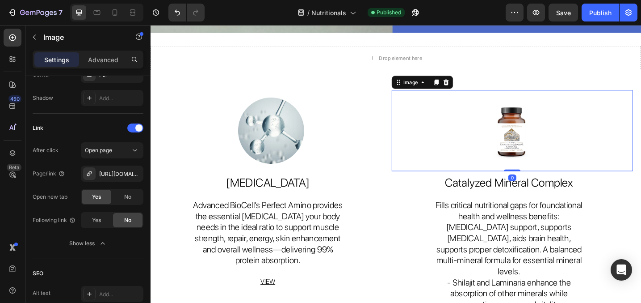
click at [539, 148] on img at bounding box center [546, 140] width 93 height 88
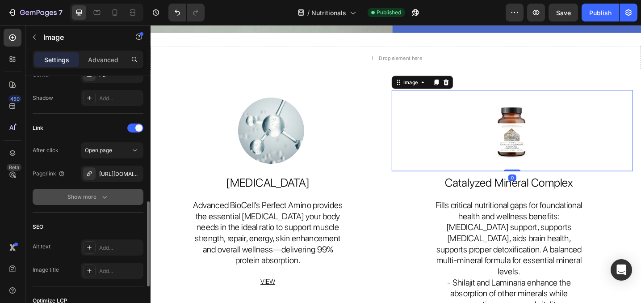
click at [97, 202] on button "Show more" at bounding box center [88, 197] width 111 height 16
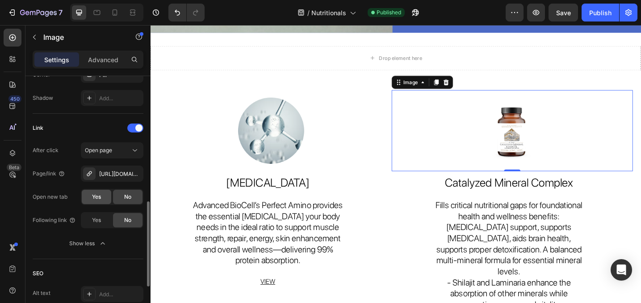
drag, startPoint x: 94, startPoint y: 198, endPoint x: 102, endPoint y: 196, distance: 7.9
click at [94, 198] on span "Yes" at bounding box center [96, 197] width 9 height 8
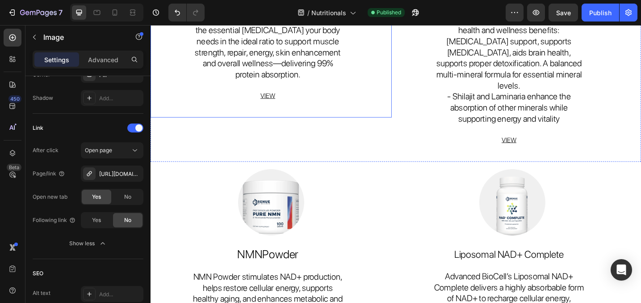
scroll to position [330, 0]
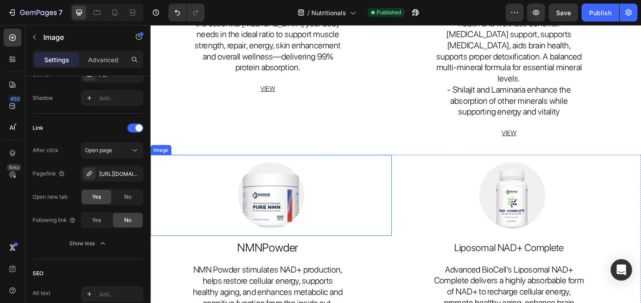
click at [276, 211] on img at bounding box center [282, 211] width 93 height 88
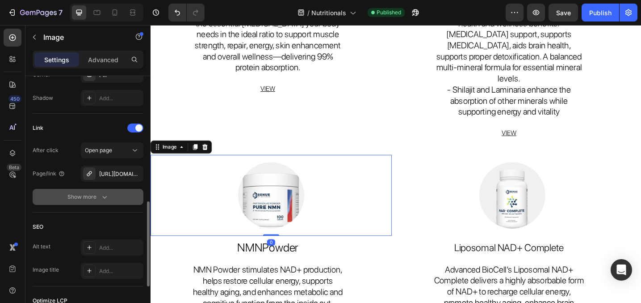
click at [100, 199] on icon "button" at bounding box center [104, 196] width 9 height 9
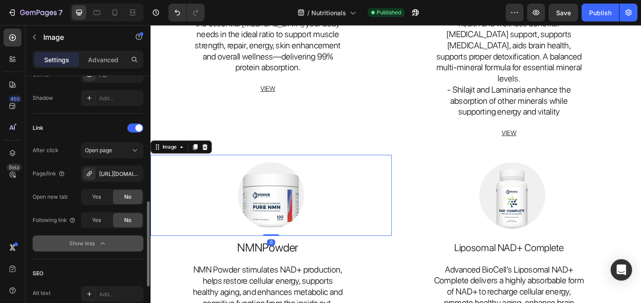
drag, startPoint x: 93, startPoint y: 198, endPoint x: 120, endPoint y: 193, distance: 27.3
click at [93, 198] on span "Yes" at bounding box center [96, 197] width 9 height 8
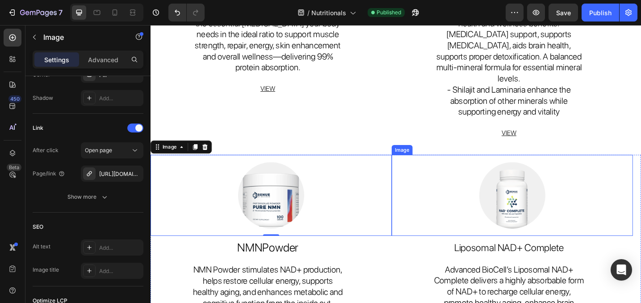
click at [522, 199] on img at bounding box center [546, 211] width 93 height 88
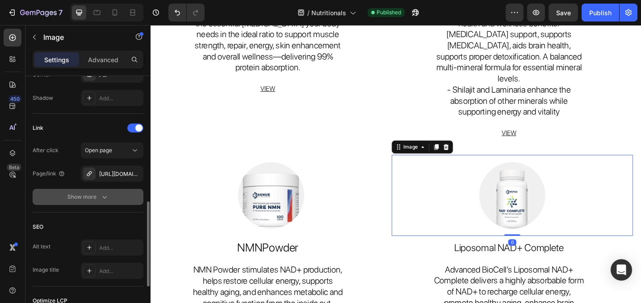
click at [91, 200] on div "Show more" at bounding box center [88, 196] width 42 height 9
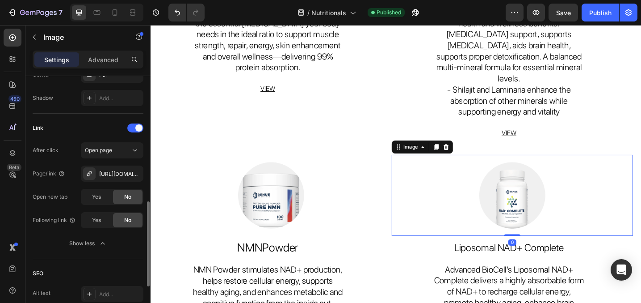
drag, startPoint x: 99, startPoint y: 202, endPoint x: 135, endPoint y: 202, distance: 35.3
click at [99, 202] on div "Yes" at bounding box center [96, 196] width 29 height 14
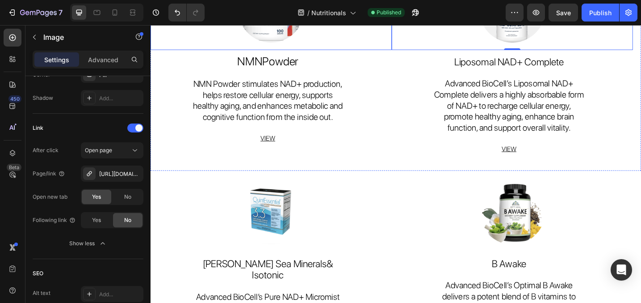
scroll to position [539, 0]
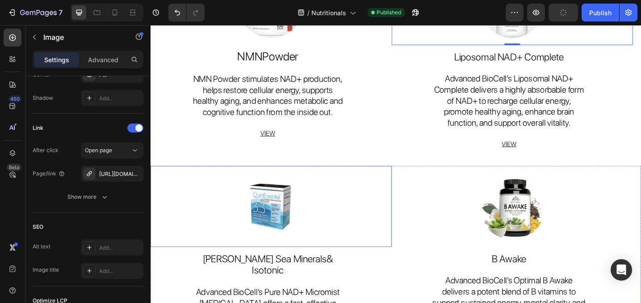
click at [289, 229] on img at bounding box center [282, 223] width 93 height 88
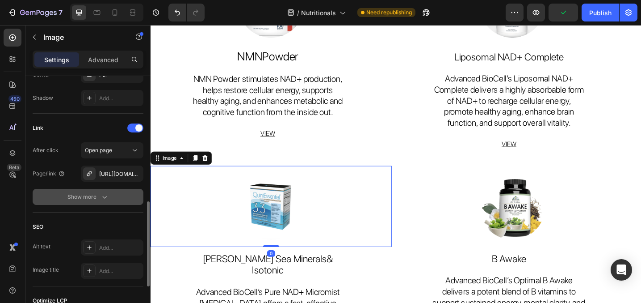
click at [108, 196] on icon "button" at bounding box center [104, 196] width 9 height 9
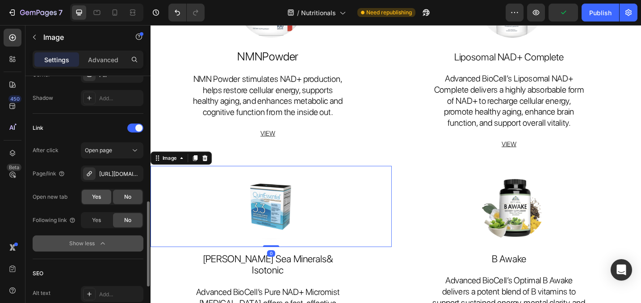
click at [88, 196] on div "Yes" at bounding box center [96, 196] width 29 height 14
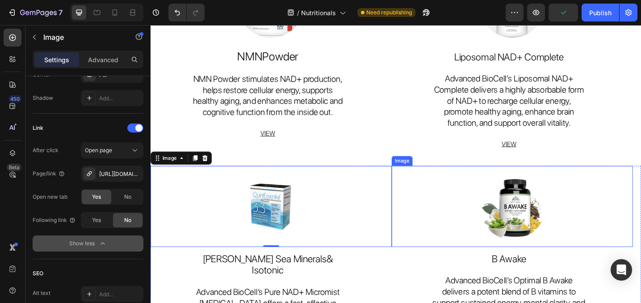
click at [555, 215] on img at bounding box center [546, 223] width 93 height 88
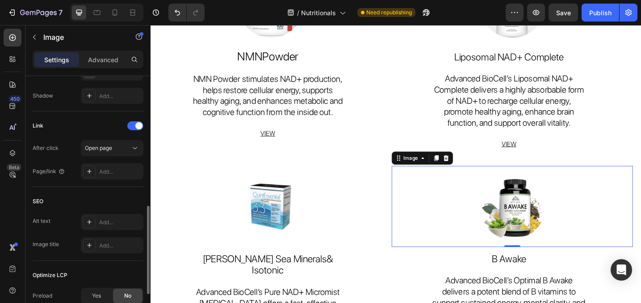
scroll to position [366, 0]
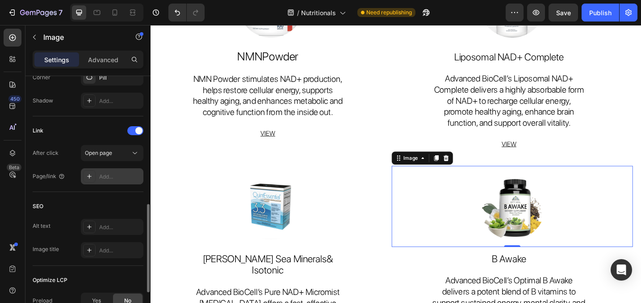
click at [108, 173] on div "Add..." at bounding box center [120, 177] width 42 height 8
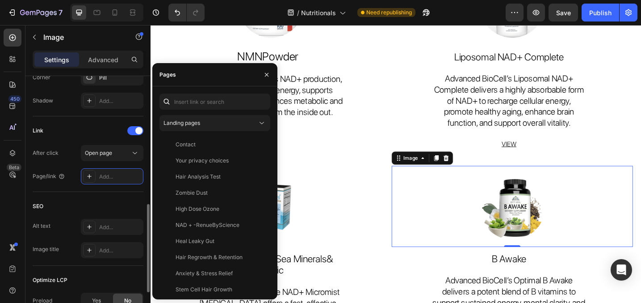
drag, startPoint x: 87, startPoint y: 195, endPoint x: 90, endPoint y: 192, distance: 4.8
click at [87, 195] on div "SEO Alt text Add... Image title Add..." at bounding box center [88, 229] width 111 height 74
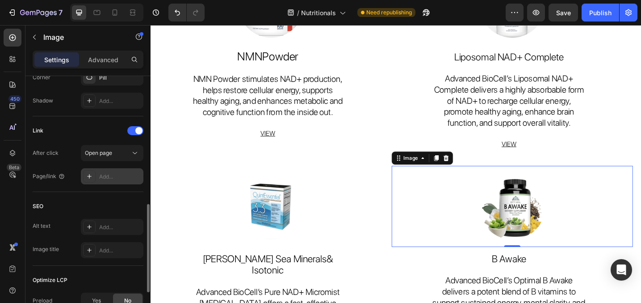
click at [116, 179] on div "Add..." at bounding box center [120, 177] width 42 height 8
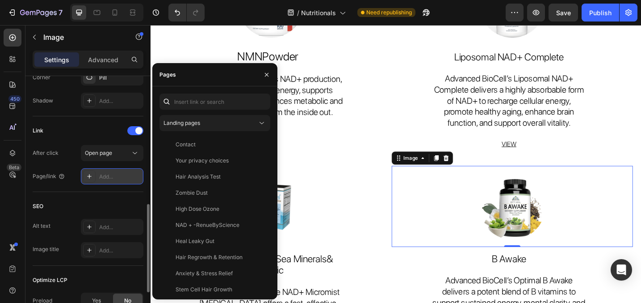
click at [116, 179] on div "Add..." at bounding box center [120, 177] width 42 height 8
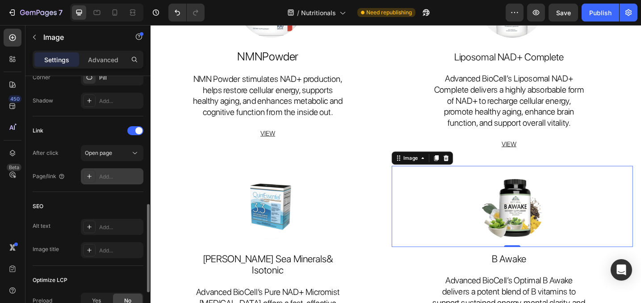
click at [116, 179] on div "Add..." at bounding box center [120, 177] width 42 height 8
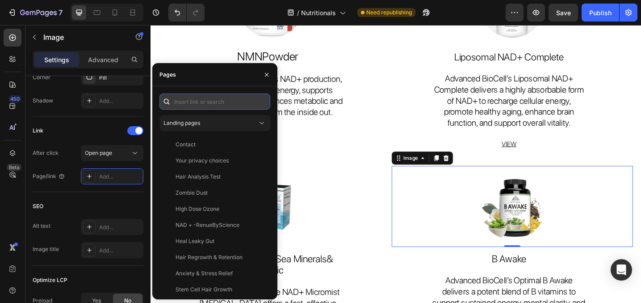
click at [212, 101] on input "text" at bounding box center [215, 101] width 111 height 16
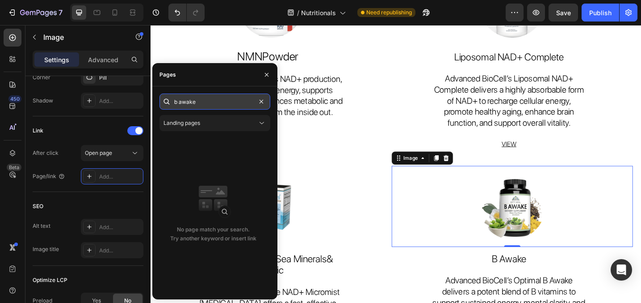
click at [180, 102] on input "b awake" at bounding box center [215, 101] width 111 height 16
drag, startPoint x: 180, startPoint y: 102, endPoint x: 232, endPoint y: 102, distance: 51.8
click at [232, 102] on input "b awake" at bounding box center [215, 101] width 111 height 16
type input "b"
drag, startPoint x: 181, startPoint y: 100, endPoint x: 164, endPoint y: 100, distance: 17.0
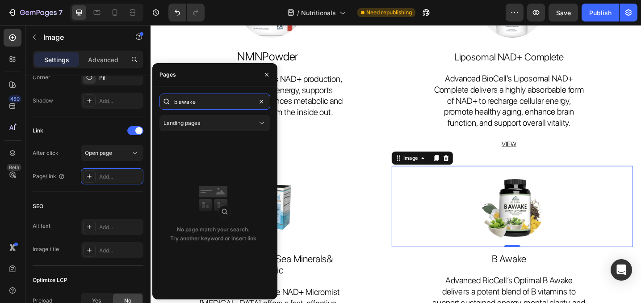
click at [164, 100] on div "b awake" at bounding box center [215, 101] width 111 height 16
paste input "[URL][DOMAIN_NAME][MEDICAL_DATA]"
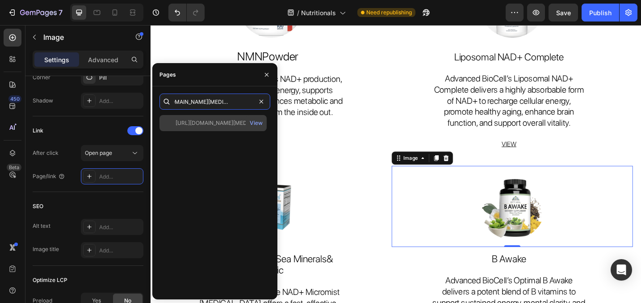
type input "[URL][DOMAIN_NAME][MEDICAL_DATA]"
click at [206, 123] on div "[URL][DOMAIN_NAME][MEDICAL_DATA]" at bounding box center [219, 123] width 86 height 8
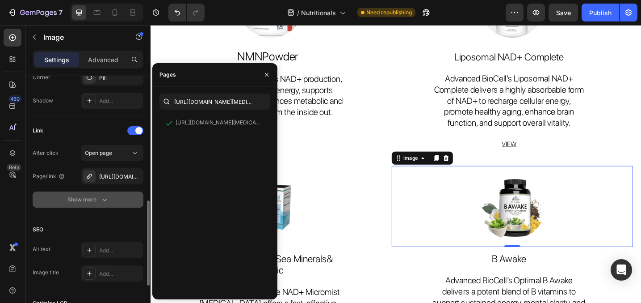
click at [94, 200] on div "Show more" at bounding box center [88, 199] width 42 height 9
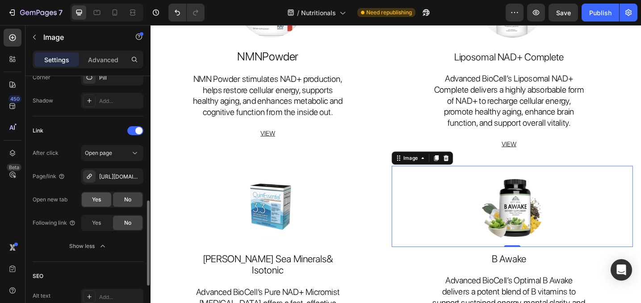
click at [92, 197] on span "Yes" at bounding box center [96, 199] width 9 height 8
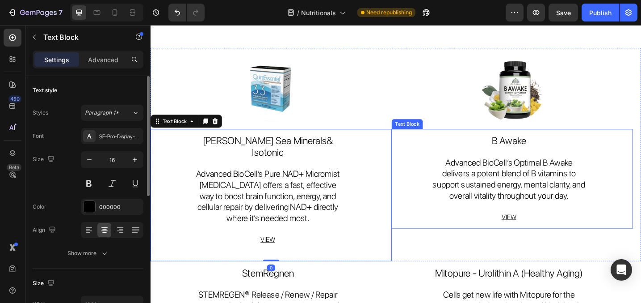
scroll to position [753, 0]
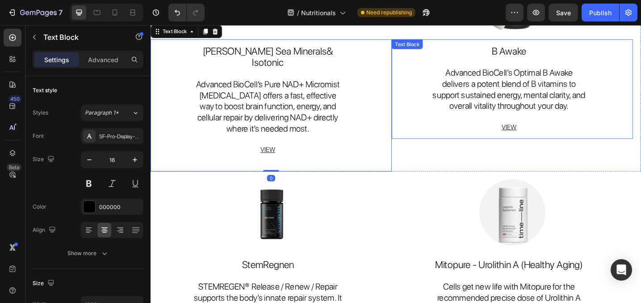
click at [549, 136] on u "VIEW" at bounding box center [543, 136] width 16 height 8
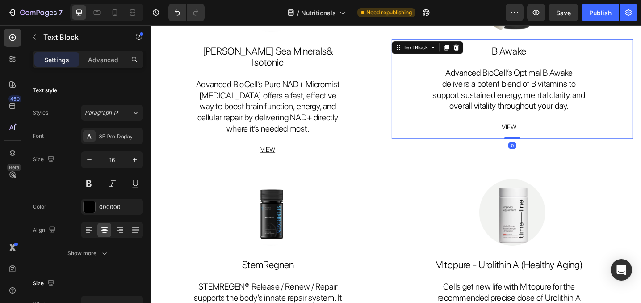
click at [547, 138] on u "VIEW" at bounding box center [543, 136] width 16 height 8
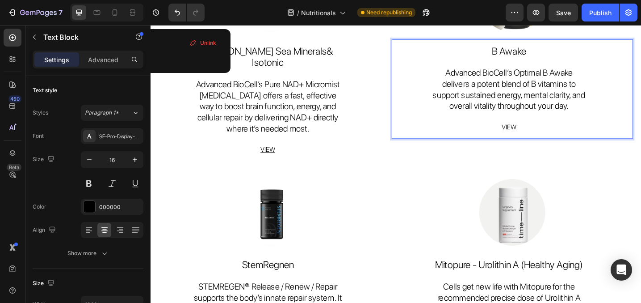
click at [547, 138] on u "VIEW" at bounding box center [543, 136] width 16 height 8
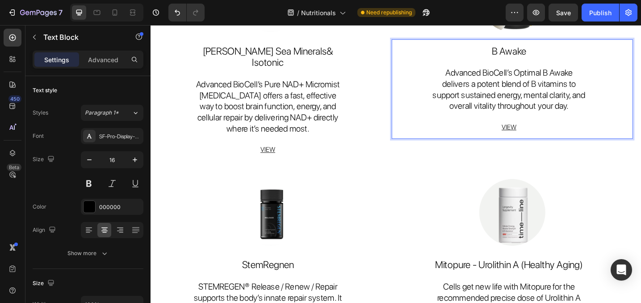
click at [547, 138] on u "VIEW" at bounding box center [543, 136] width 16 height 8
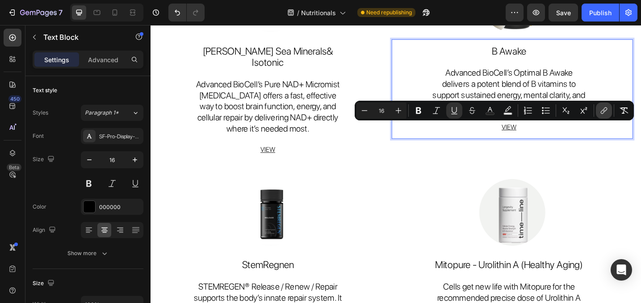
click at [605, 110] on icon "Editor contextual toolbar" at bounding box center [603, 111] width 4 height 4
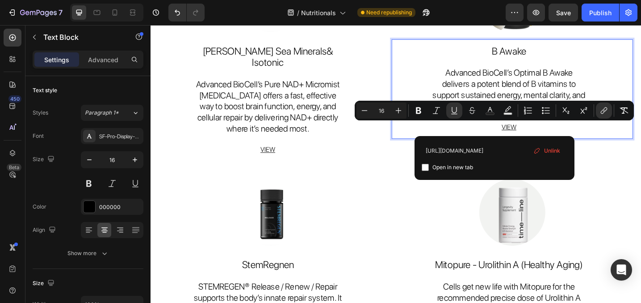
scroll to position [0, 5]
click at [511, 147] on input "[URL][DOMAIN_NAME]" at bounding box center [495, 150] width 146 height 14
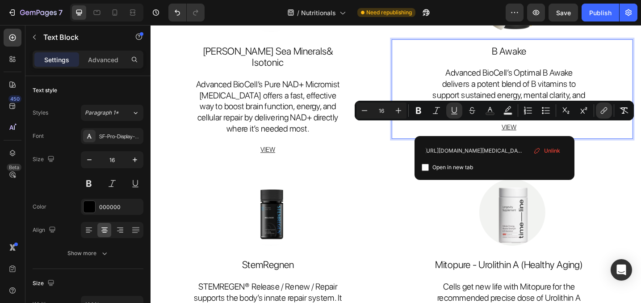
type input "[URL][DOMAIN_NAME][MEDICAL_DATA]"
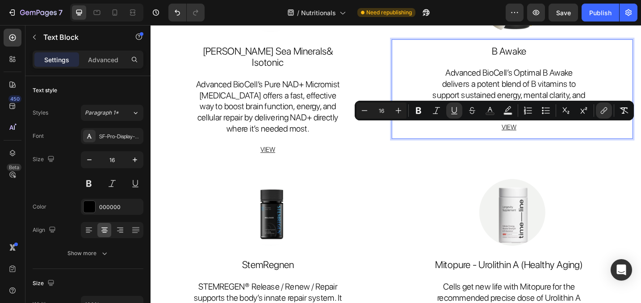
click at [547, 136] on u "VIEW" at bounding box center [543, 136] width 16 height 8
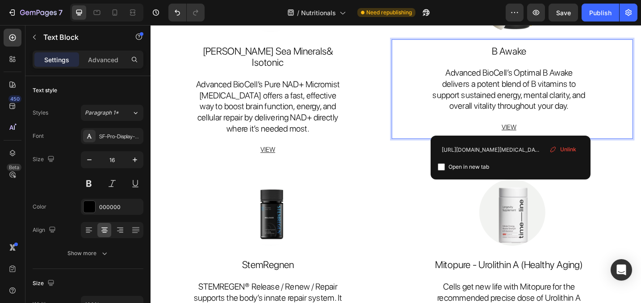
click at [441, 169] on input "checkbox" at bounding box center [441, 166] width 7 height 7
checkbox input "true"
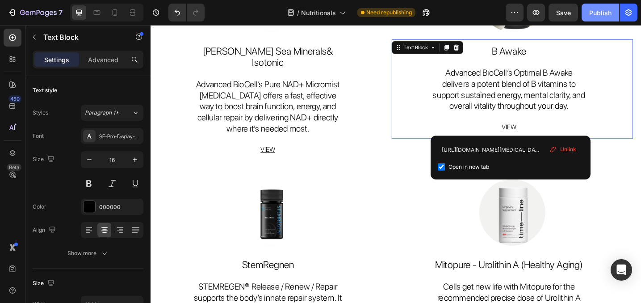
click at [595, 11] on div "Publish" at bounding box center [600, 12] width 22 height 9
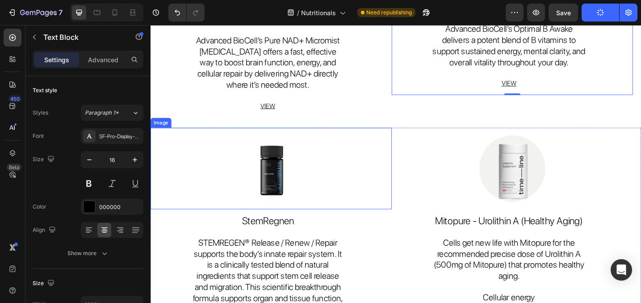
scroll to position [808, 0]
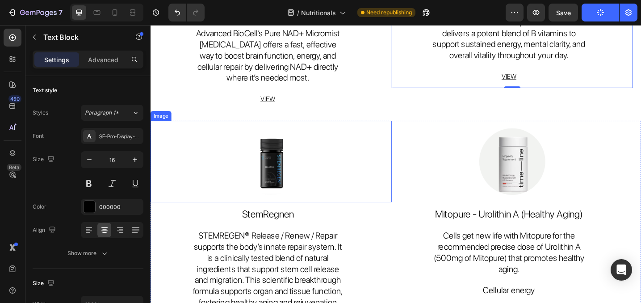
click at [304, 164] on img at bounding box center [282, 174] width 93 height 88
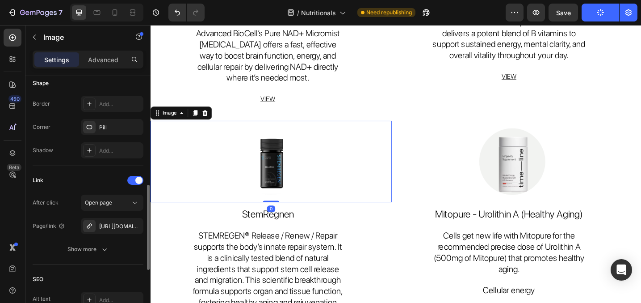
scroll to position [318, 0]
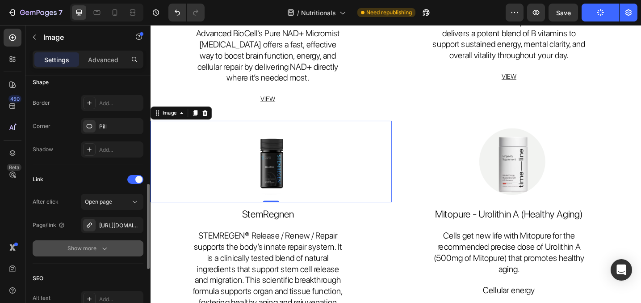
click at [93, 245] on div "Show more" at bounding box center [88, 248] width 42 height 9
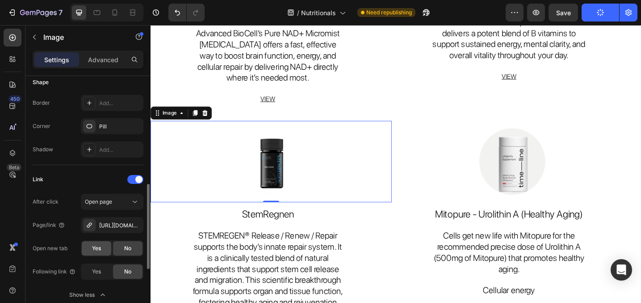
click at [88, 246] on div "Yes" at bounding box center [96, 248] width 29 height 14
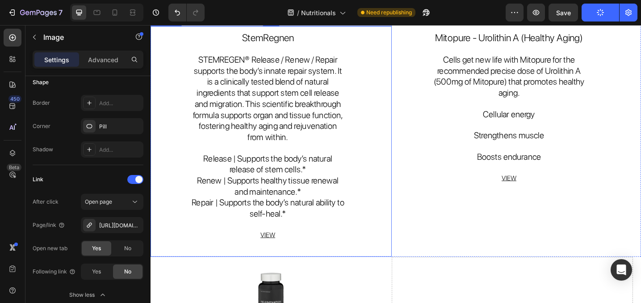
scroll to position [1008, 0]
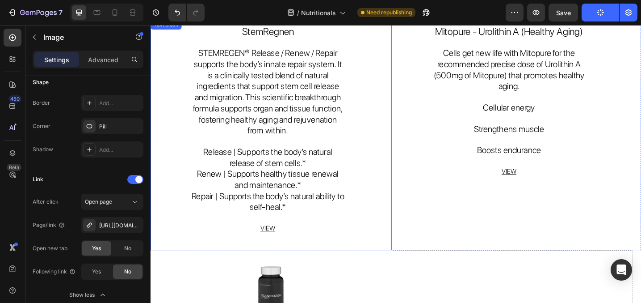
click at [294, 241] on p "VIEW" at bounding box center [278, 246] width 167 height 11
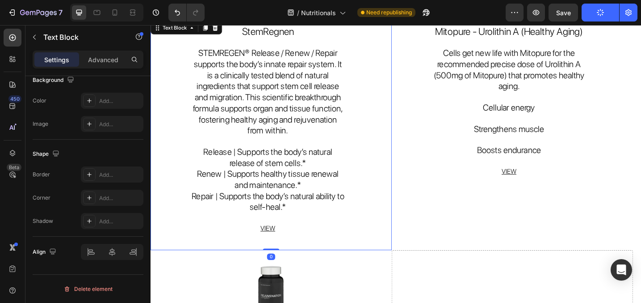
scroll to position [0, 0]
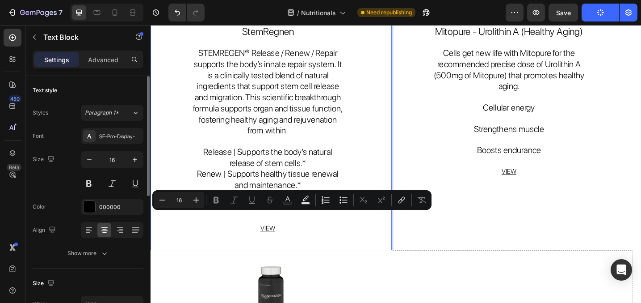
click at [280, 243] on u "VIEW" at bounding box center [279, 247] width 16 height 8
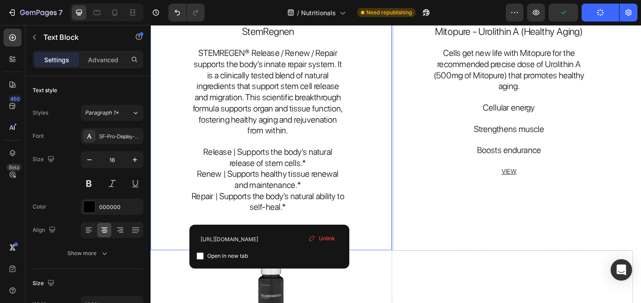
click at [202, 255] on input "checkbox" at bounding box center [200, 255] width 7 height 7
checkbox input "true"
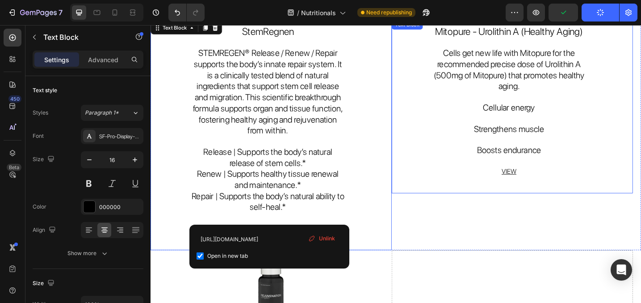
click at [543, 181] on u "VIEW" at bounding box center [543, 185] width 16 height 8
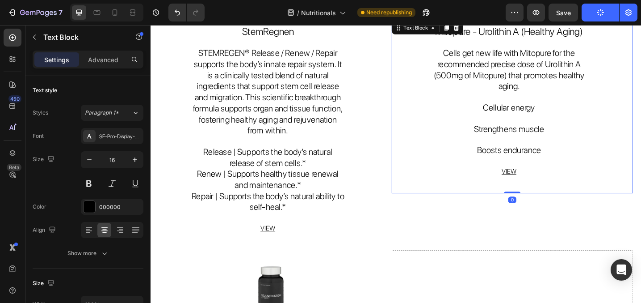
click at [543, 181] on u "VIEW" at bounding box center [543, 185] width 16 height 8
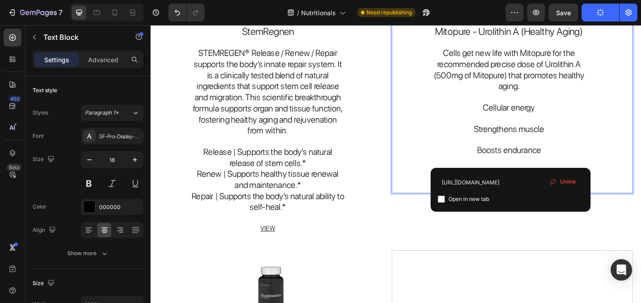
click at [543, 181] on u "VIEW" at bounding box center [543, 185] width 16 height 8
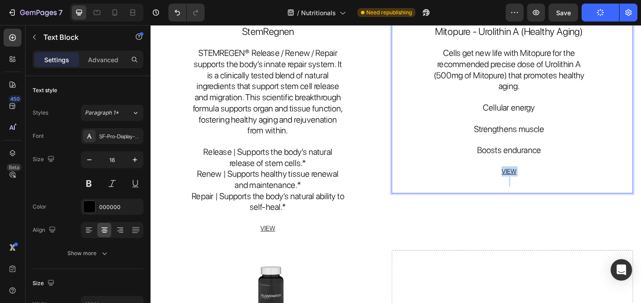
click at [543, 181] on u "VIEW" at bounding box center [543, 185] width 16 height 8
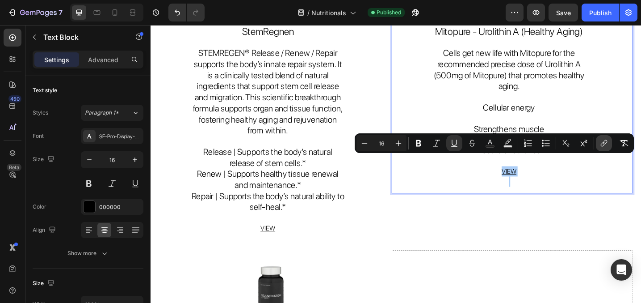
click at [602, 141] on icon "Editor contextual toolbar" at bounding box center [604, 143] width 9 height 9
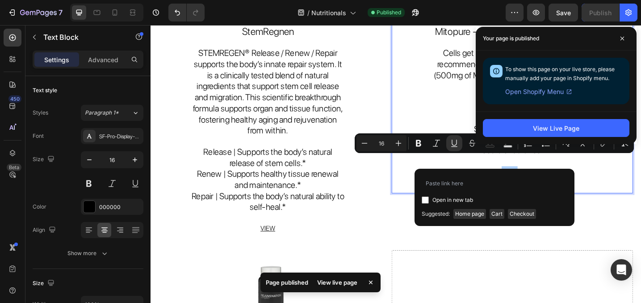
click at [429, 197] on label "Open in new tab" at bounding box center [451, 199] width 44 height 11
checkbox input "true"
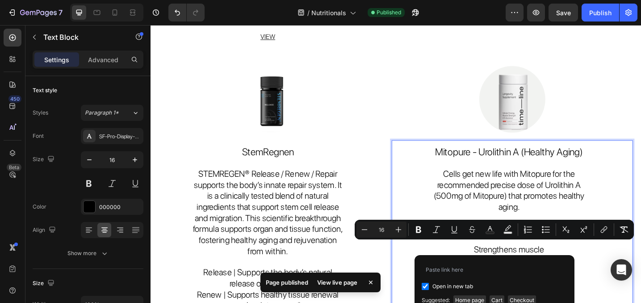
scroll to position [864, 0]
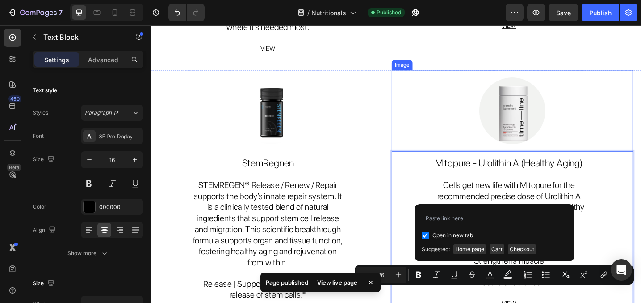
click at [539, 114] on img at bounding box center [546, 118] width 93 height 88
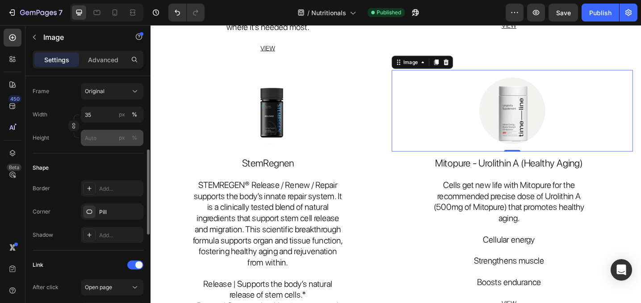
scroll to position [304, 0]
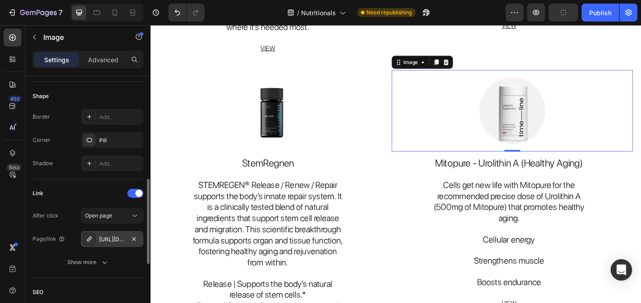
click at [122, 238] on div "[URL][DOMAIN_NAME]" at bounding box center [112, 239] width 26 height 8
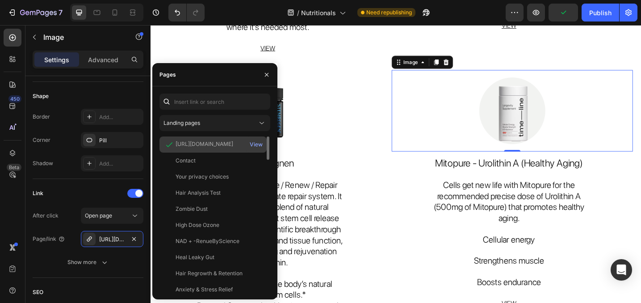
click at [197, 140] on div "[URL][DOMAIN_NAME]" at bounding box center [205, 144] width 58 height 8
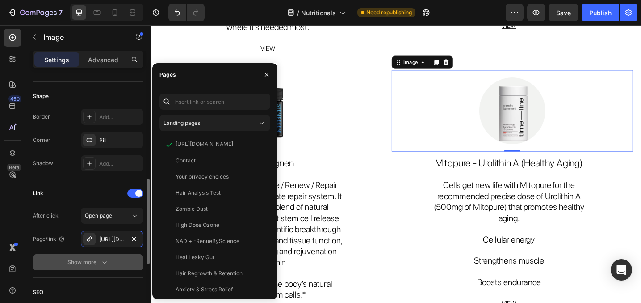
click at [95, 256] on button "Show more" at bounding box center [88, 262] width 111 height 16
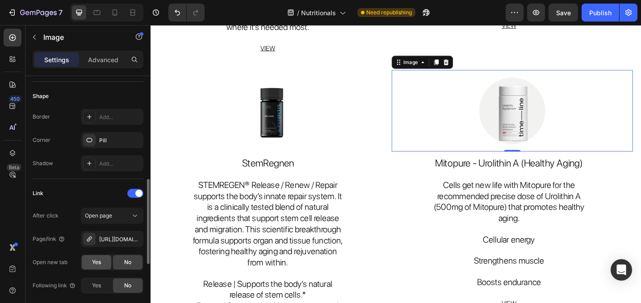
click at [95, 262] on span "Yes" at bounding box center [96, 262] width 9 height 8
click at [112, 236] on div "[URL][DOMAIN_NAME]" at bounding box center [112, 239] width 26 height 8
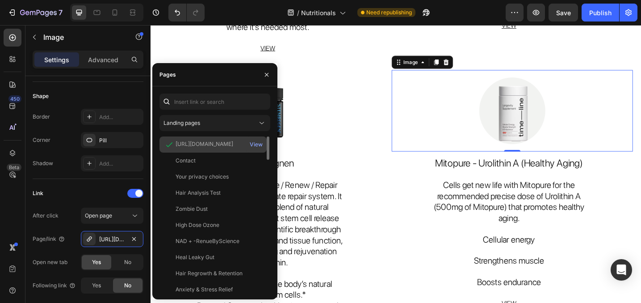
click at [209, 142] on div "[URL][DOMAIN_NAME]" at bounding box center [205, 144] width 58 height 8
click at [257, 141] on div "View" at bounding box center [256, 144] width 13 height 8
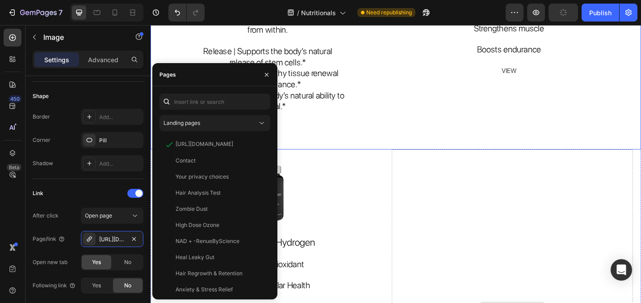
scroll to position [1134, 0]
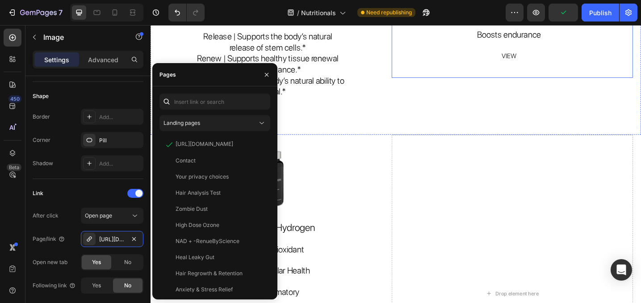
click at [544, 55] on span "VIEW" at bounding box center [543, 59] width 16 height 8
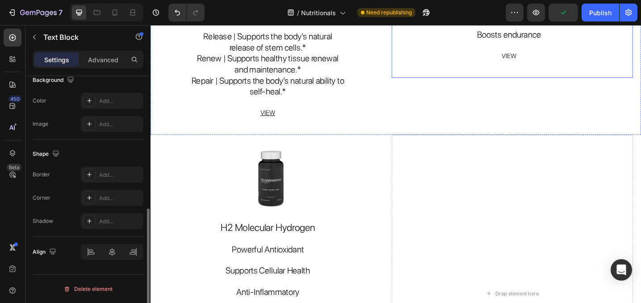
scroll to position [0, 0]
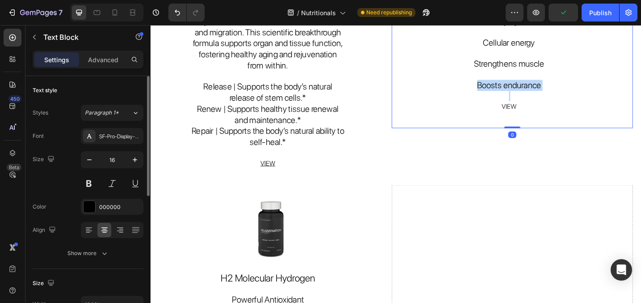
click at [544, 45] on div "Image Mitopure - Urolithin A (Healthy Aging) Cells get new life with Mitopure f…" at bounding box center [546, 29] width 264 height 340
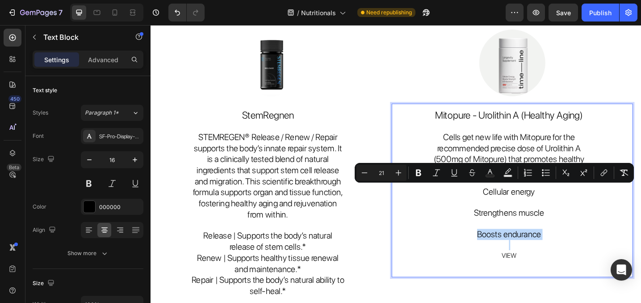
scroll to position [959, 0]
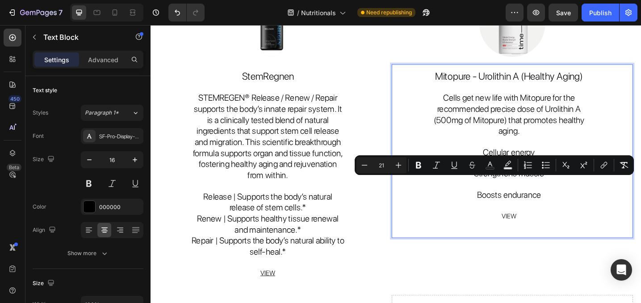
type input "16"
click at [542, 229] on span "VIEW" at bounding box center [543, 233] width 16 height 8
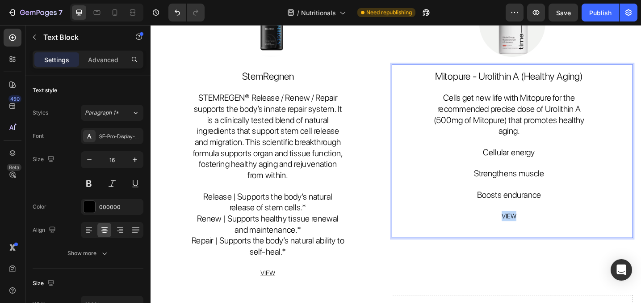
click at [542, 229] on span "VIEW" at bounding box center [543, 233] width 16 height 8
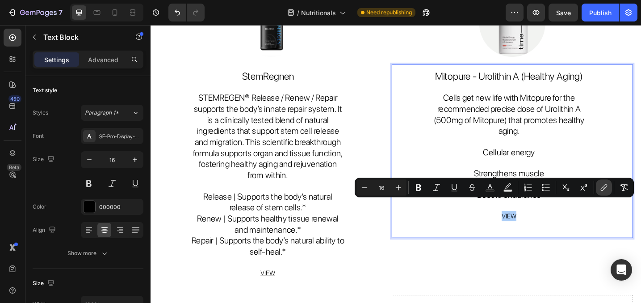
click at [607, 186] on icon "Editor contextual toolbar" at bounding box center [604, 187] width 9 height 9
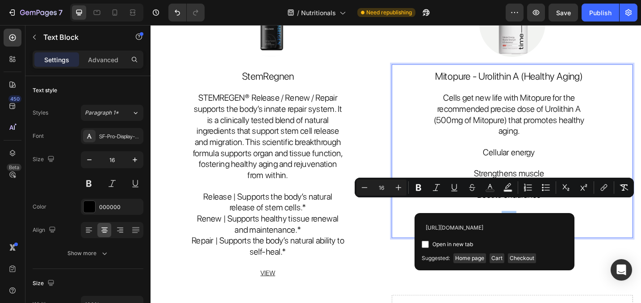
scroll to position [0, 72]
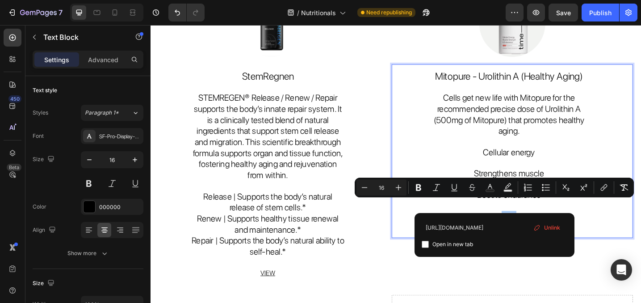
type input "https://advancedbiocell.com/products/mitopure-softgels-urolithin-a"
click at [426, 244] on input "Editor contextual toolbar" at bounding box center [425, 243] width 7 height 7
checkbox input "true"
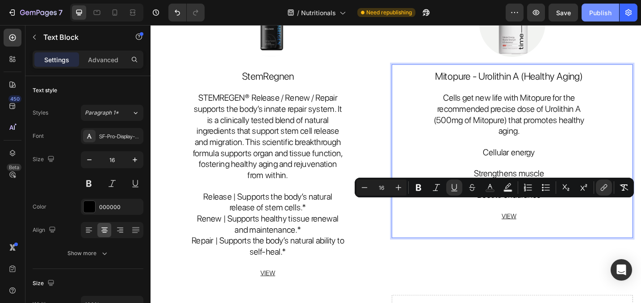
click at [608, 16] on div "Publish" at bounding box center [600, 12] width 22 height 9
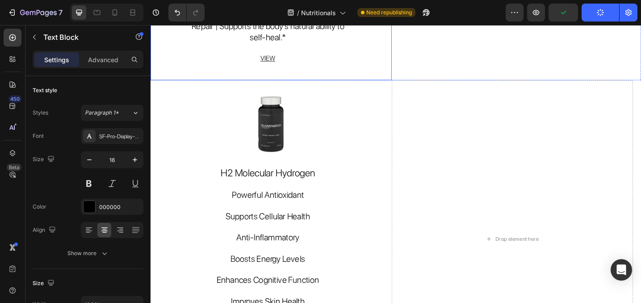
scroll to position [1239, 0]
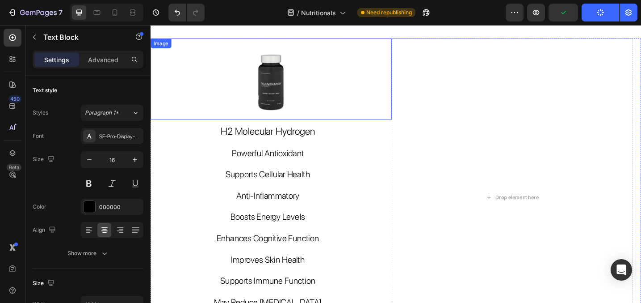
click at [286, 83] on img at bounding box center [282, 84] width 93 height 88
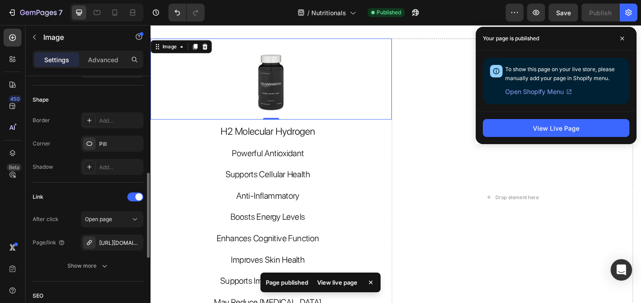
scroll to position [319, 0]
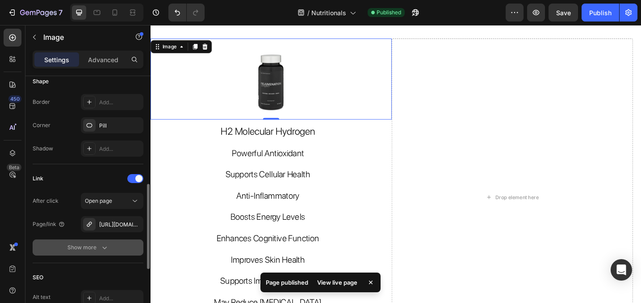
click at [91, 248] on div "Show more" at bounding box center [88, 247] width 42 height 9
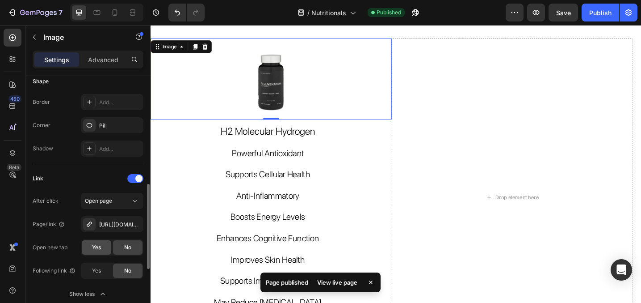
click at [86, 247] on div "Yes" at bounding box center [96, 247] width 29 height 14
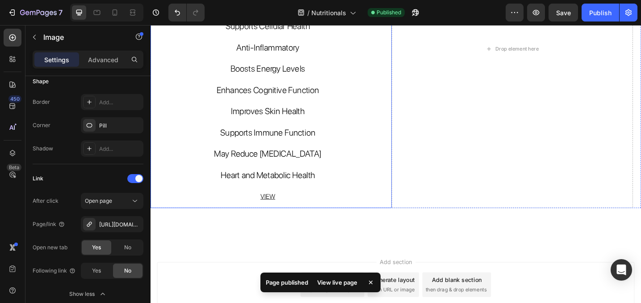
scroll to position [1454, 0]
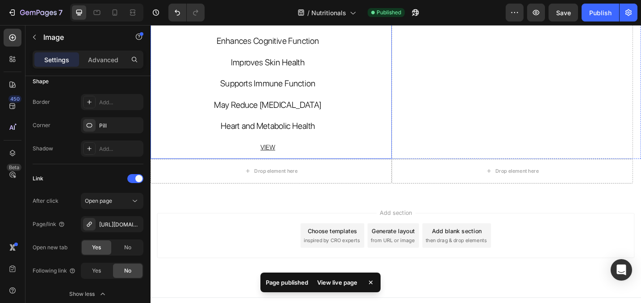
click at [280, 154] on u "VIEW" at bounding box center [279, 158] width 16 height 8
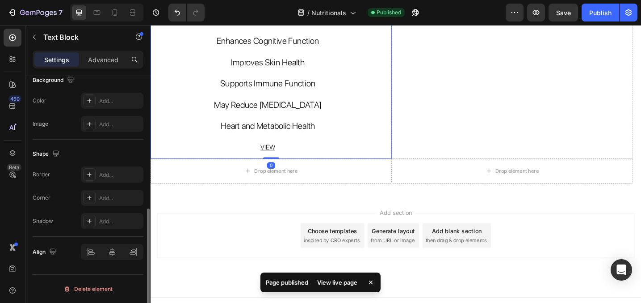
scroll to position [0, 0]
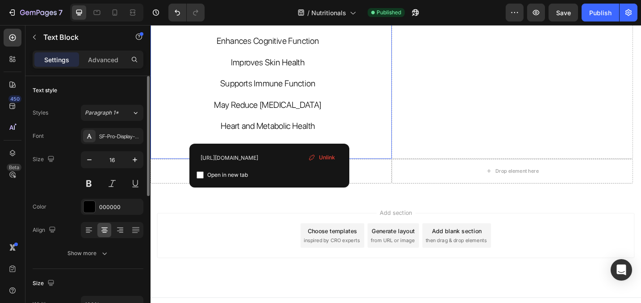
click at [280, 154] on u "VIEW" at bounding box center [279, 158] width 16 height 8
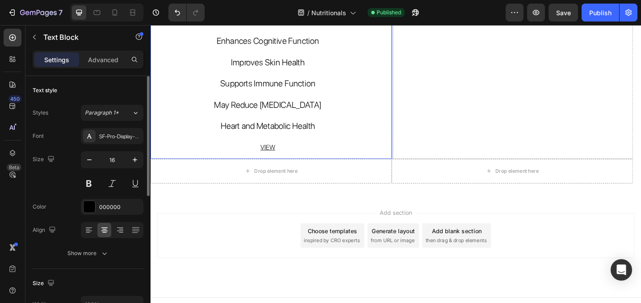
click at [280, 154] on u "VIEW" at bounding box center [279, 158] width 16 height 8
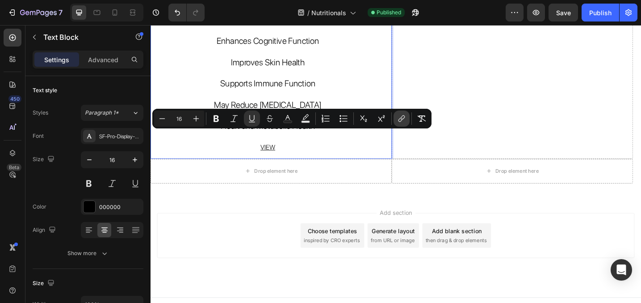
click at [403, 114] on icon "Editor contextual toolbar" at bounding box center [401, 118] width 9 height 9
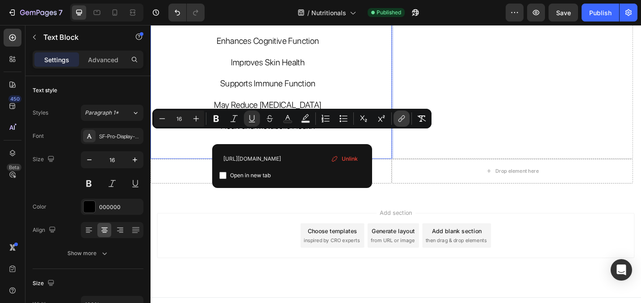
scroll to position [0, 5]
click at [219, 176] on div "https://advancedbiocell.com/pages/pur-c Open in new tab Unlink" at bounding box center [292, 166] width 160 height 44
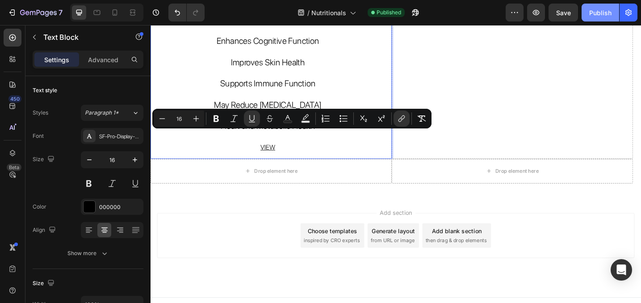
click at [610, 16] on div "Publish" at bounding box center [600, 12] width 22 height 9
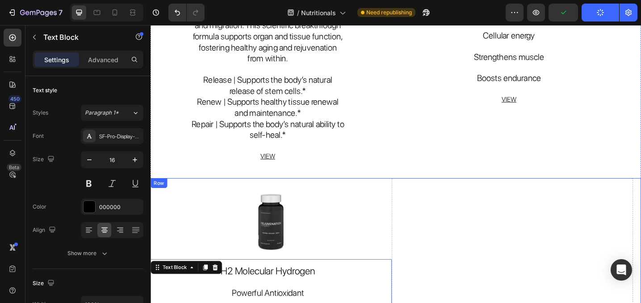
scroll to position [1071, 0]
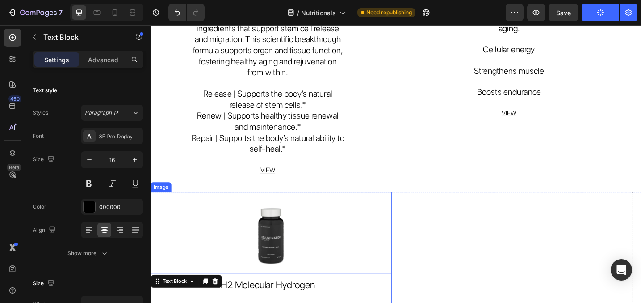
click at [327, 246] on img at bounding box center [282, 251] width 93 height 88
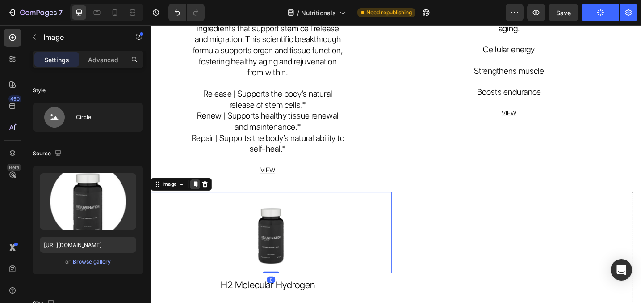
click at [202, 196] on icon at bounding box center [199, 199] width 5 height 6
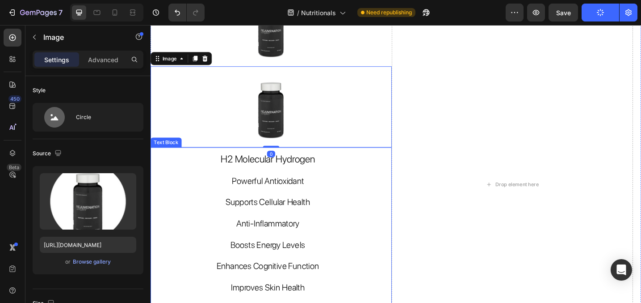
scroll to position [1298, 0]
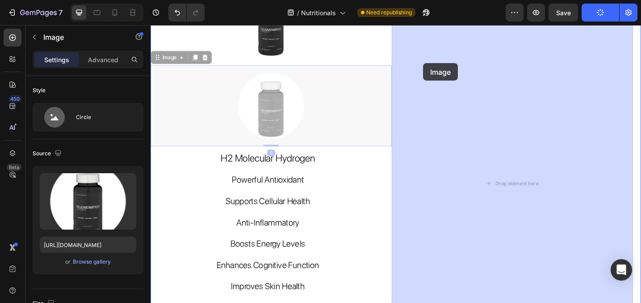
drag, startPoint x: 160, startPoint y: 50, endPoint x: 450, endPoint y: 66, distance: 290.0
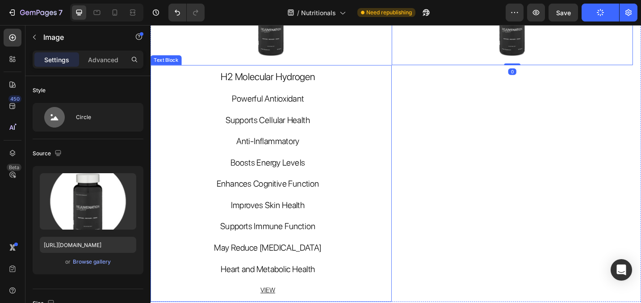
click at [272, 69] on div "H2 Molecular Hydrogen Powerful Antioxidant Supports Cellular Health Anti-Inflam…" at bounding box center [282, 198] width 174 height 258
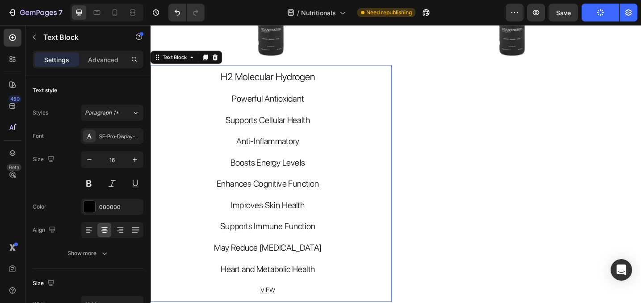
click at [272, 69] on div "H2 Molecular Hydrogen Powerful Antioxidant Supports Cellular Health Anti-Inflam…" at bounding box center [282, 198] width 174 height 258
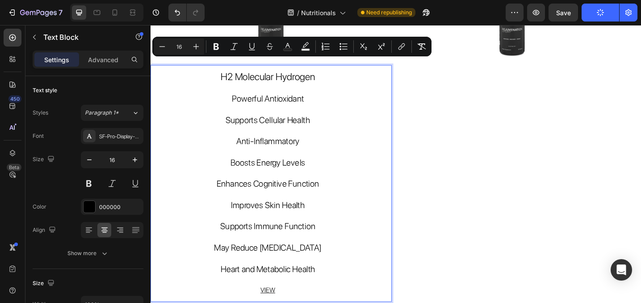
click at [308, 251] on p "Rich Text Editor. Editing area: main" at bounding box center [278, 256] width 167 height 11
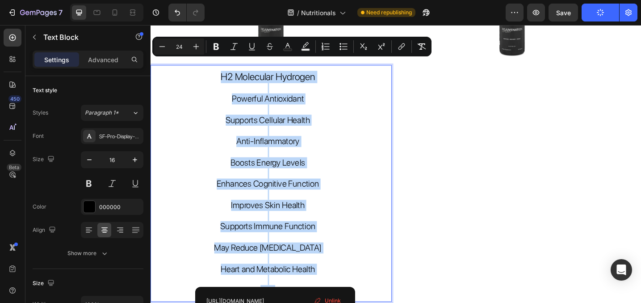
drag, startPoint x: 294, startPoint y: 300, endPoint x: 220, endPoint y: 69, distance: 242.0
click at [220, 69] on div "H2 Molecular Hydrogen Powerful Antioxidant Supports Cellular Health Anti-Inflam…" at bounding box center [282, 198] width 174 height 258
click at [457, 85] on div "Image" at bounding box center [546, 153] width 264 height 347
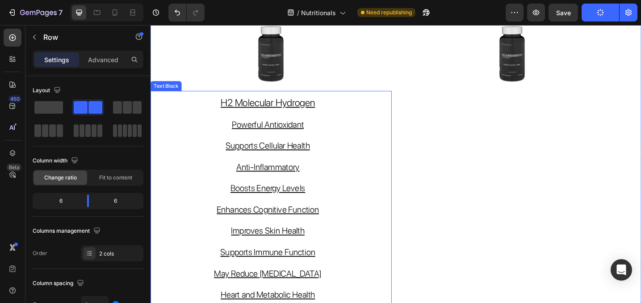
scroll to position [1248, 0]
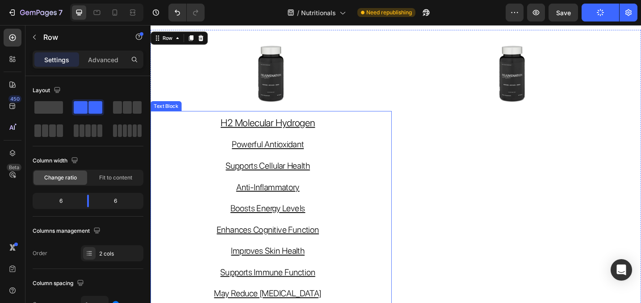
click at [180, 141] on div "H2 Molecular Hydrogen Powerful Antioxidant Supports Cellular Health Anti-Inflam…" at bounding box center [283, 248] width 264 height 258
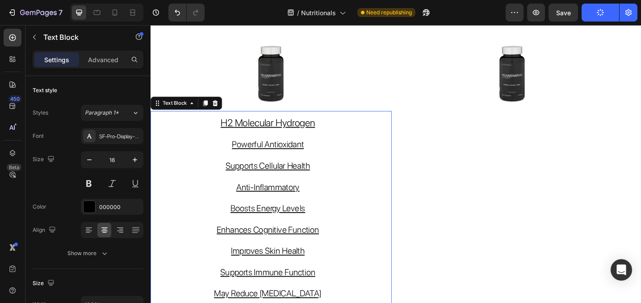
click at [173, 134] on div "H2 Molecular Hydrogen Powerful Antioxidant Supports Cellular Health Anti-Inflam…" at bounding box center [283, 248] width 264 height 258
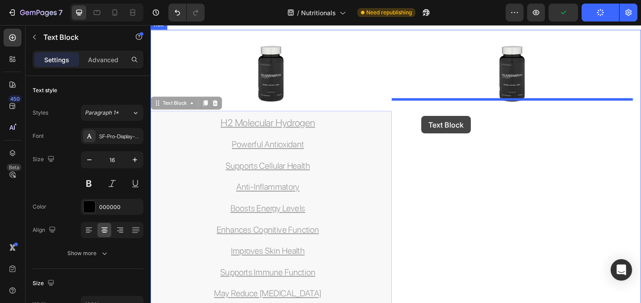
drag, startPoint x: 157, startPoint y: 100, endPoint x: 447, endPoint y: 124, distance: 290.6
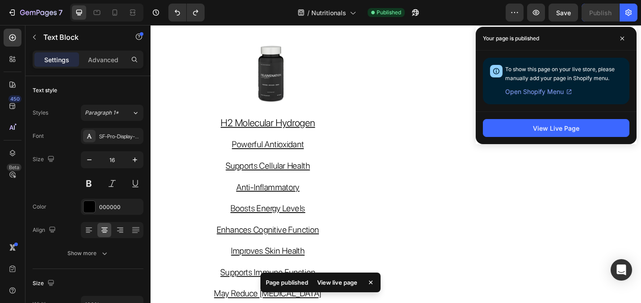
click at [370, 146] on div "H2 Molecular Hydrogen Powerful Antioxidant Supports Cellular Health Anti-Inflam…" at bounding box center [283, 248] width 264 height 258
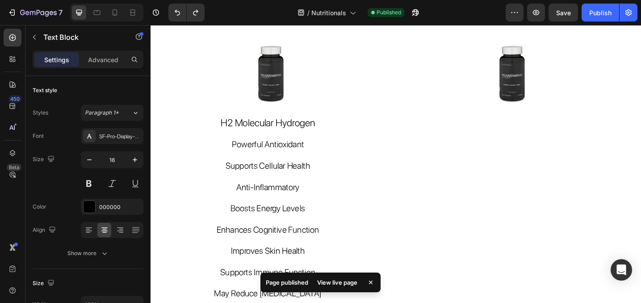
click at [370, 146] on div "H2 Molecular Hydrogen Powerful Antioxidant Supports Cellular Health Anti-Inflam…" at bounding box center [283, 248] width 264 height 258
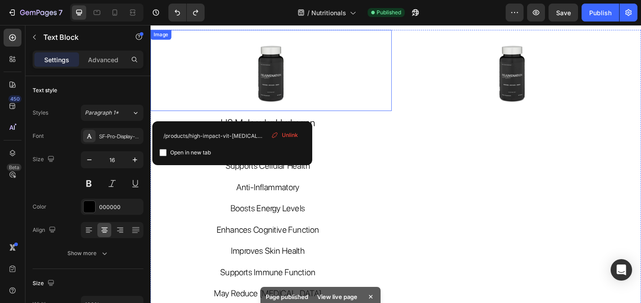
click at [208, 97] on link at bounding box center [283, 74] width 264 height 88
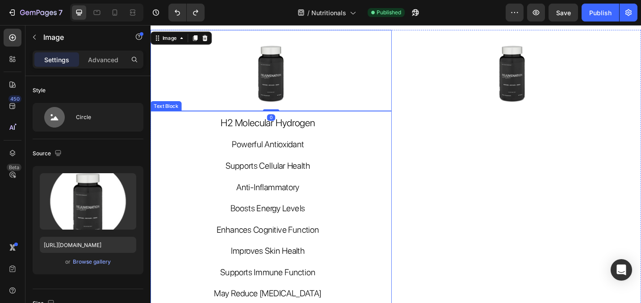
click at [196, 119] on div "H2 Molecular Hydrogen Powerful Antioxidant Supports Cellular Health Anti-Inflam…" at bounding box center [282, 248] width 174 height 258
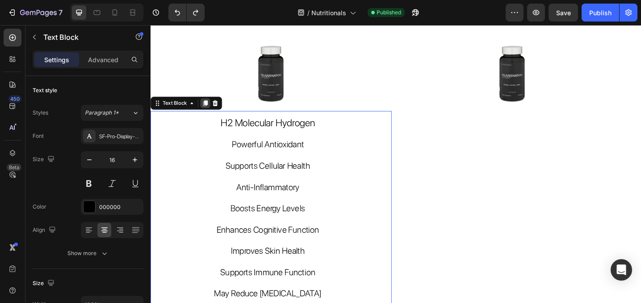
click at [213, 107] on icon at bounding box center [210, 110] width 7 height 7
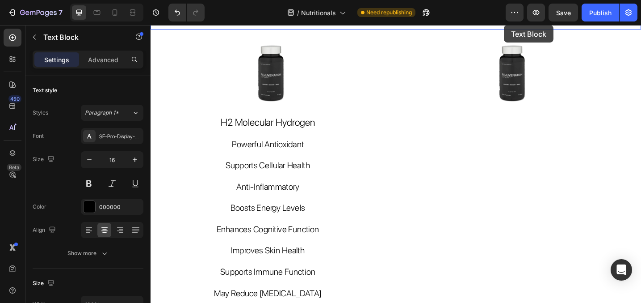
scroll to position [1204, 0]
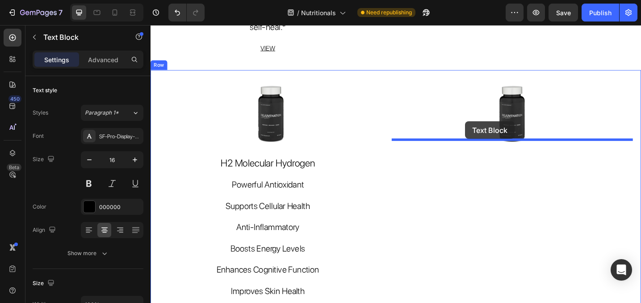
drag, startPoint x: 158, startPoint y: 243, endPoint x: 495, endPoint y: 135, distance: 354.2
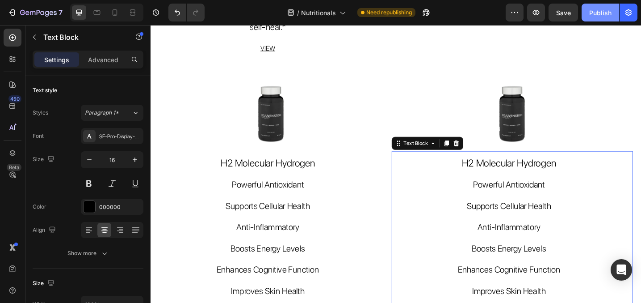
click at [600, 13] on div "Publish" at bounding box center [600, 12] width 22 height 9
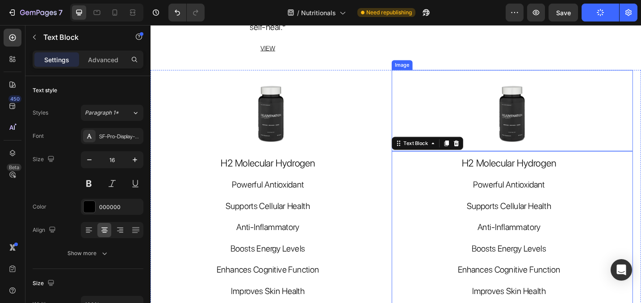
click at [563, 108] on img at bounding box center [546, 118] width 93 height 88
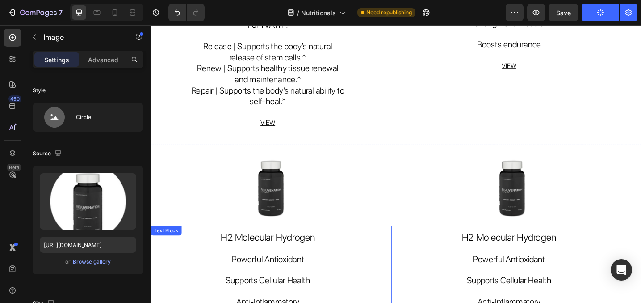
scroll to position [1152, 0]
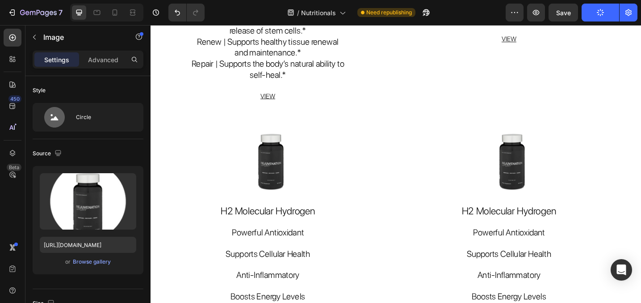
click at [551, 150] on img at bounding box center [546, 170] width 93 height 88
click at [104, 259] on div "Browse gallery" at bounding box center [92, 261] width 38 height 8
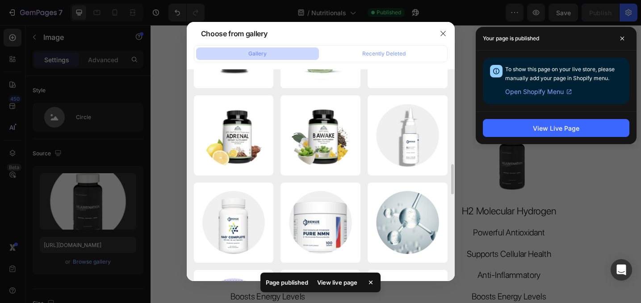
scroll to position [878, 0]
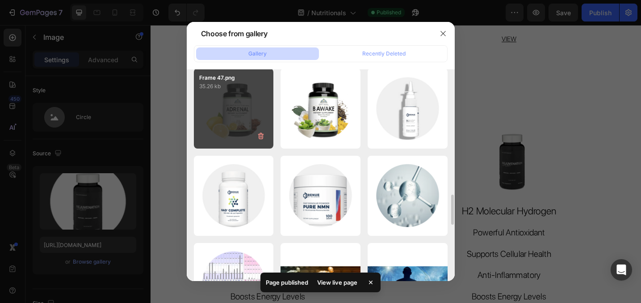
click at [230, 114] on div "Frame 47.png 35.26 kb" at bounding box center [234, 108] width 80 height 80
type input "https://cdn.shopify.com/s/files/1/0910/4277/5339/files/gempages_577975436777096…"
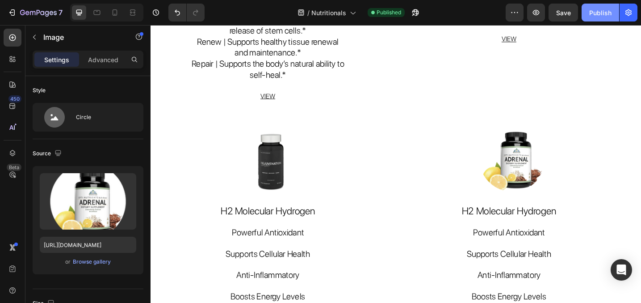
click at [593, 12] on div "Publish" at bounding box center [600, 12] width 22 height 9
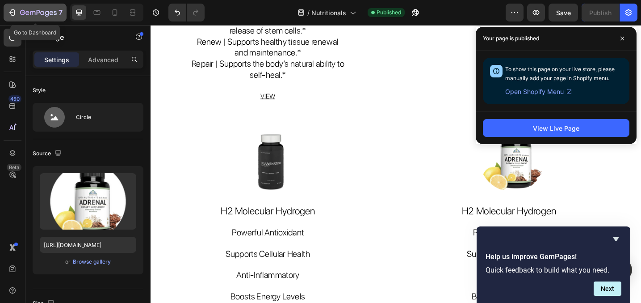
click at [10, 14] on icon "button" at bounding box center [12, 12] width 9 height 9
